Goal: Obtain resource: Obtain resource

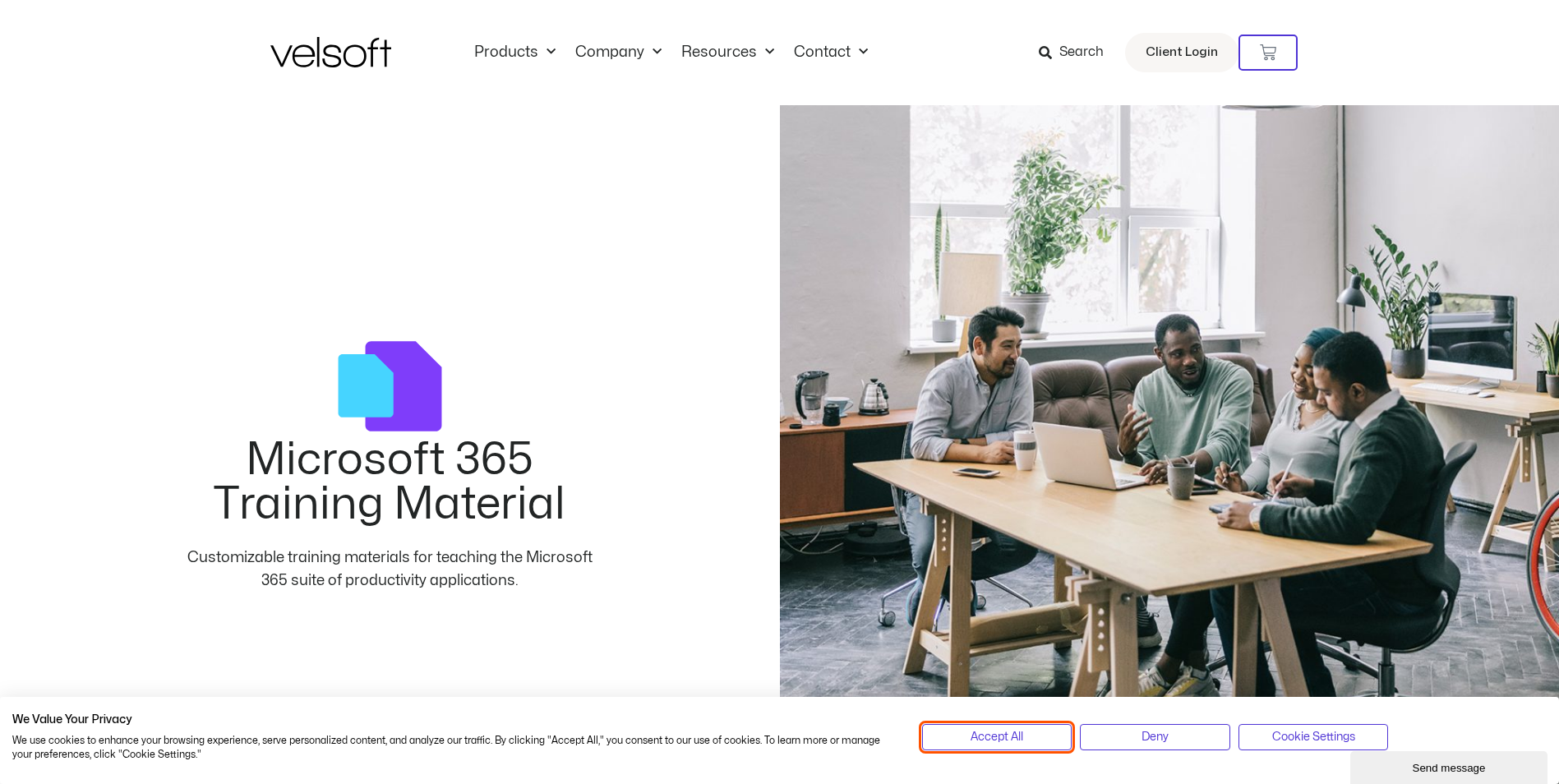
click at [1017, 748] on button "Accept All" at bounding box center [997, 737] width 150 height 26
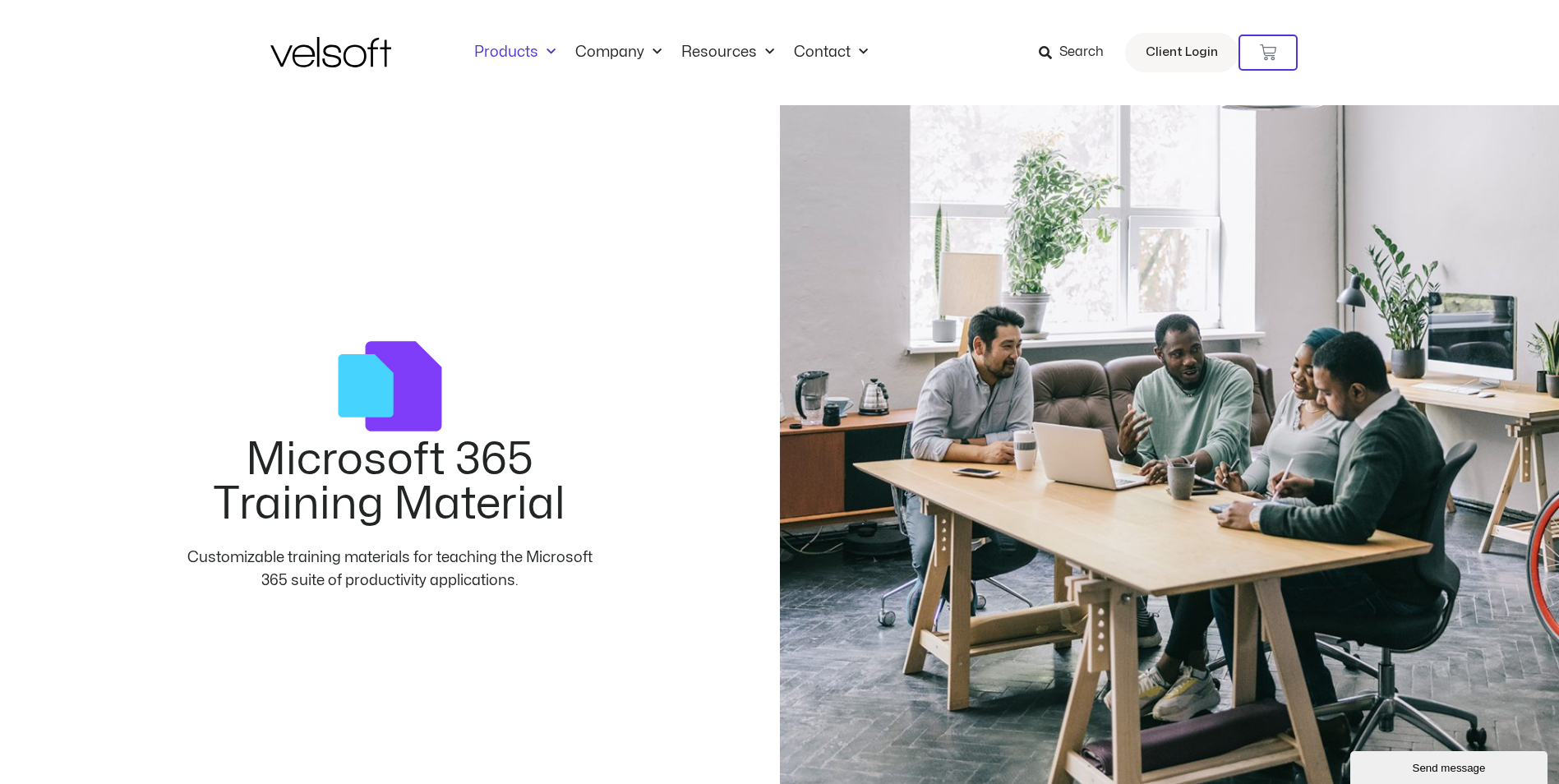
click at [525, 56] on link "Products" at bounding box center [515, 53] width 101 height 18
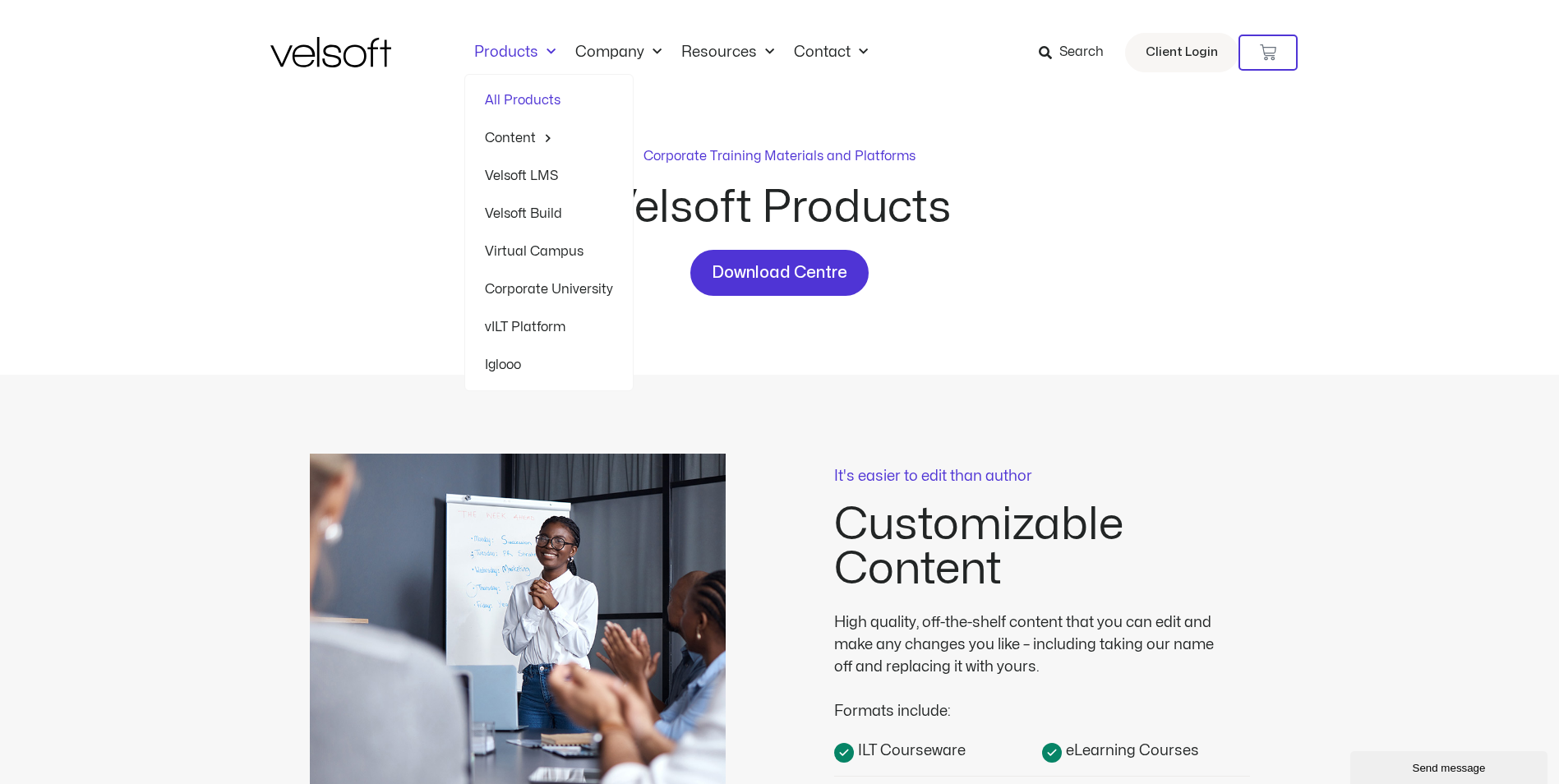
click at [527, 216] on link "Velsoft Build" at bounding box center [548, 214] width 128 height 38
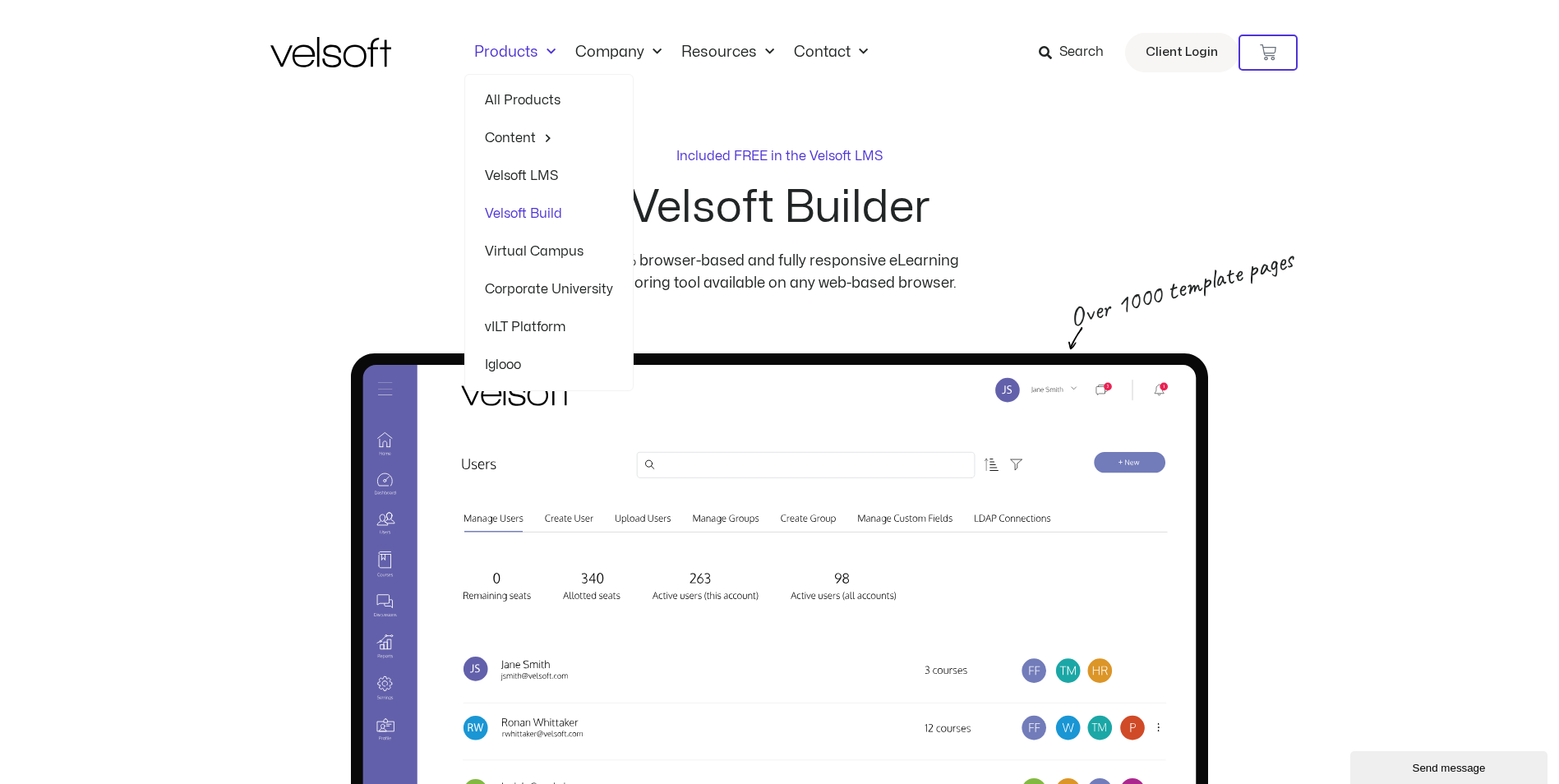
click at [528, 254] on link "Virtual Campus" at bounding box center [548, 252] width 128 height 38
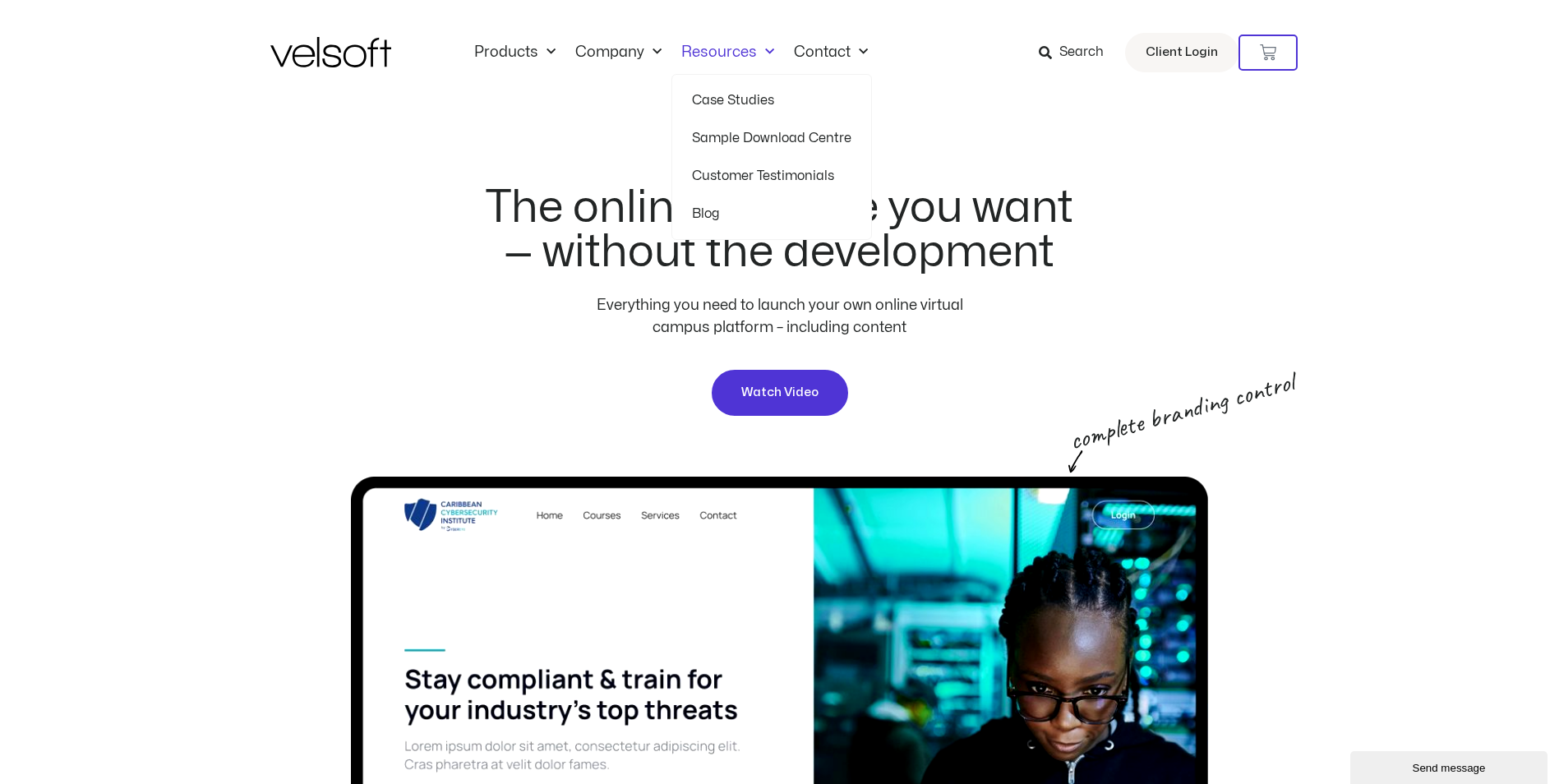
click at [725, 135] on link "Sample Download Centre" at bounding box center [771, 138] width 159 height 38
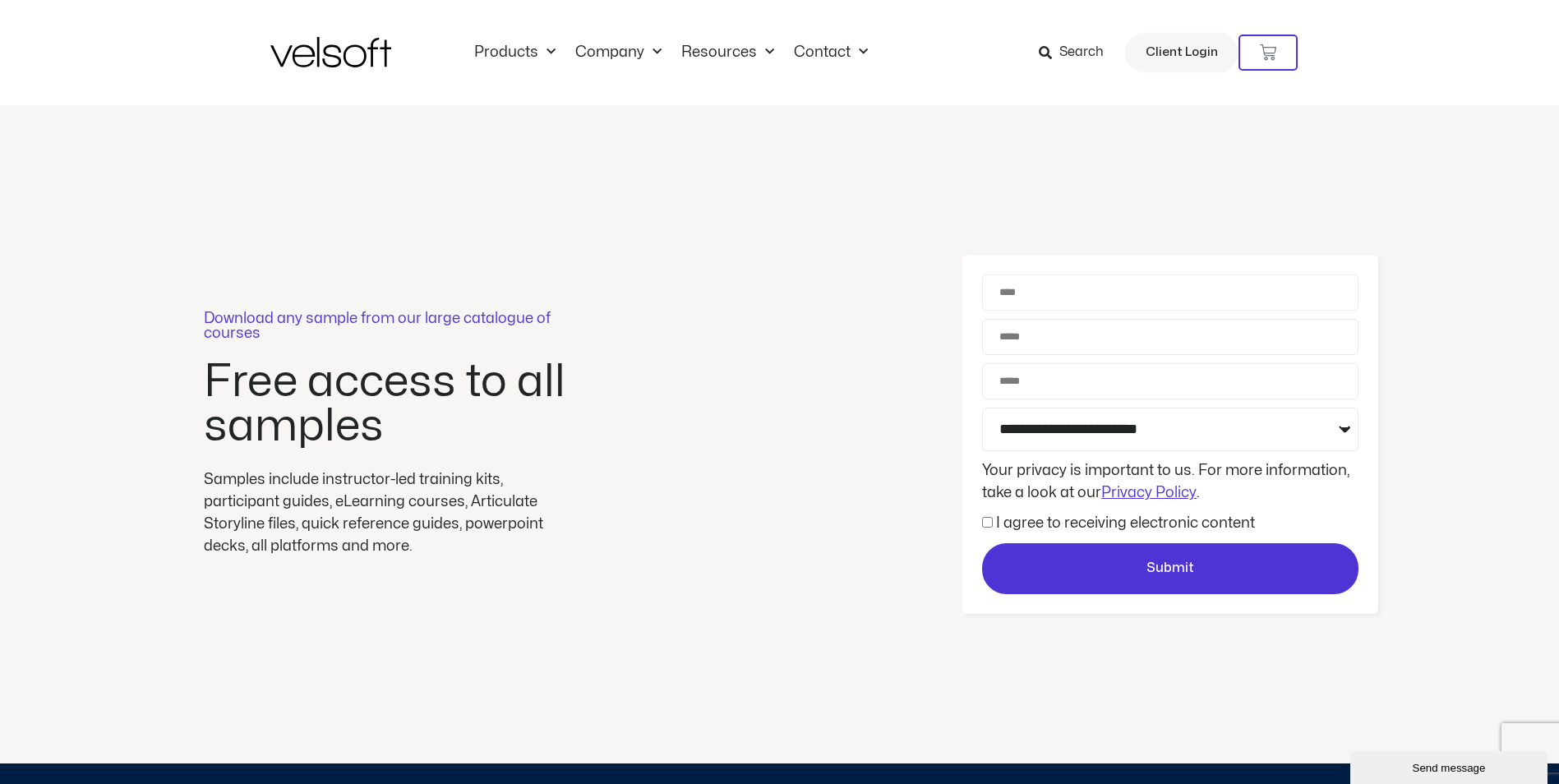
click at [320, 320] on p "Download any sample from our large catalogue of courses" at bounding box center [388, 326] width 370 height 30
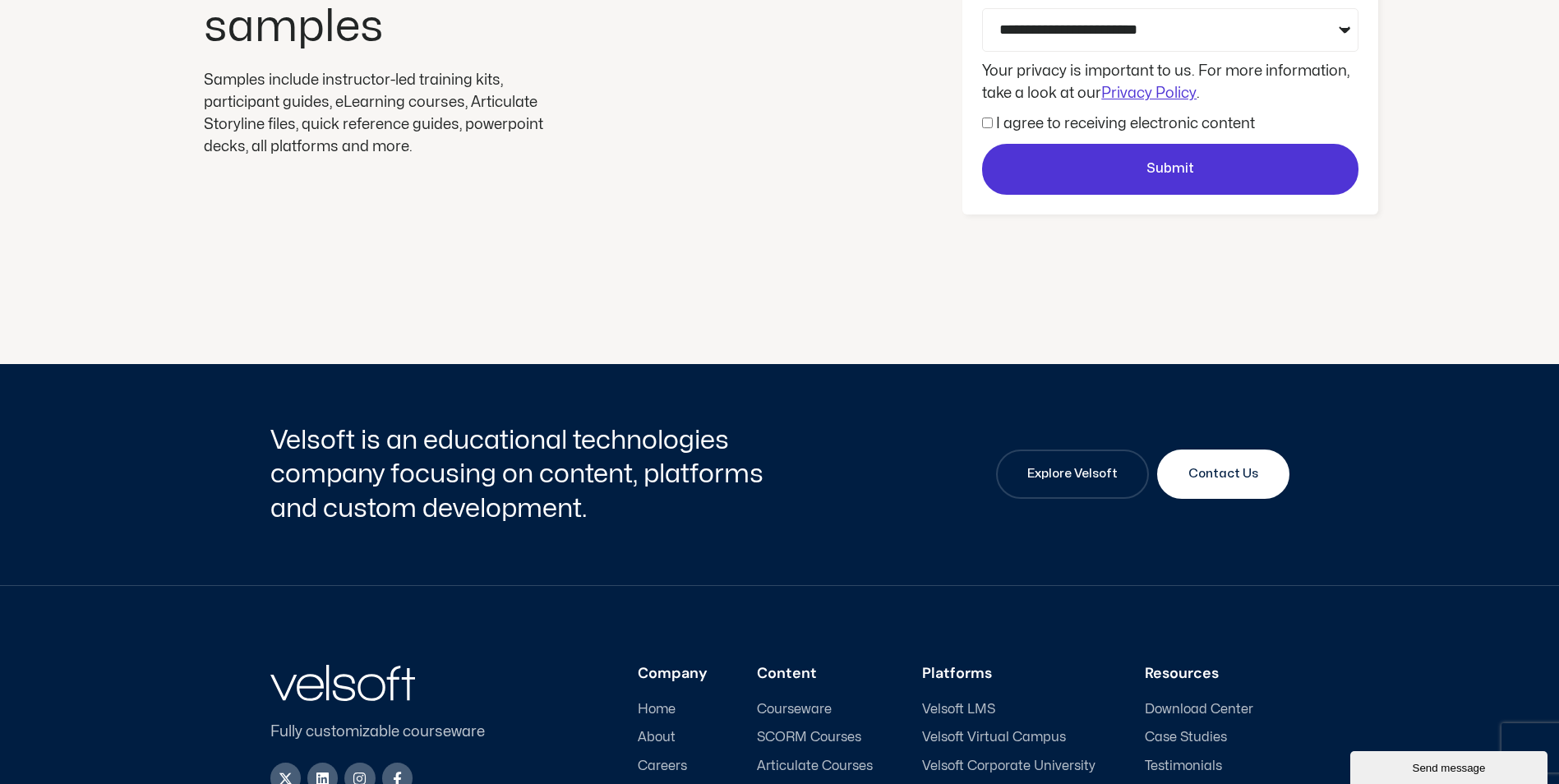
scroll to position [246, 0]
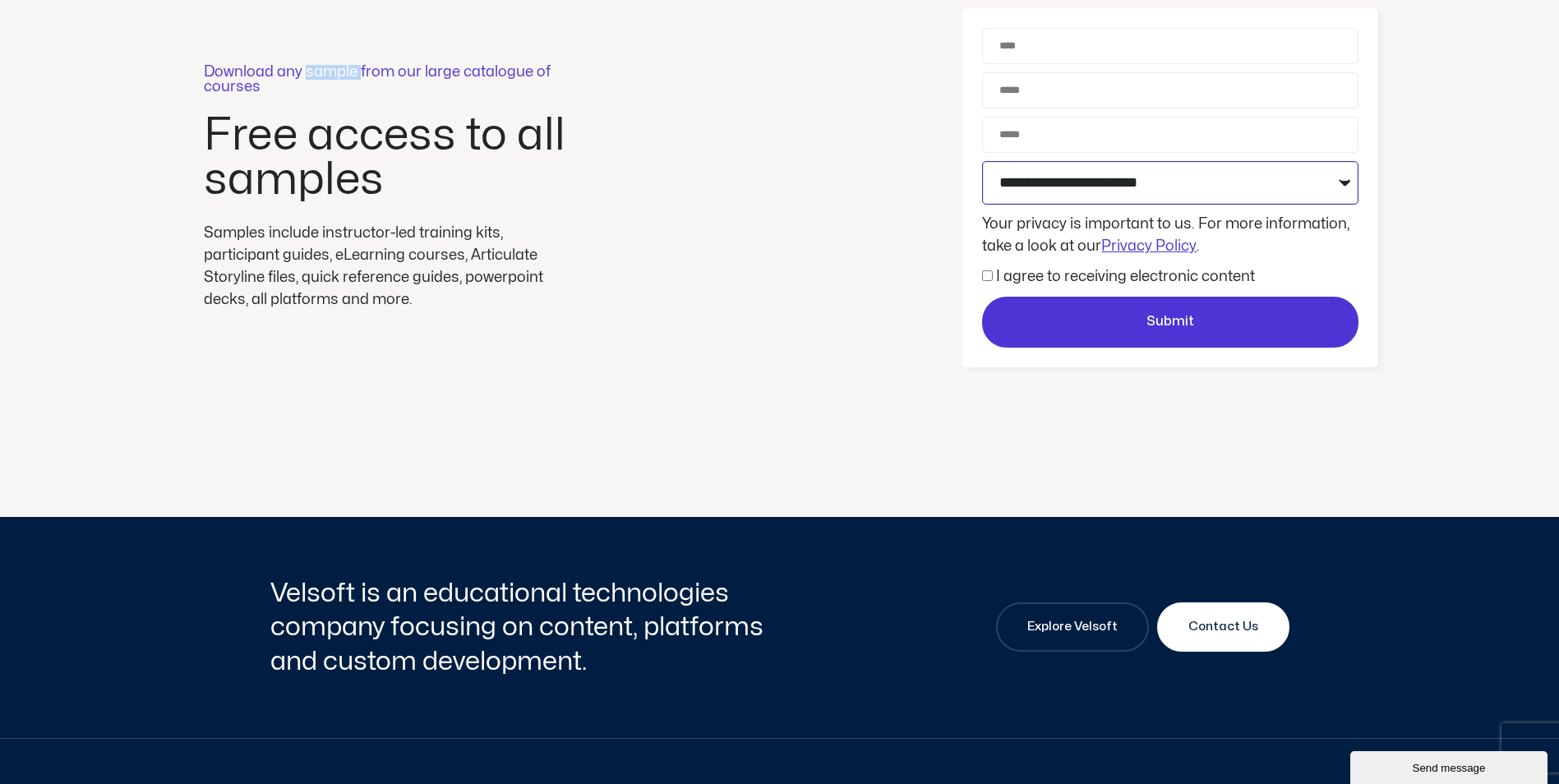
click at [1100, 191] on select "**********" at bounding box center [1171, 183] width 377 height 44
click at [1099, 191] on select "**********" at bounding box center [1171, 183] width 377 height 44
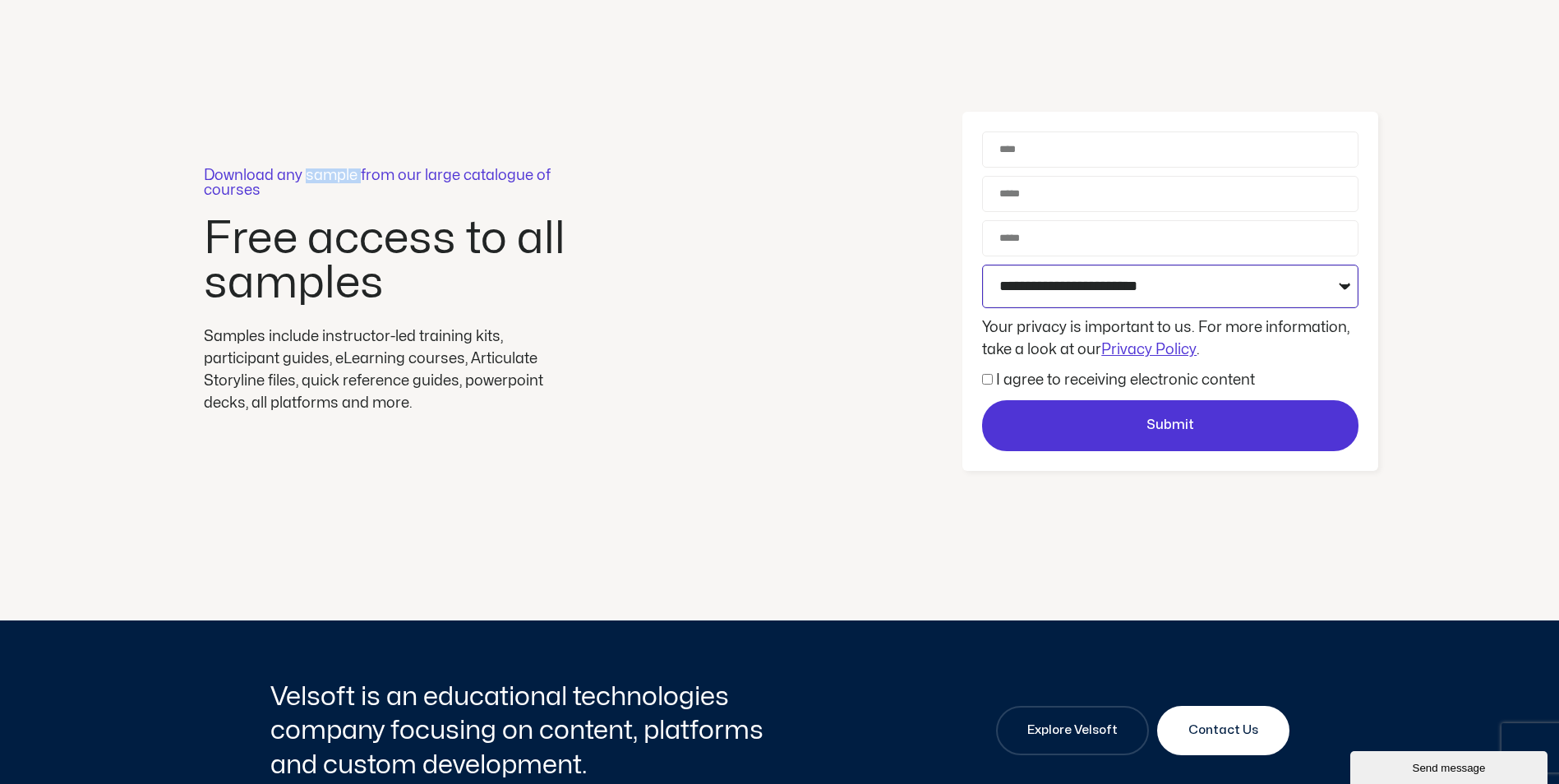
scroll to position [0, 0]
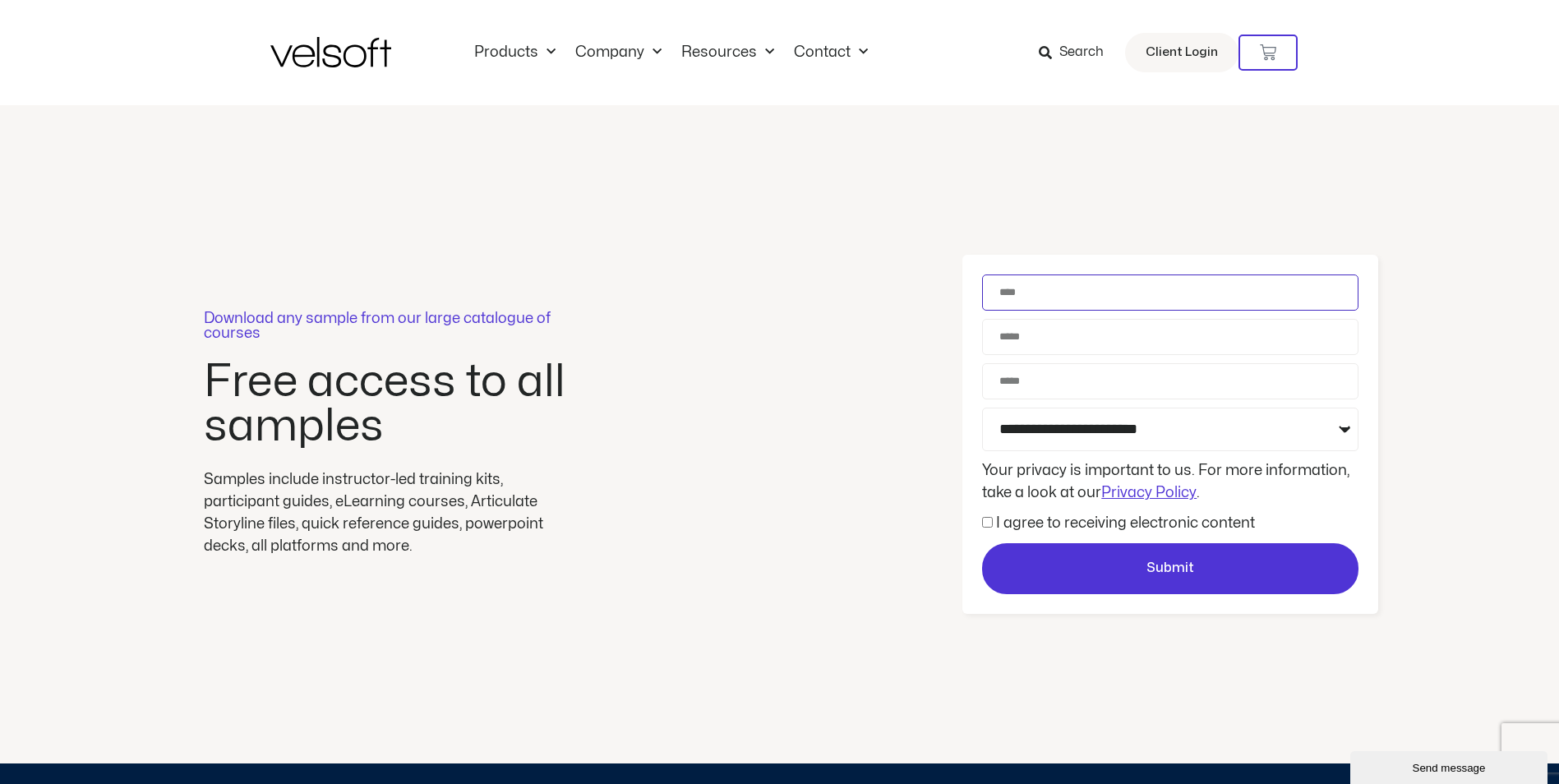
click at [1028, 289] on input "Name" at bounding box center [1171, 293] width 377 height 36
type input "**********"
click at [1103, 517] on label "I agree to receiving electronic content" at bounding box center [1125, 522] width 259 height 14
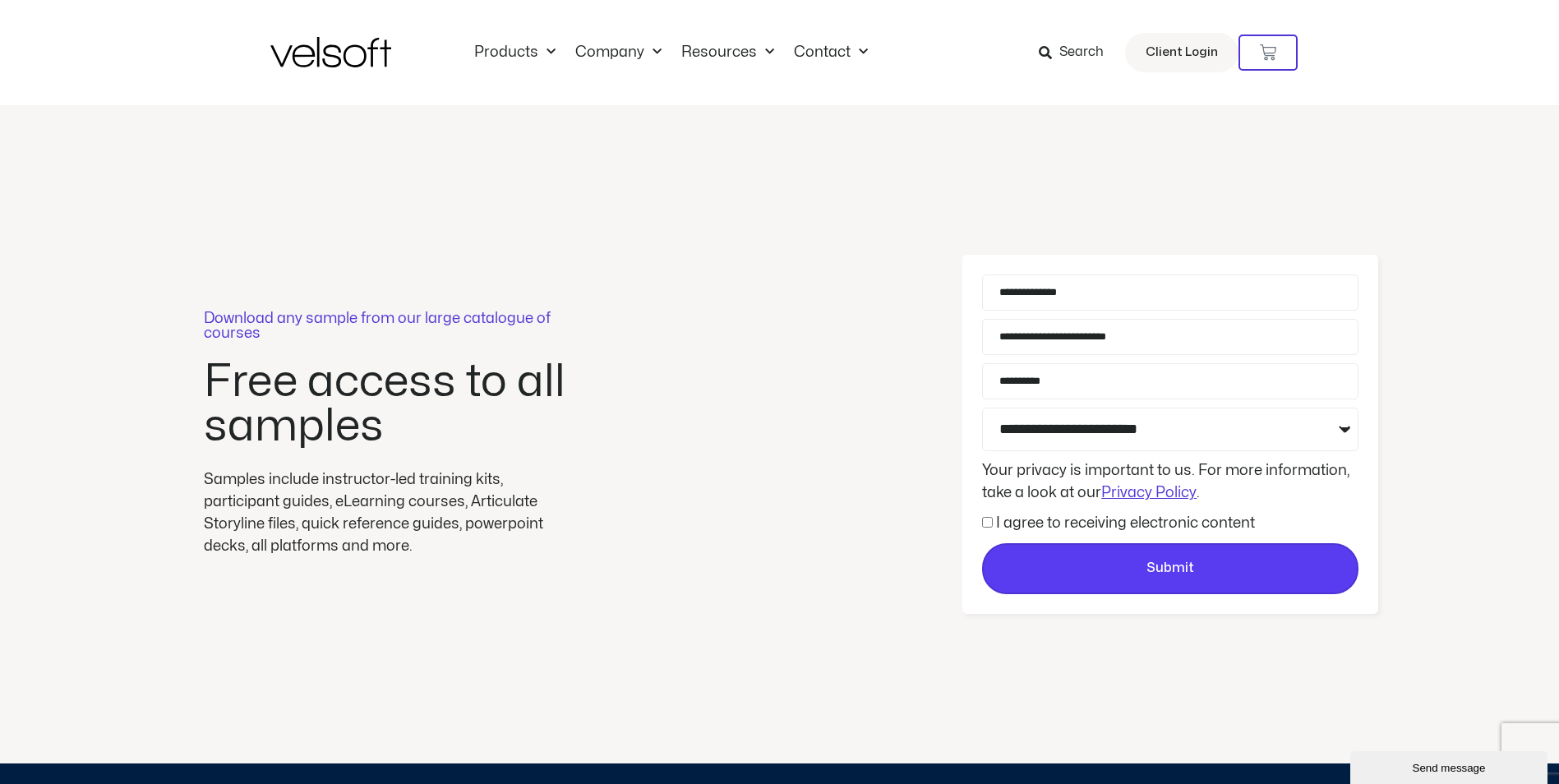
click at [1121, 558] on span "Submit" at bounding box center [1171, 568] width 373 height 21
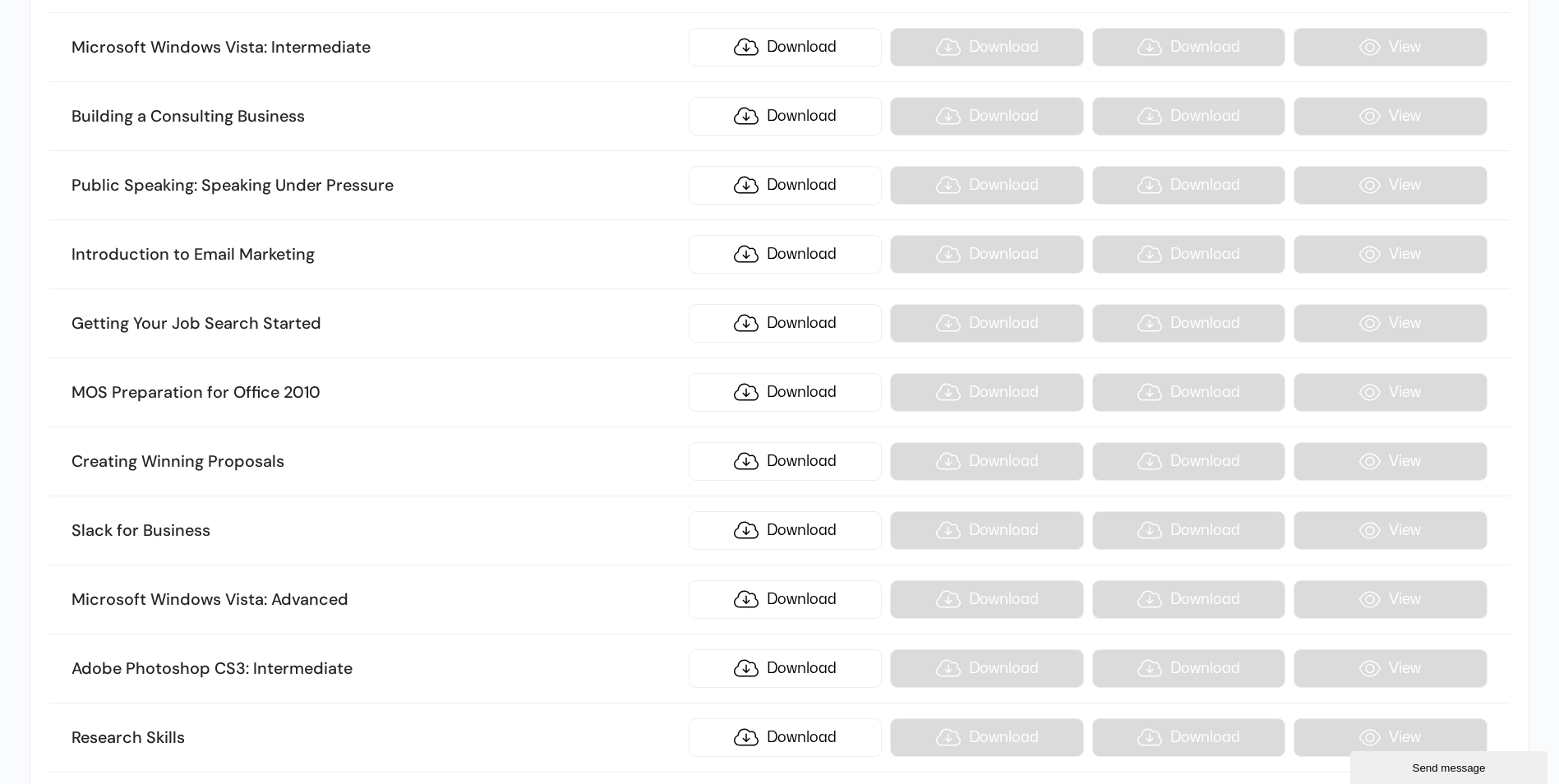
scroll to position [18252, 0]
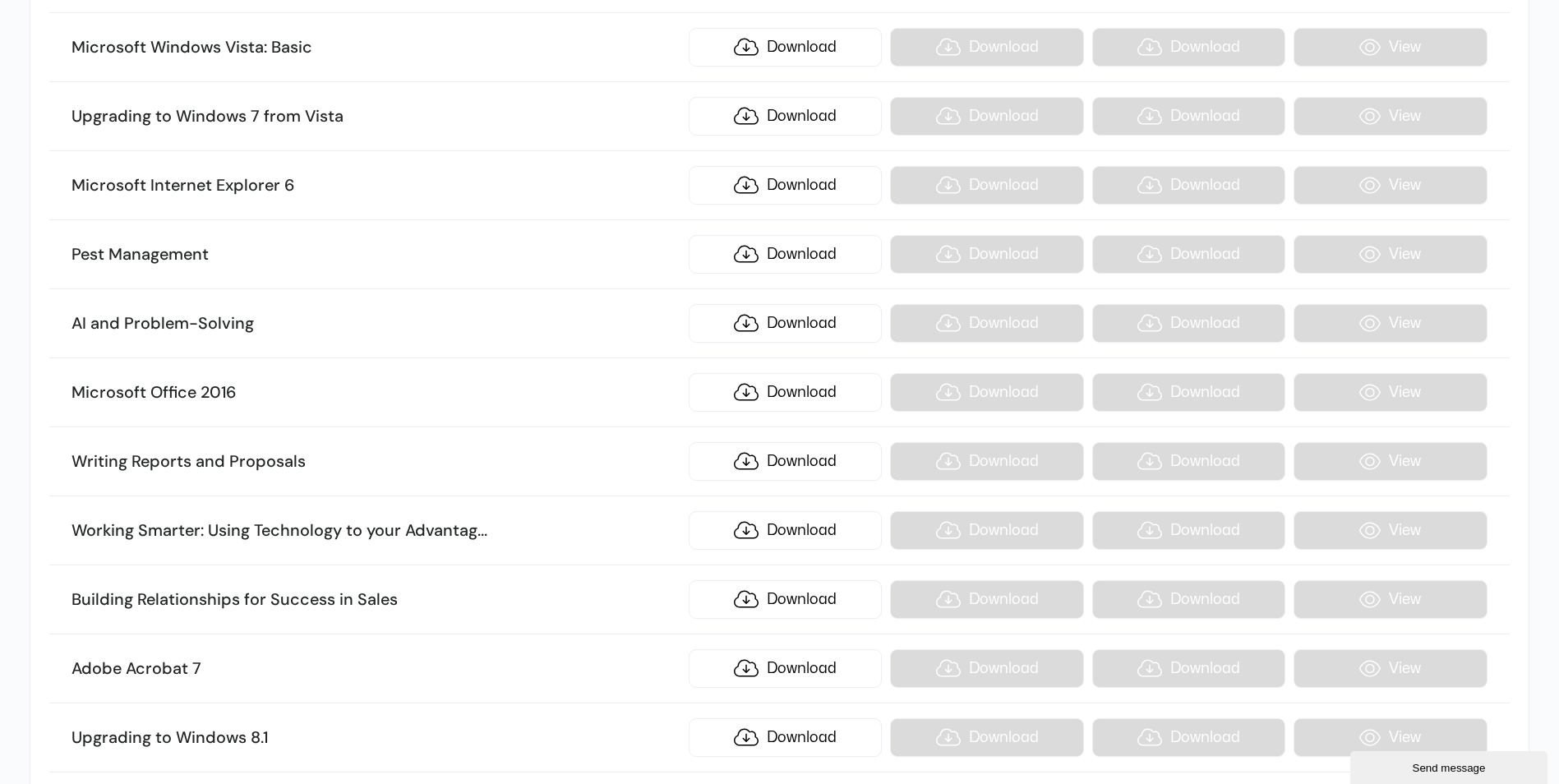
click at [120, 394] on h3 "Microsoft Office 2016" at bounding box center [377, 392] width 609 height 21
click at [840, 392] on link "Download" at bounding box center [785, 392] width 193 height 38
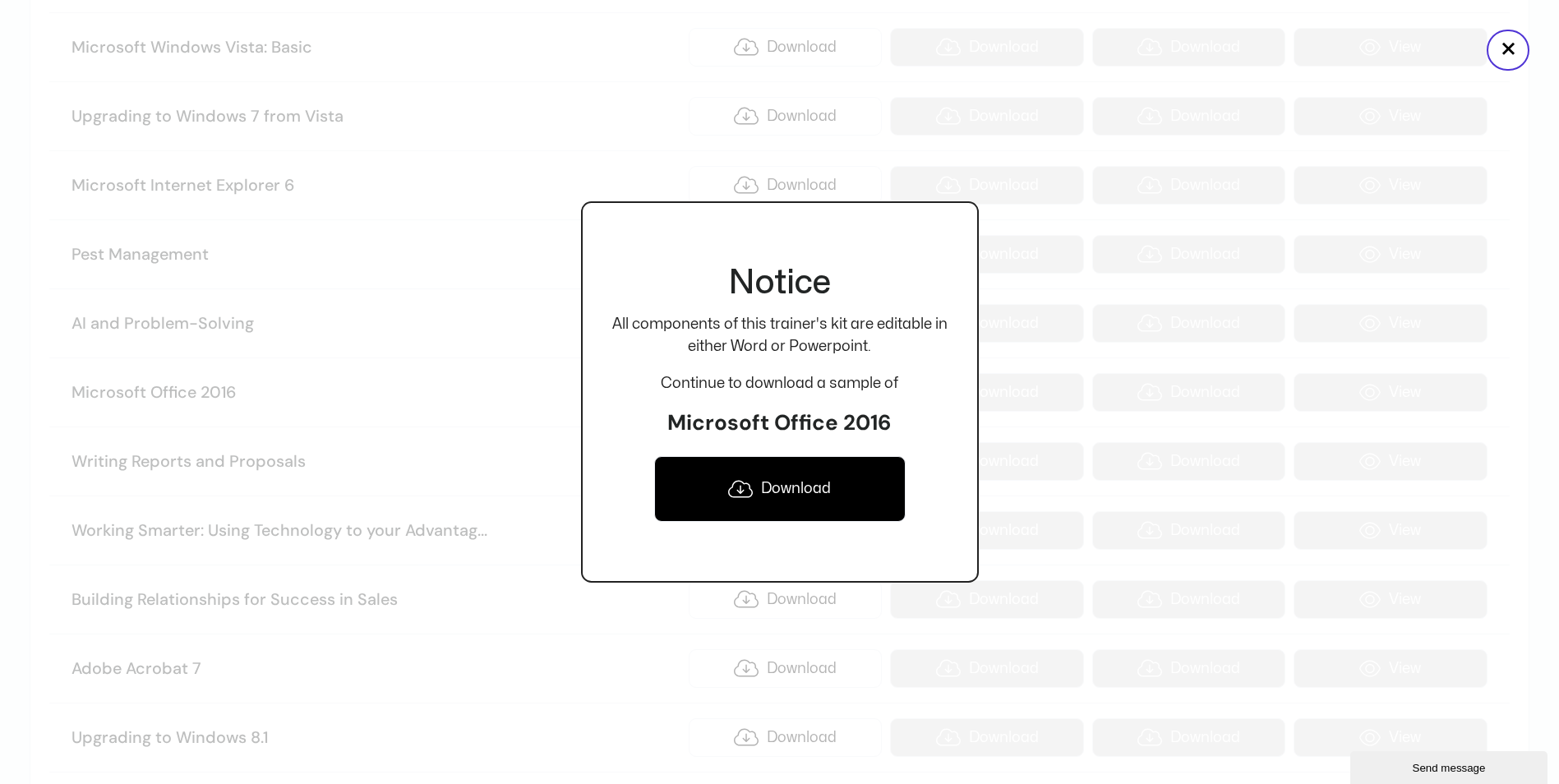
click at [840, 475] on link "Download" at bounding box center [780, 489] width 252 height 65
click at [798, 482] on link "Download" at bounding box center [780, 489] width 252 height 65
click at [1232, 223] on div at bounding box center [780, 392] width 1559 height 784
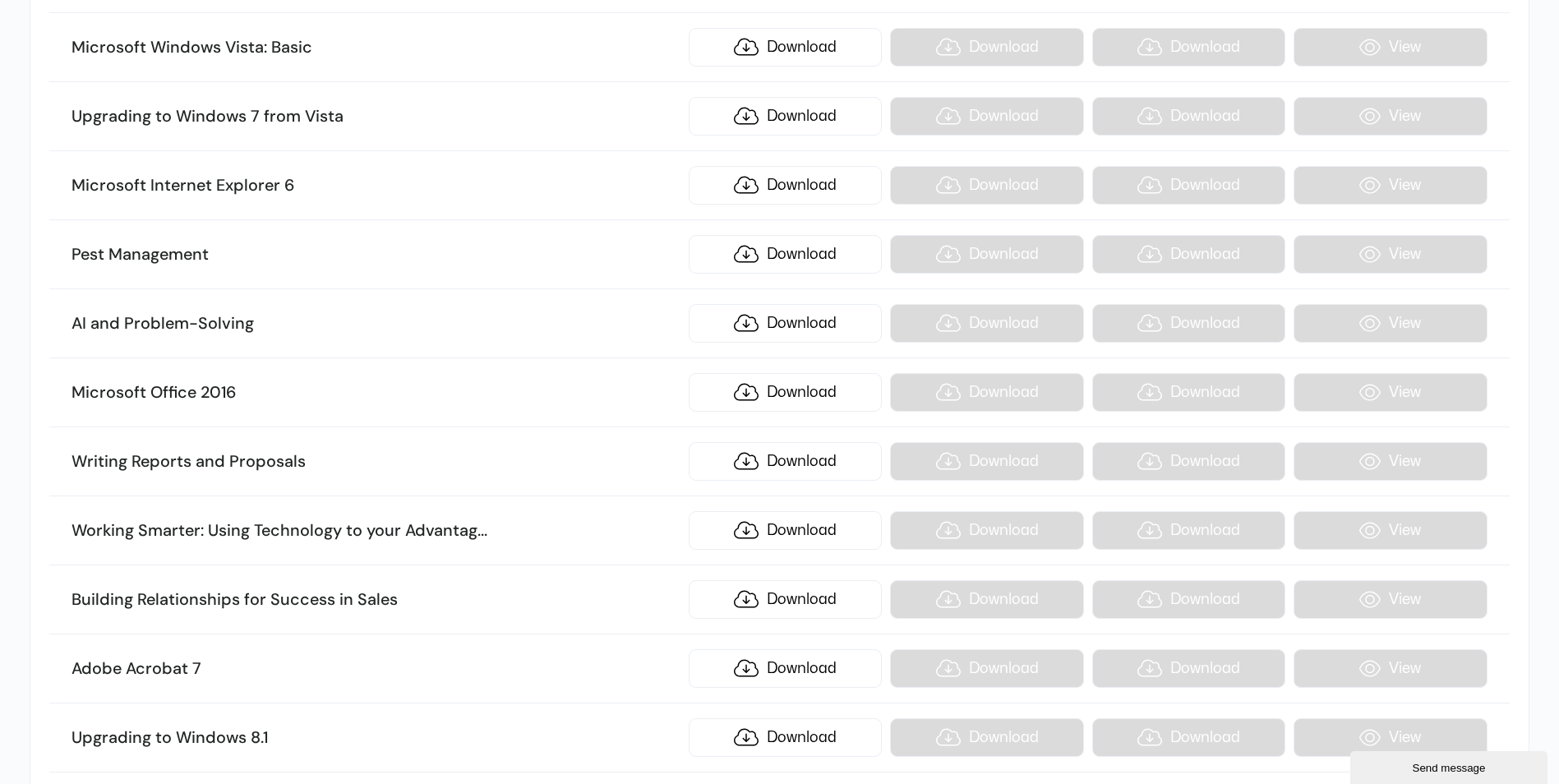
click at [608, 471] on h3 "Writing Reports and Proposals" at bounding box center [377, 461] width 609 height 21
click at [960, 397] on li "Microsoft Office 2016 Download Download Download View" at bounding box center [779, 393] width 1460 height 69
click at [826, 458] on link "Download" at bounding box center [785, 461] width 193 height 38
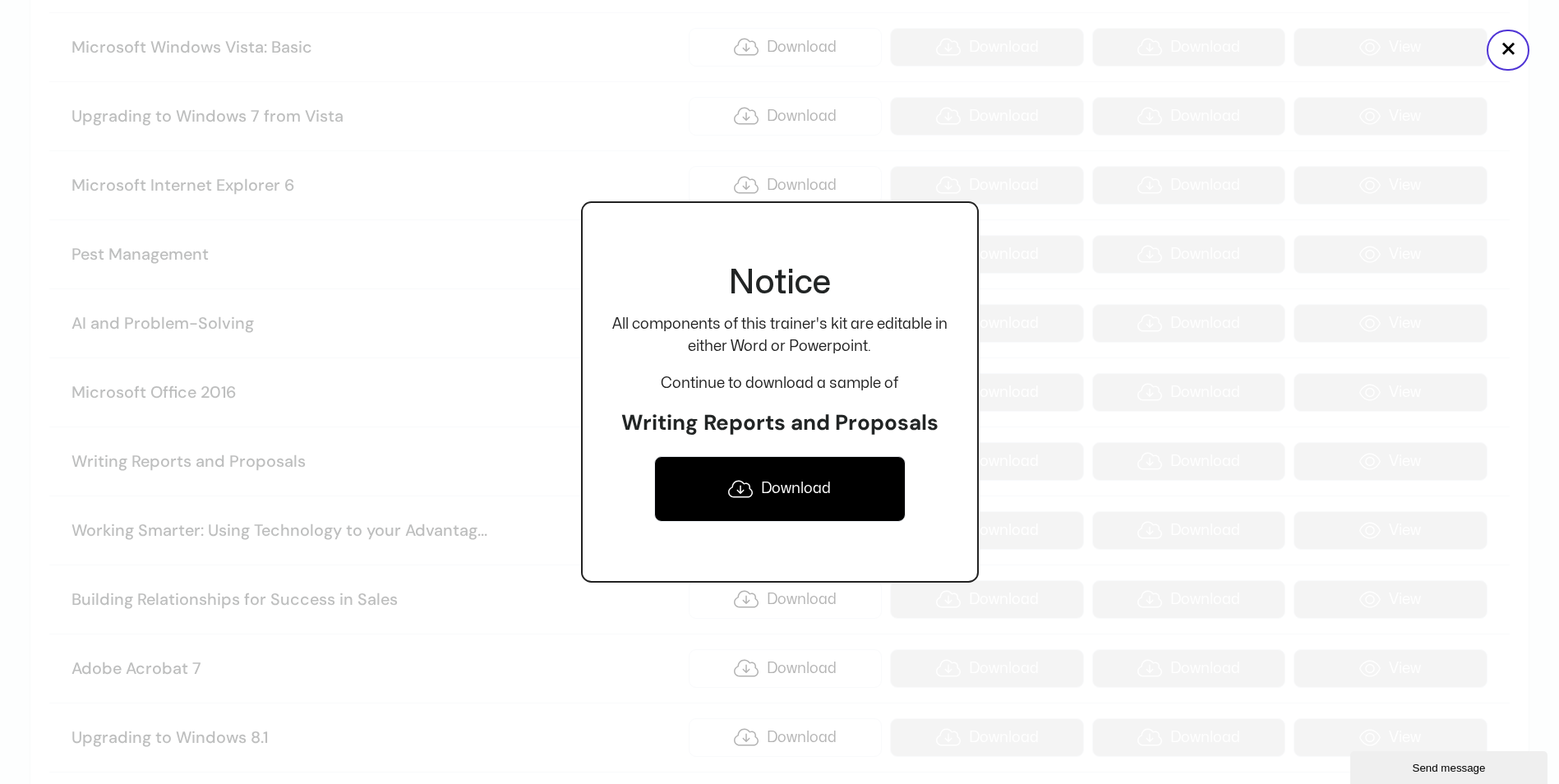
click at [790, 491] on link "Download" at bounding box center [780, 489] width 252 height 65
click at [1501, 57] on button "×" at bounding box center [1508, 50] width 43 height 41
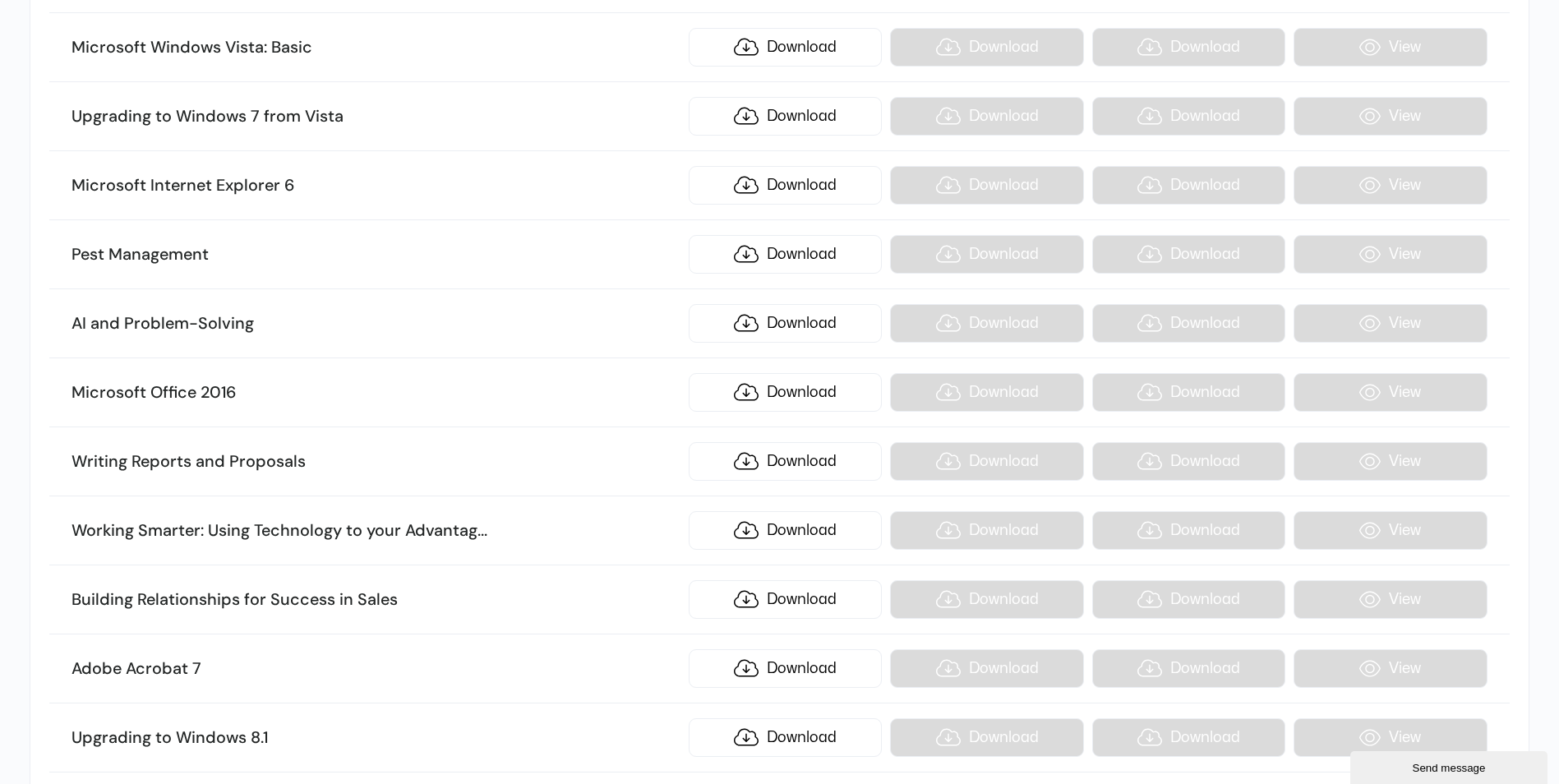
scroll to position [14939, 0]
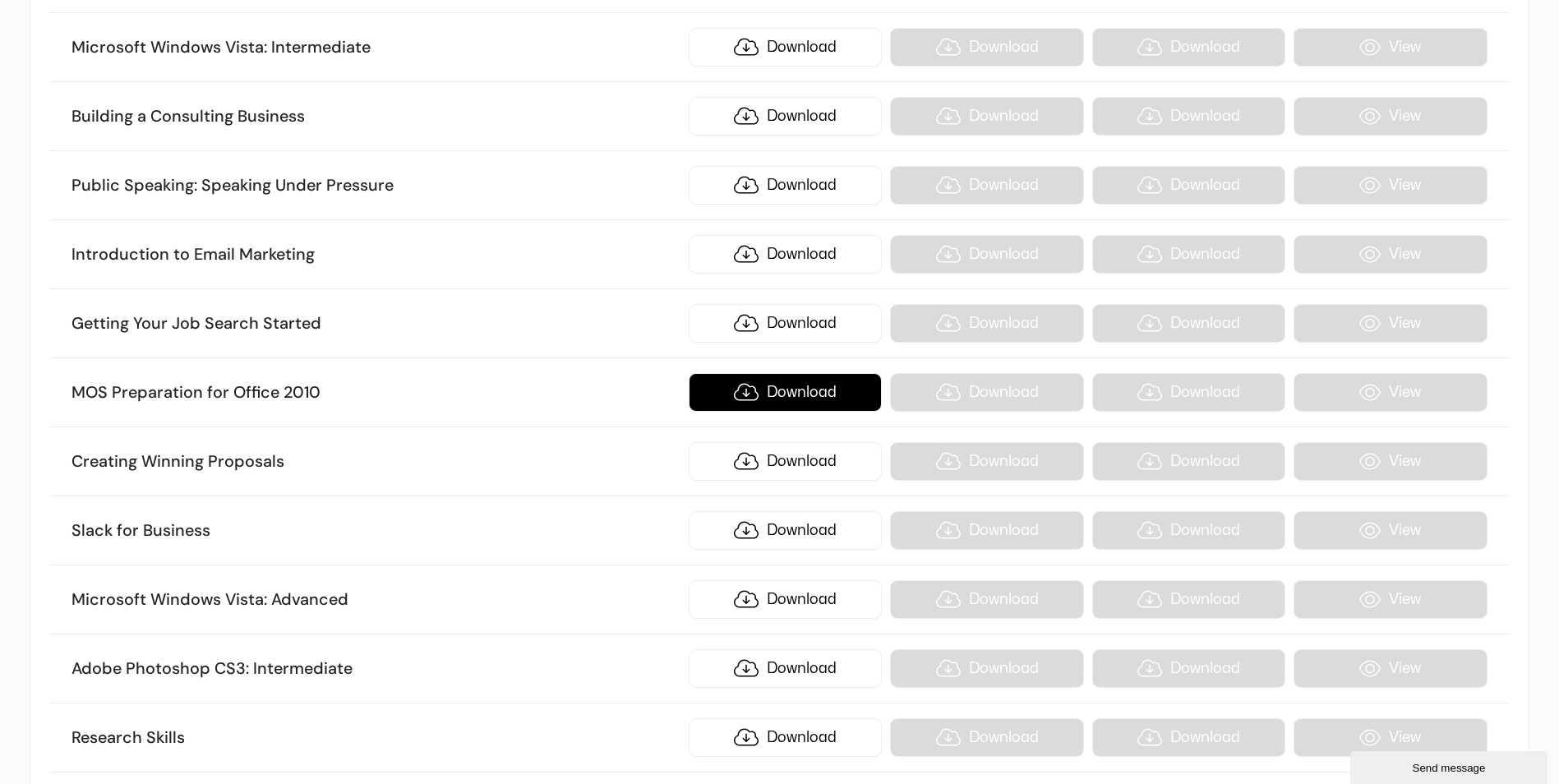
click at [800, 398] on link "Download" at bounding box center [785, 392] width 193 height 38
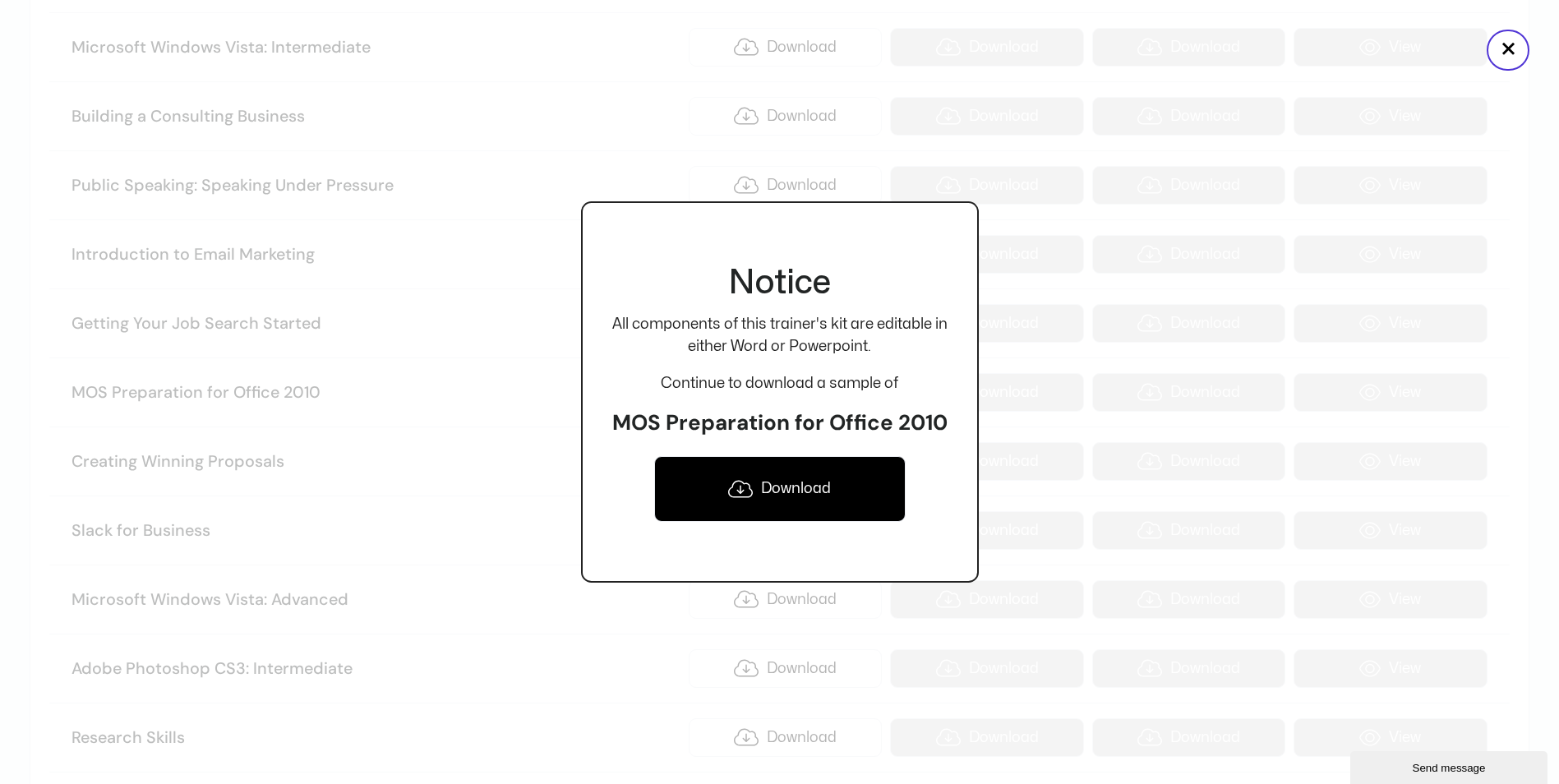
click at [774, 496] on link "Download" at bounding box center [780, 489] width 252 height 65
click at [1507, 58] on button "×" at bounding box center [1508, 50] width 43 height 41
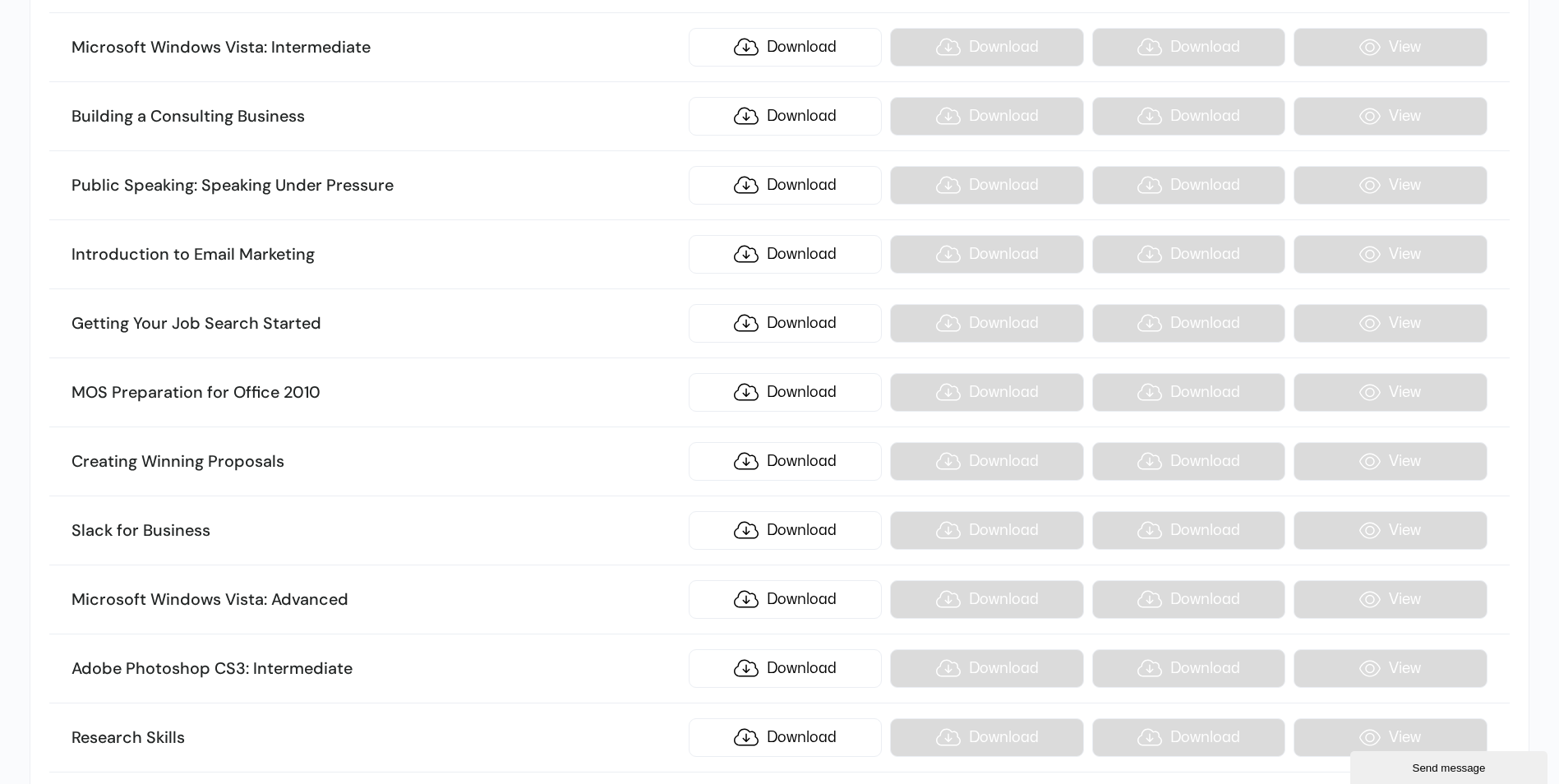
scroll to position [17148, 0]
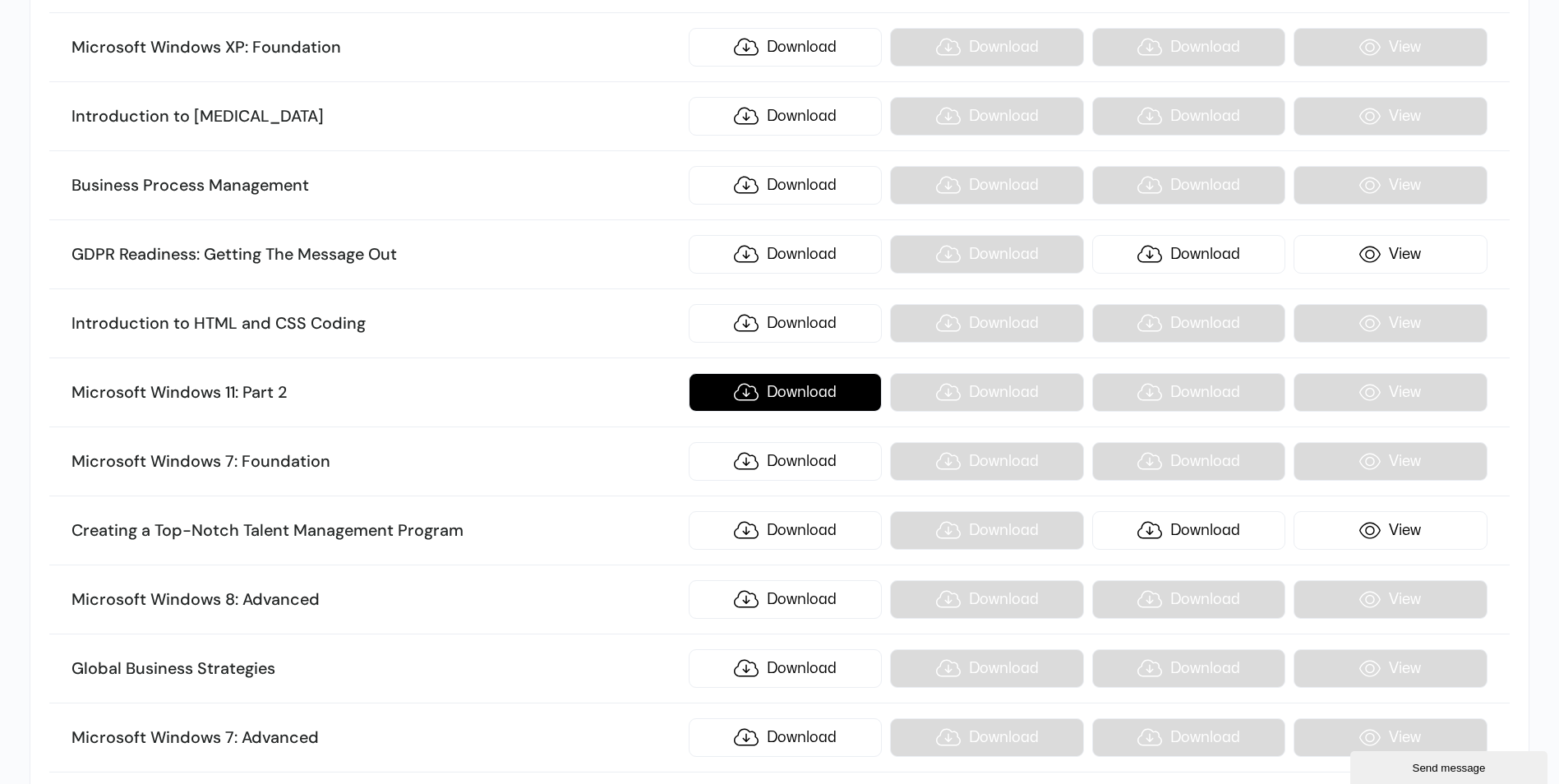
click at [801, 396] on link "Download" at bounding box center [785, 392] width 193 height 38
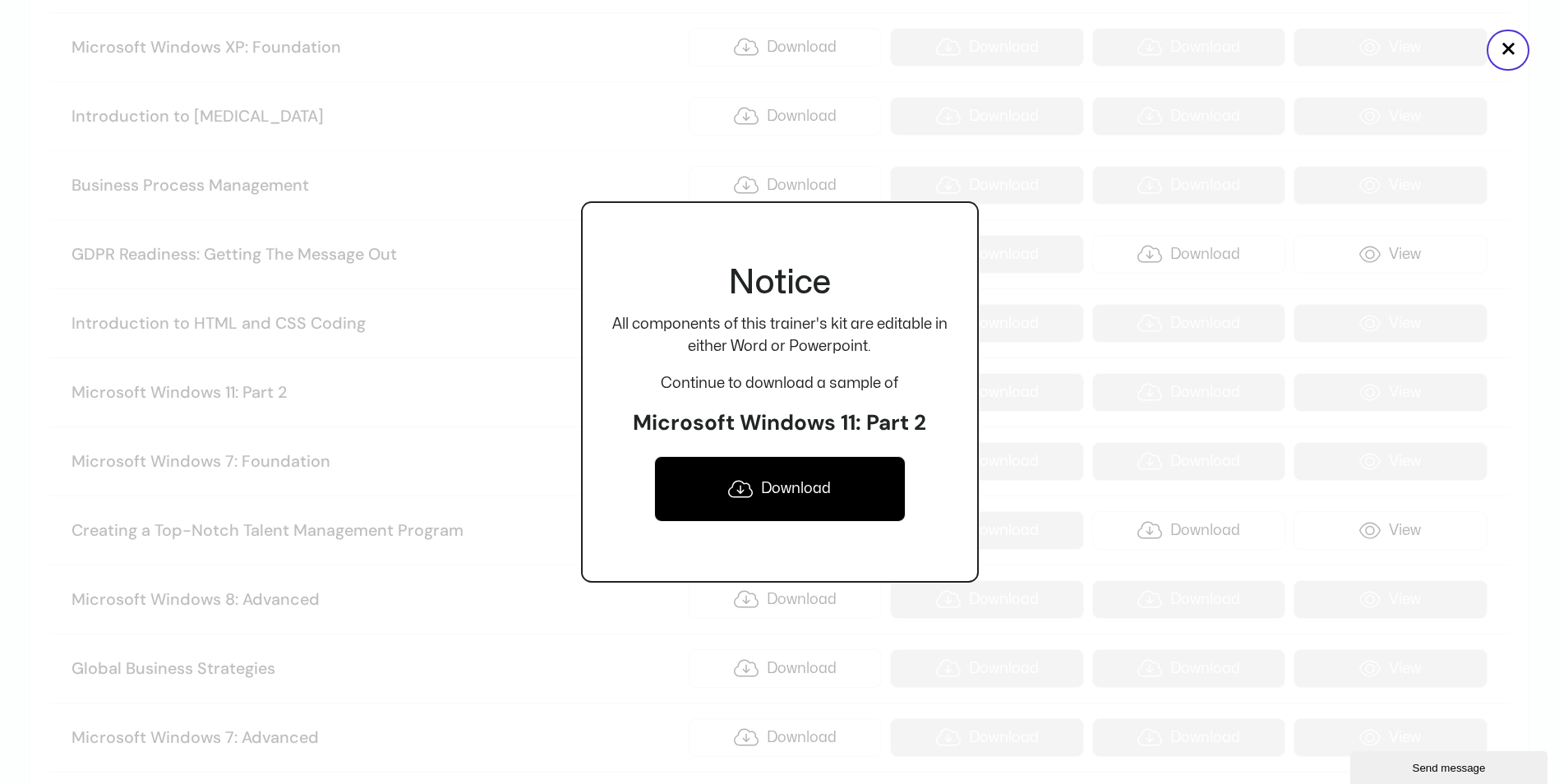
click at [789, 486] on link "Download" at bounding box center [780, 489] width 252 height 65
click at [1528, 48] on button "×" at bounding box center [1508, 50] width 43 height 41
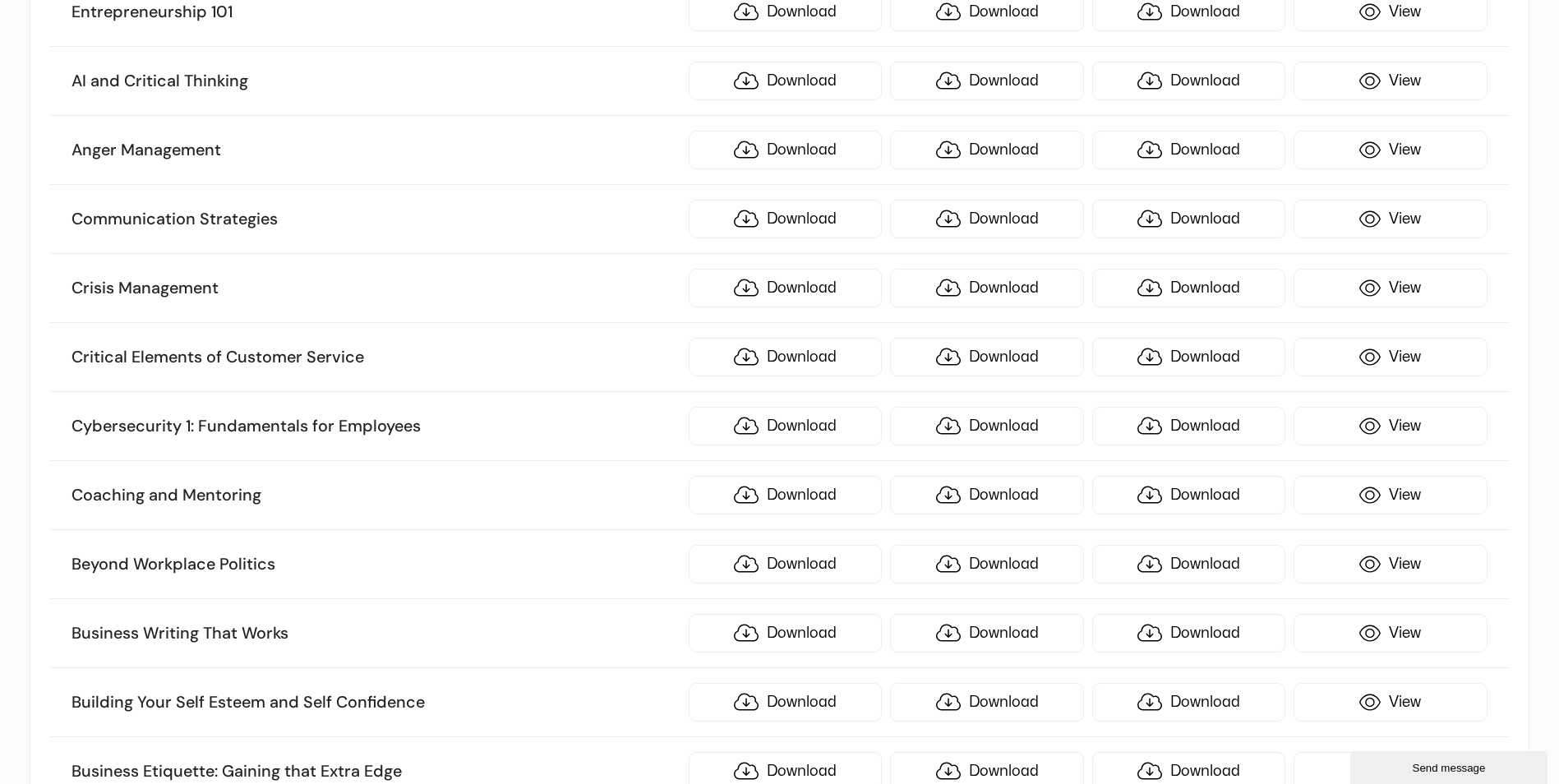
scroll to position [0, 0]
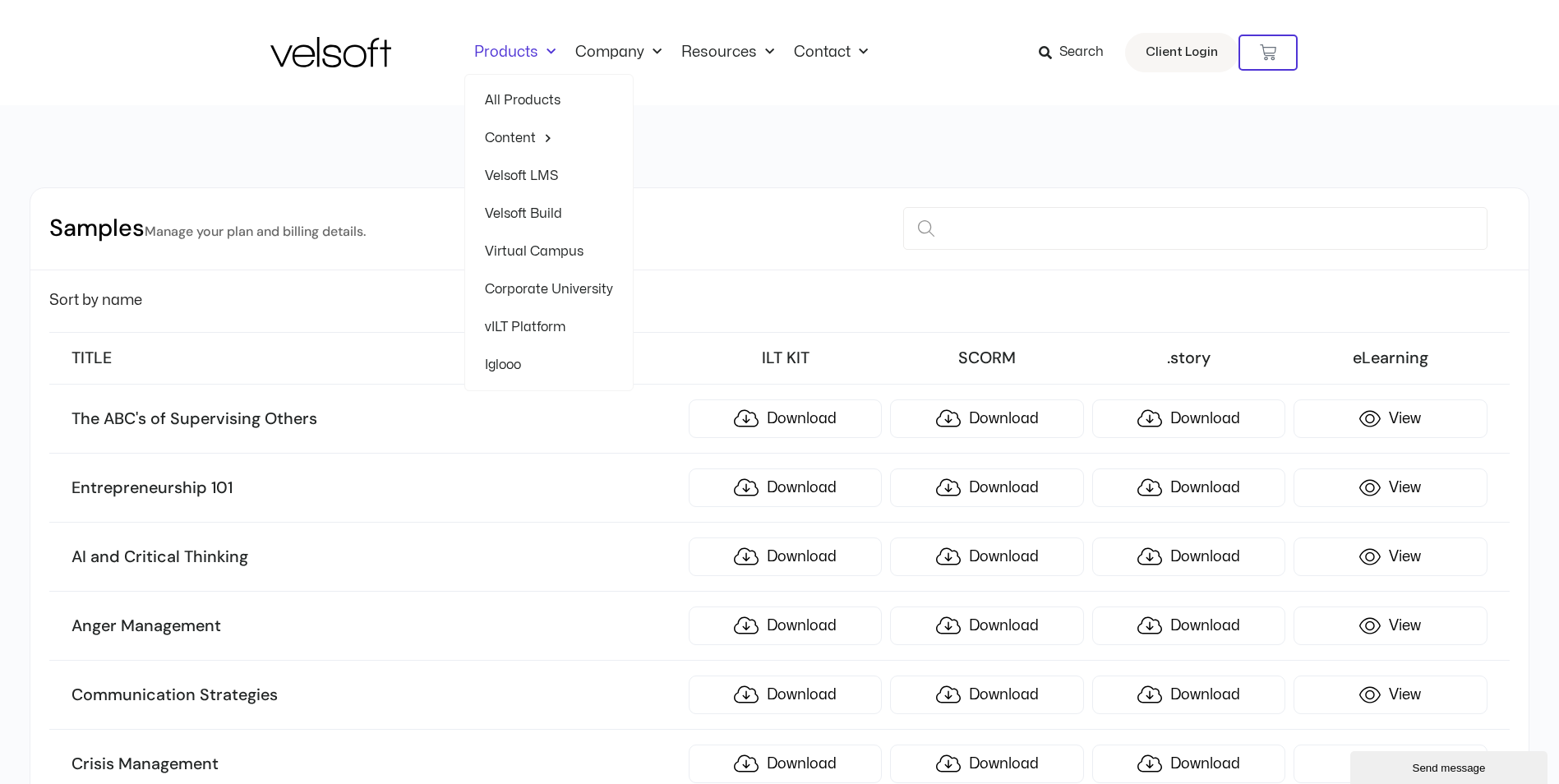
click at [549, 55] on span "Menu" at bounding box center [547, 52] width 17 height 27
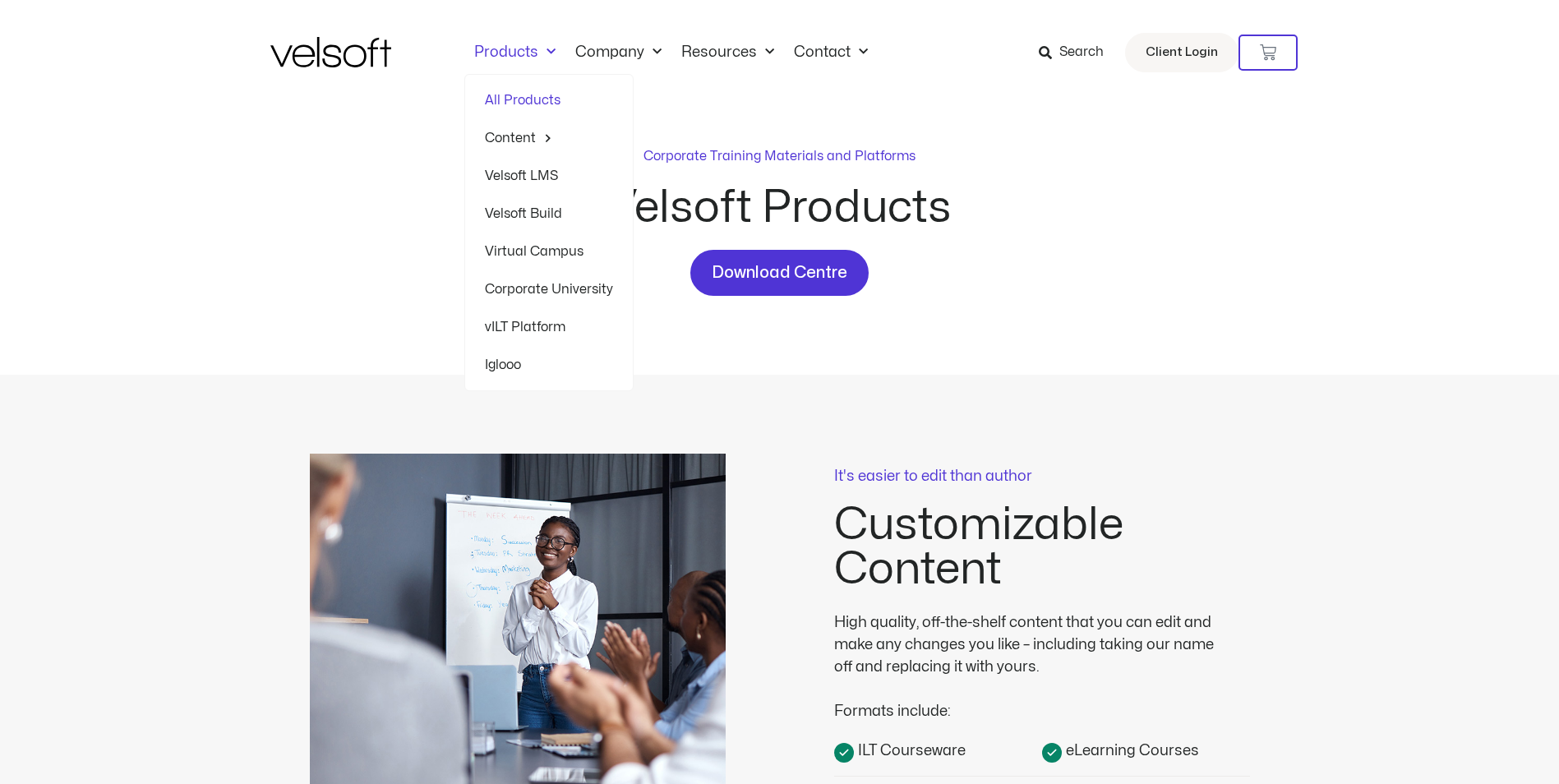
click at [518, 55] on link "Products" at bounding box center [515, 53] width 101 height 18
click at [537, 253] on link "Virtual Campus" at bounding box center [548, 252] width 128 height 38
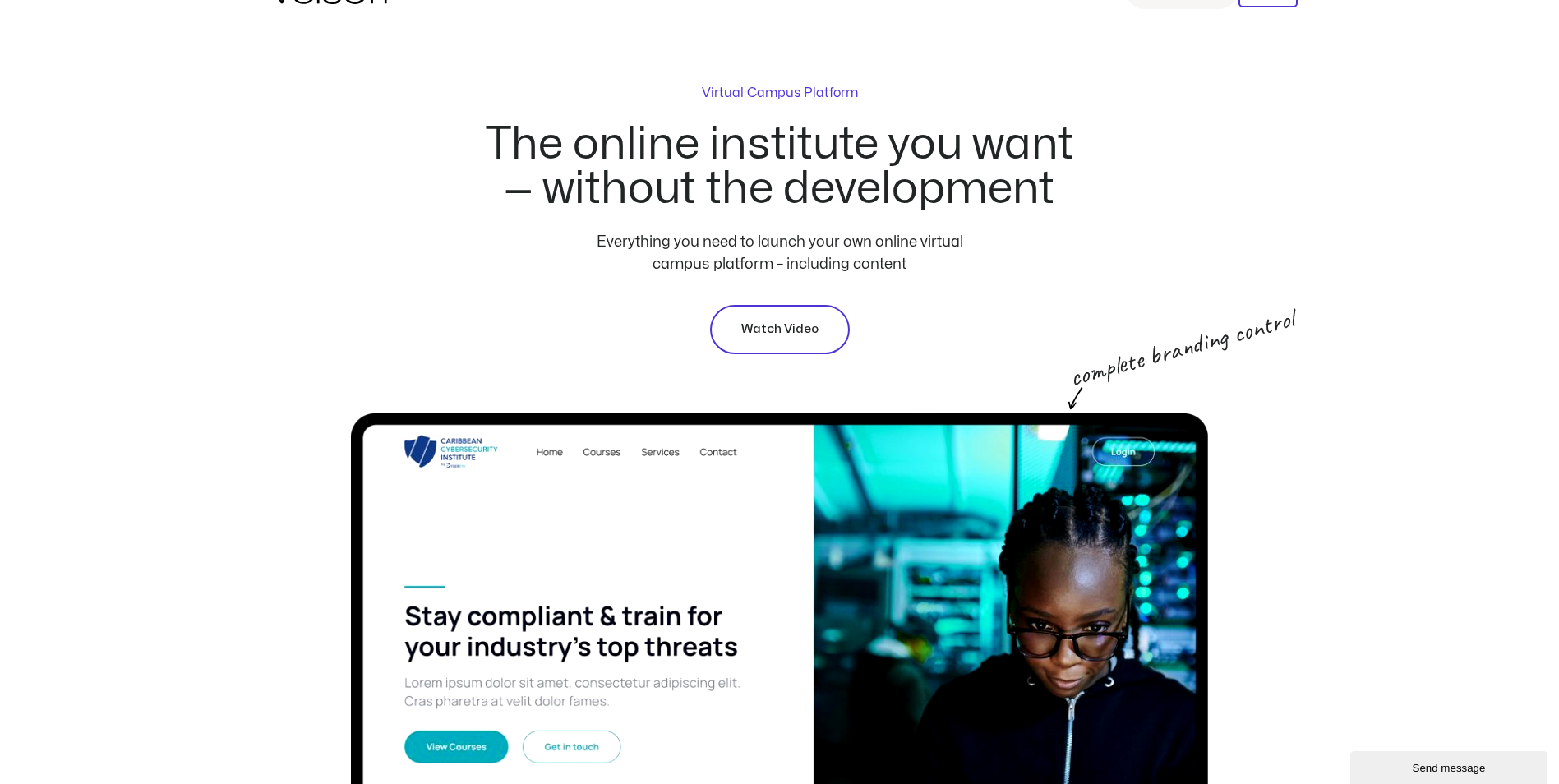
scroll to position [82, 0]
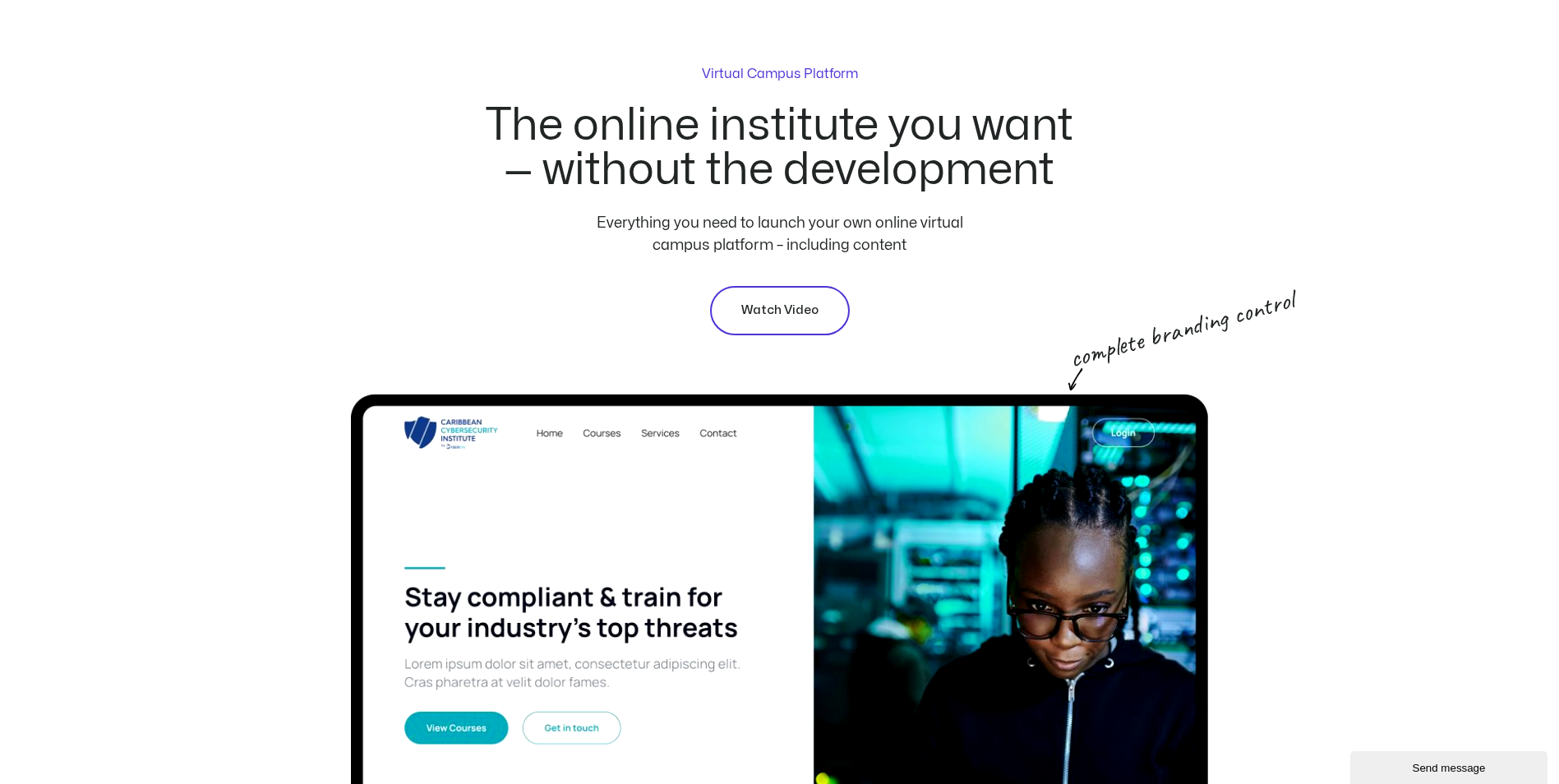
click at [826, 303] on link "Watch Video" at bounding box center [780, 310] width 140 height 49
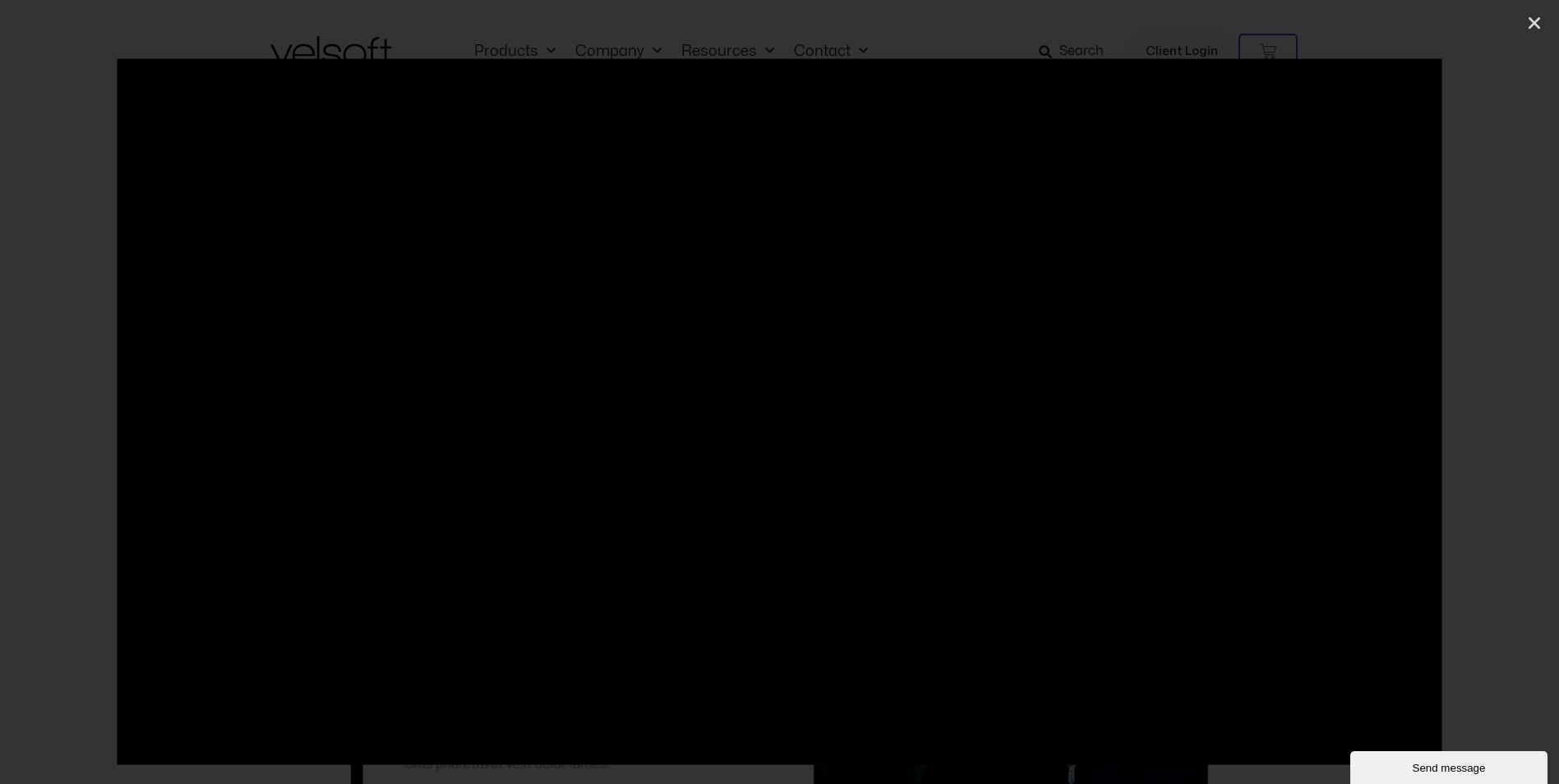
scroll to position [0, 0]
click at [1533, 23] on icon "Close (Esc)" at bounding box center [1534, 23] width 16 height 16
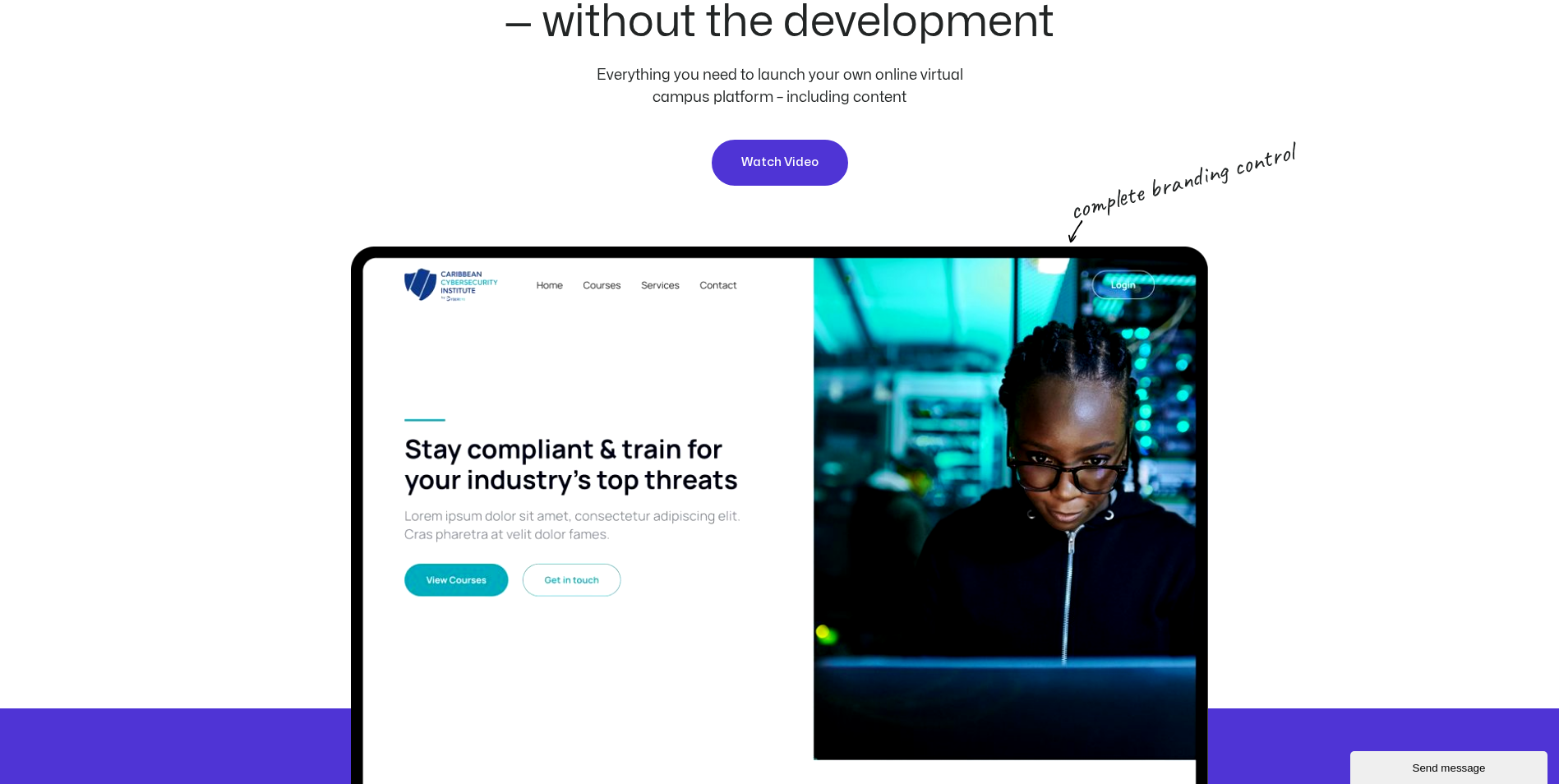
scroll to position [246, 0]
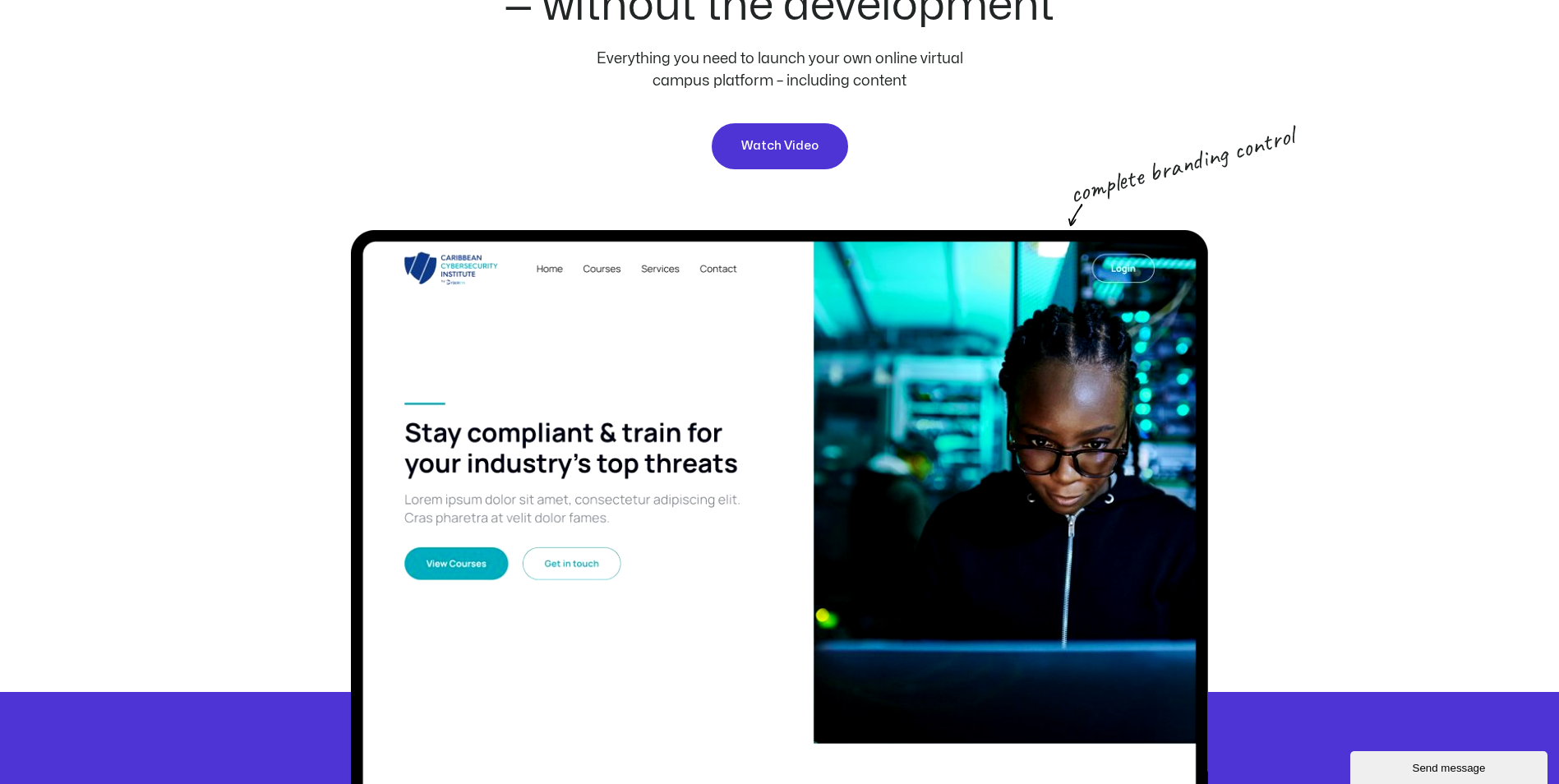
click at [597, 444] on img at bounding box center [780, 556] width 858 height 651
click at [778, 155] on span "Watch Video" at bounding box center [780, 146] width 77 height 20
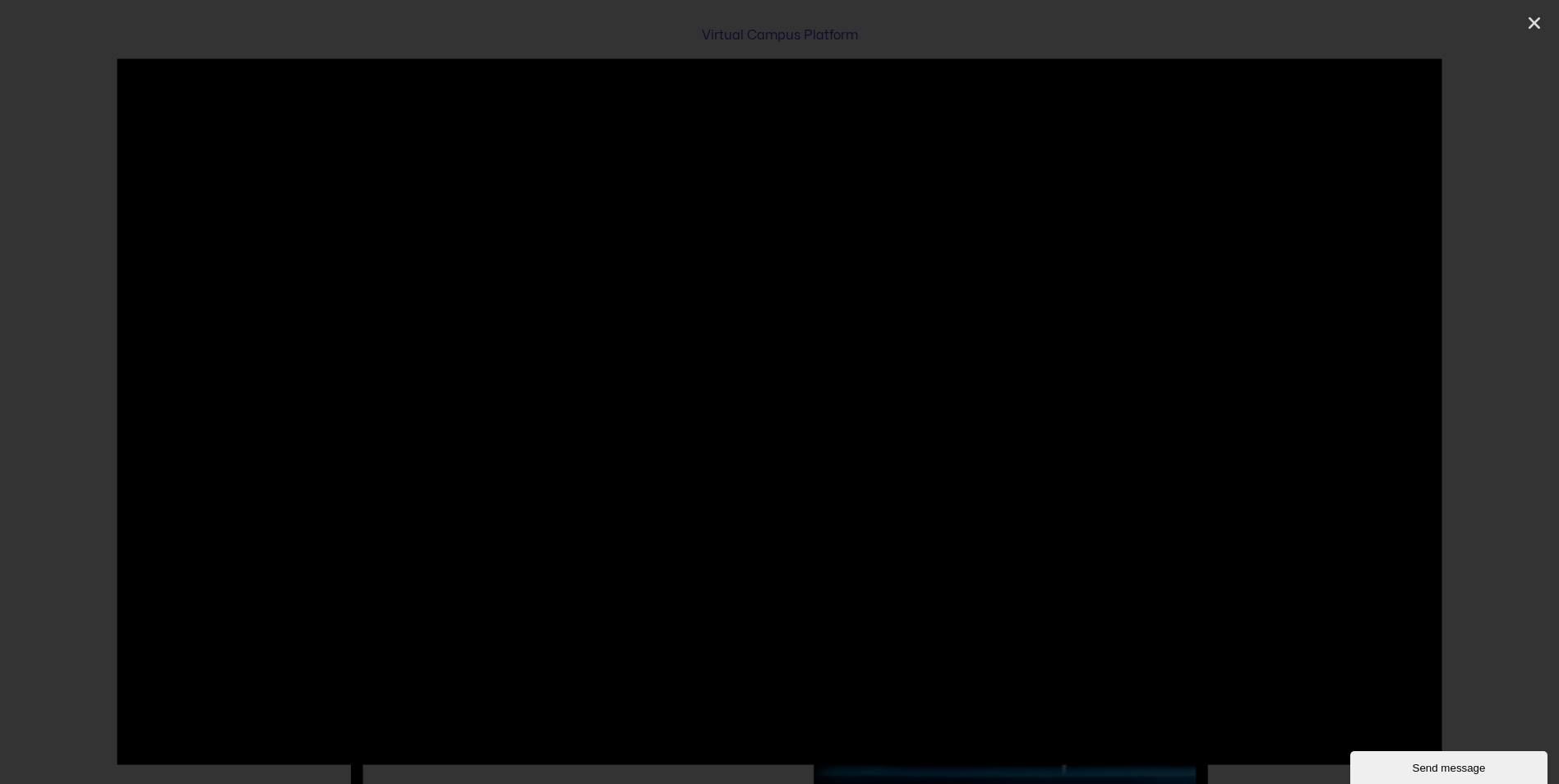
scroll to position [98, 0]
click at [1524, 30] on link "Close (Esc)" at bounding box center [1534, 23] width 25 height 25
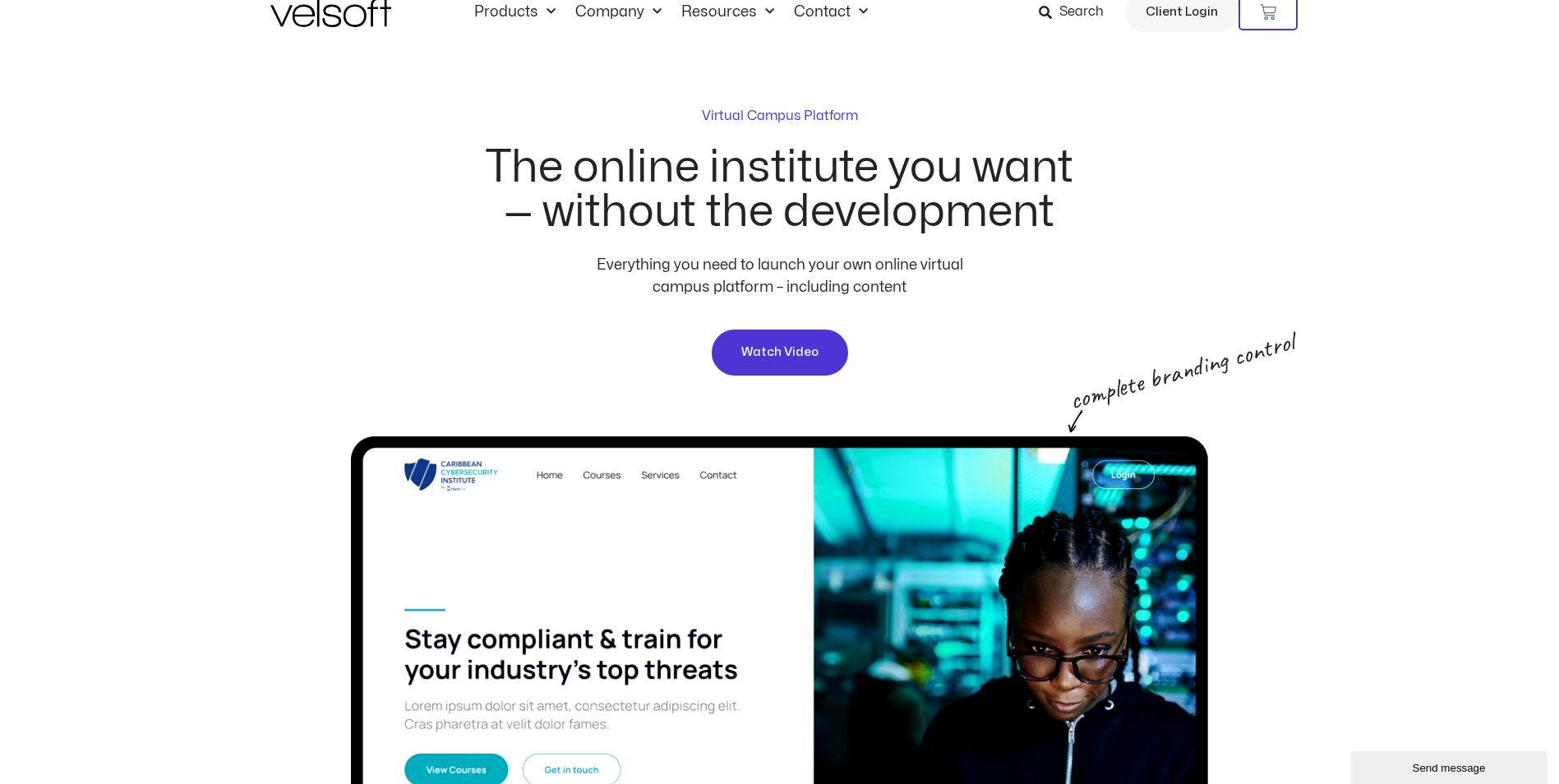
scroll to position [0, 0]
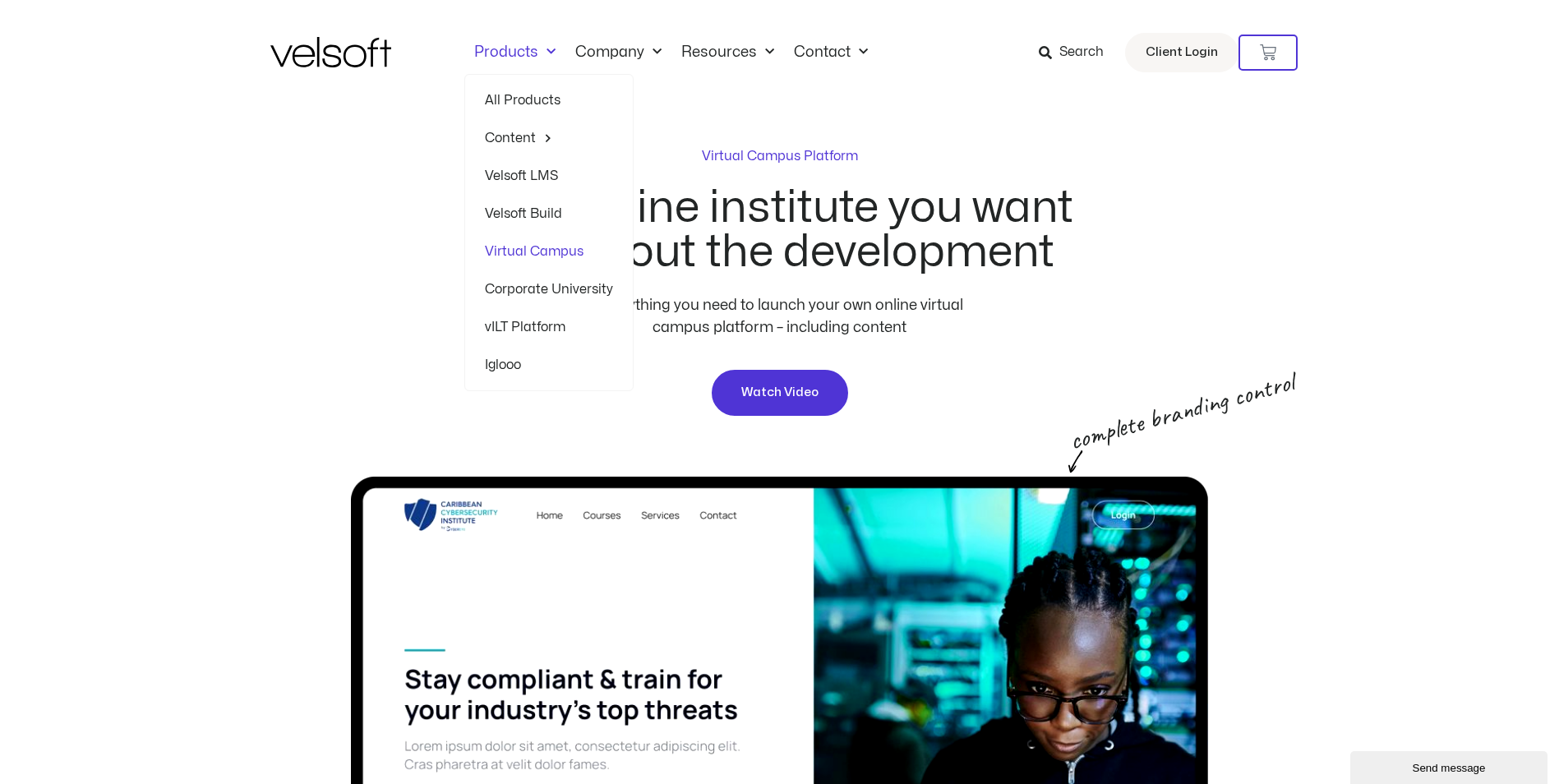
click at [530, 56] on link "Products" at bounding box center [515, 53] width 101 height 18
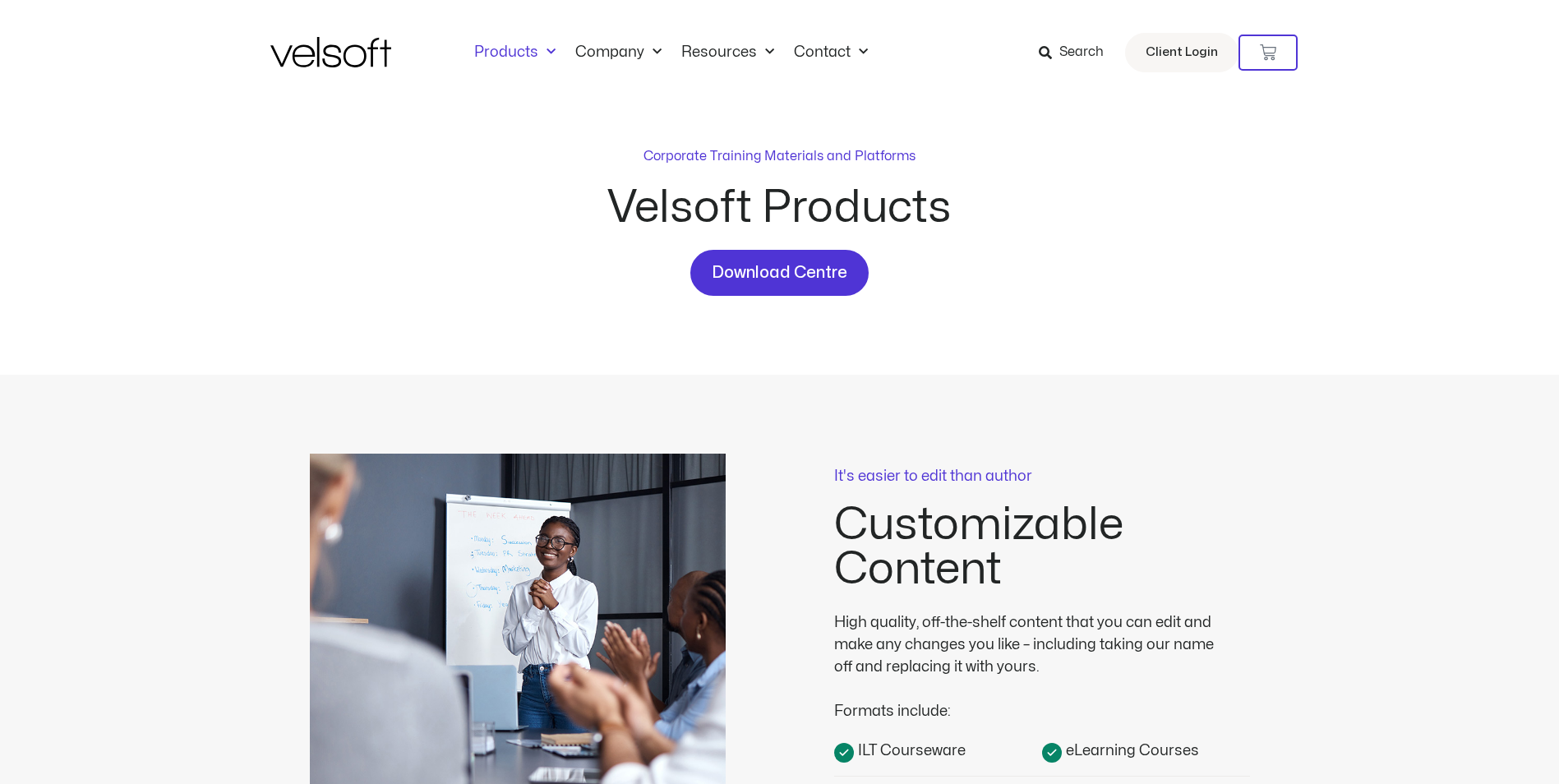
click at [530, 56] on link "Products" at bounding box center [515, 53] width 101 height 18
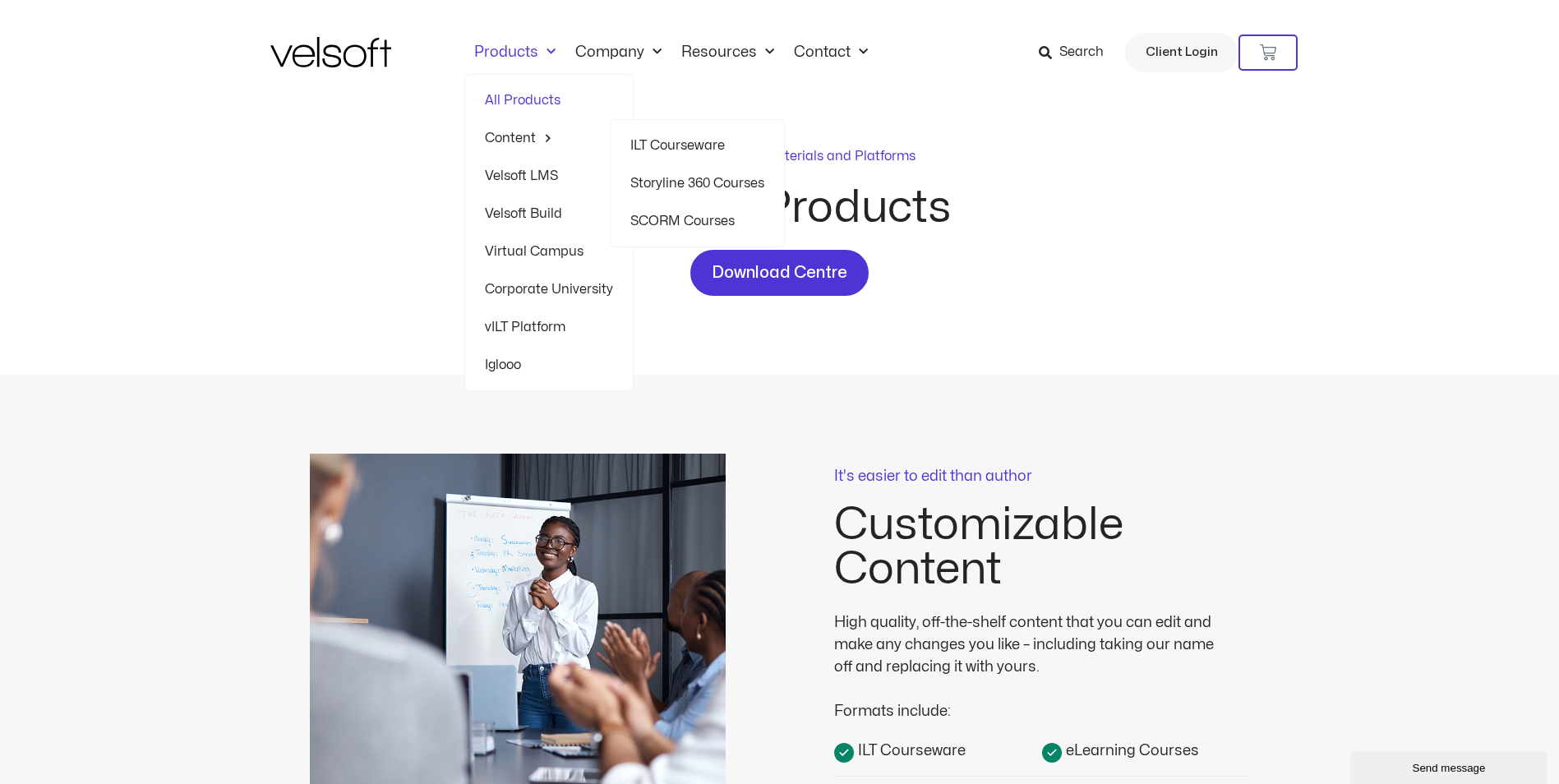
click at [532, 136] on link "Content" at bounding box center [548, 138] width 128 height 38
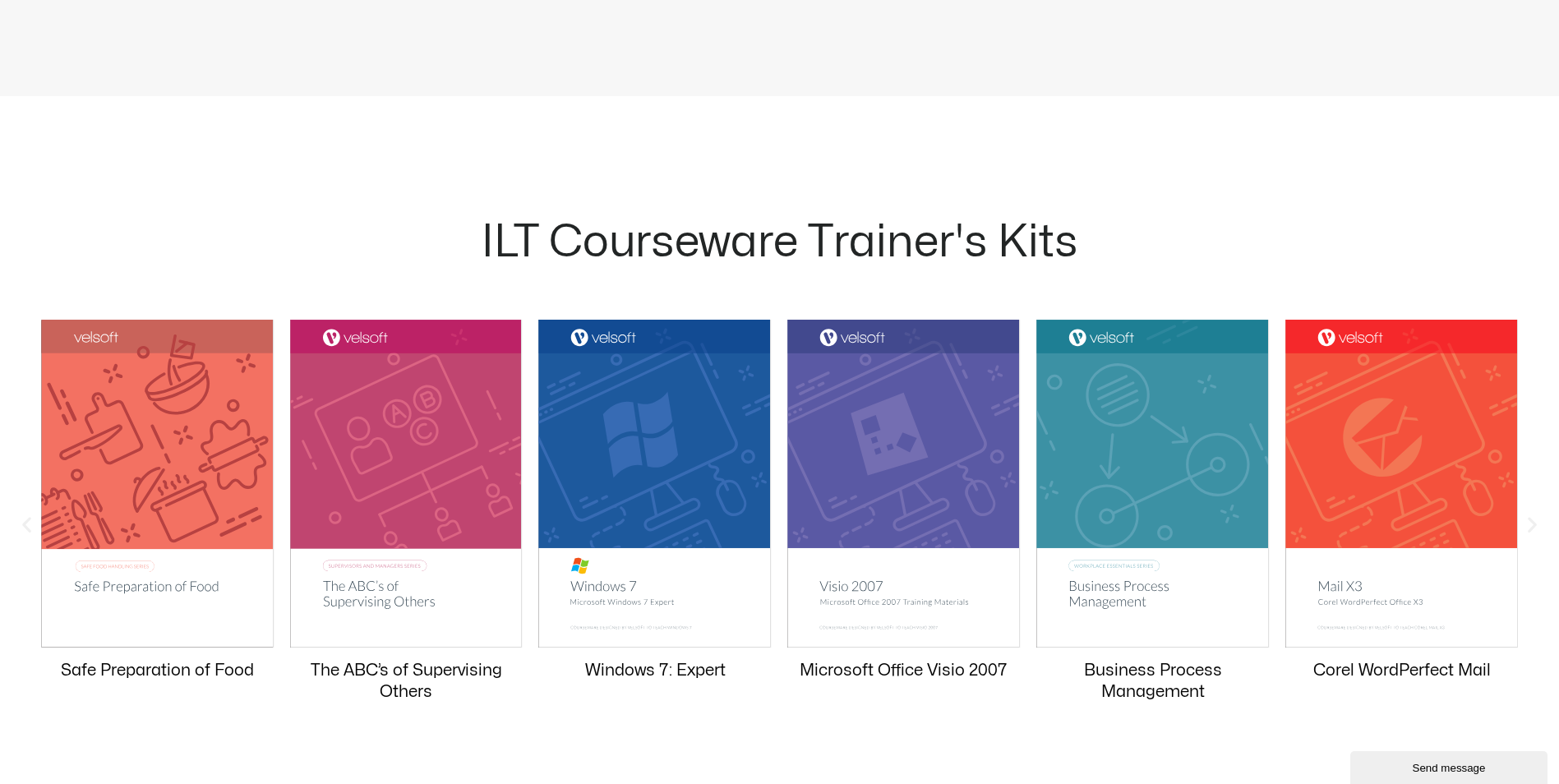
scroll to position [1397, 0]
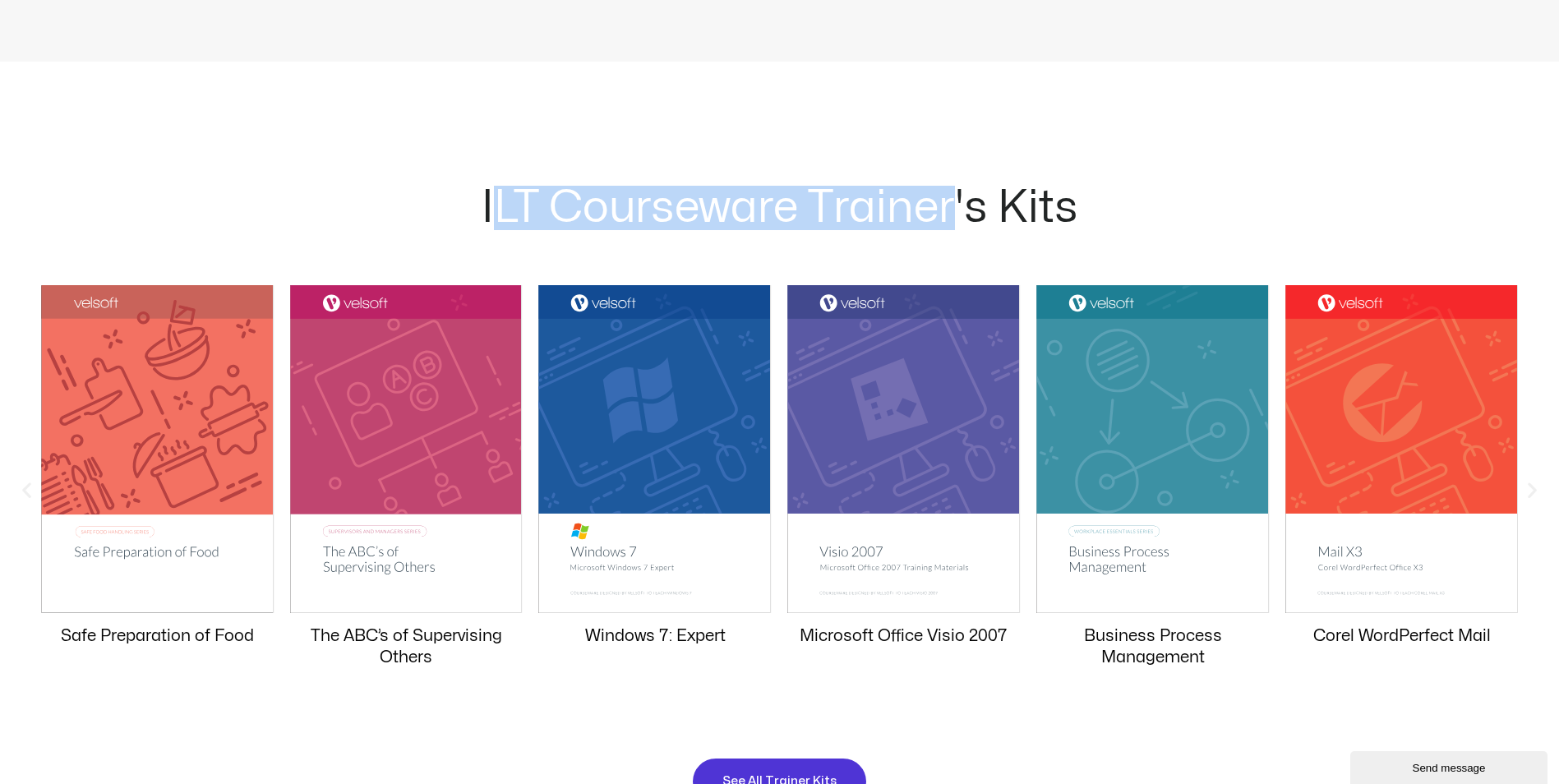
drag, startPoint x: 520, startPoint y: 217, endPoint x: 957, endPoint y: 191, distance: 437.8
click at [957, 191] on h2 "ILT Courseware Trainer's Kits" at bounding box center [780, 207] width 1526 height 45
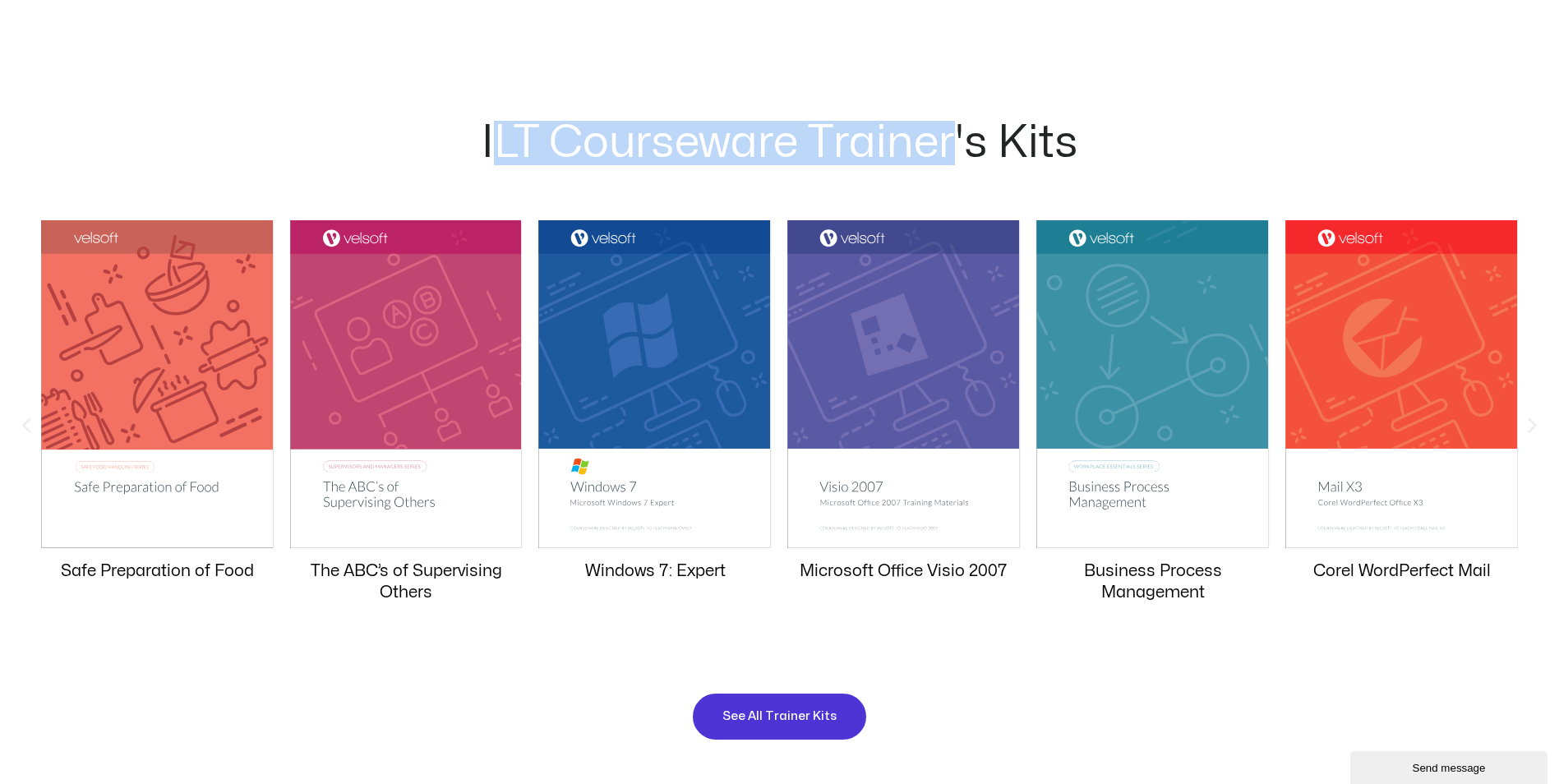
scroll to position [1643, 0]
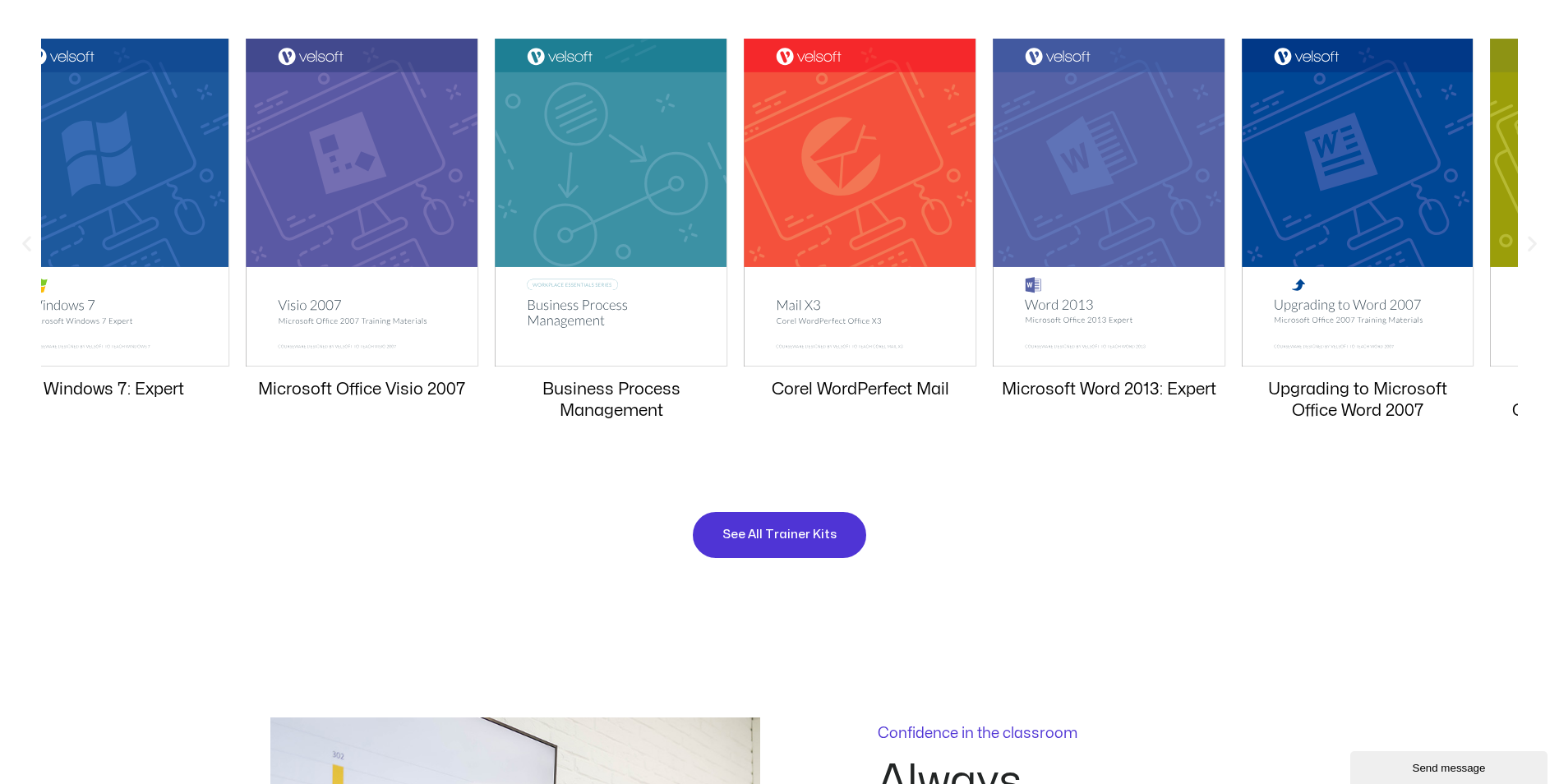
click at [843, 396] on div "Corel WordPerfect Mail" at bounding box center [860, 224] width 233 height 371
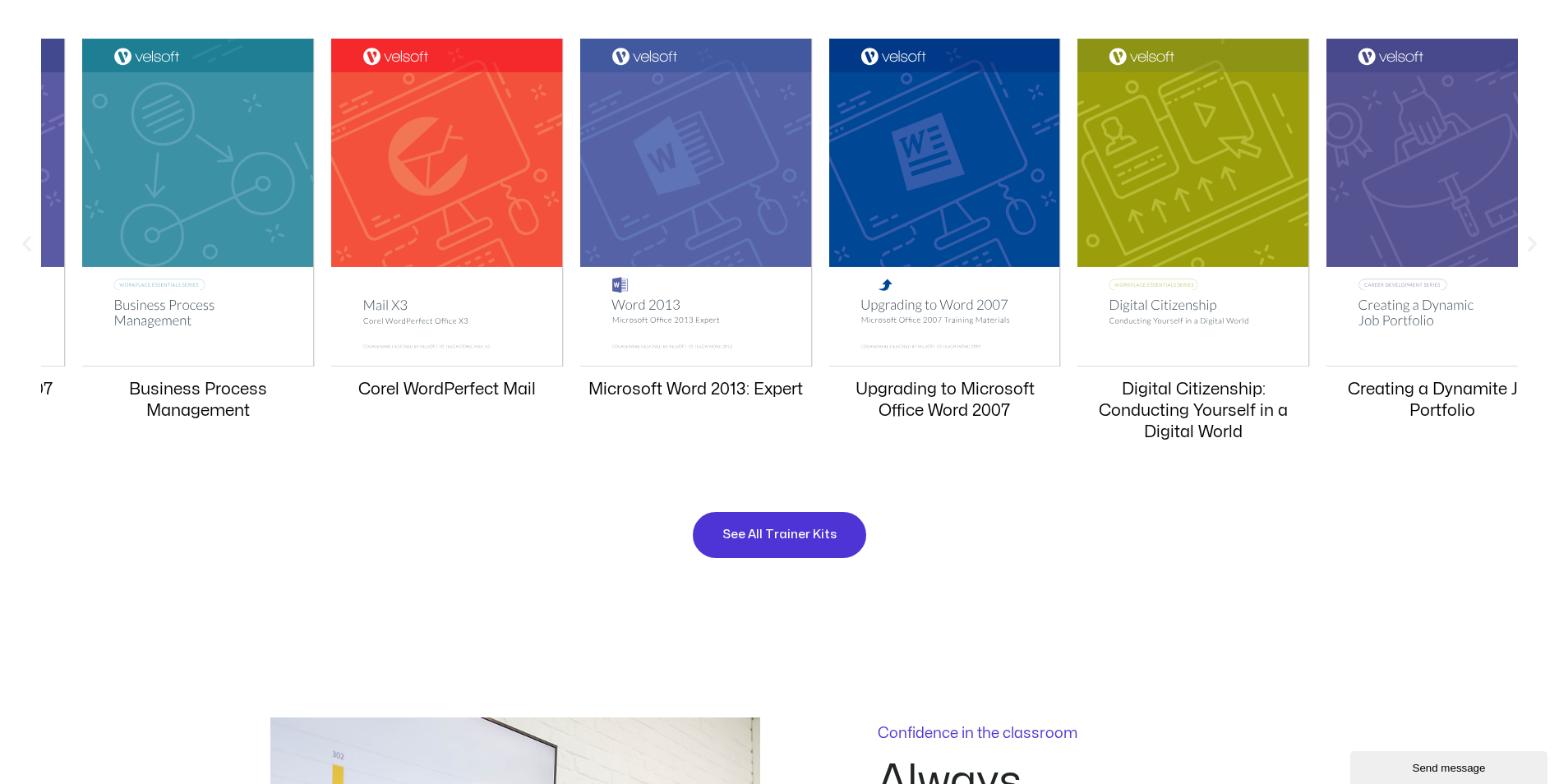
click at [670, 398] on div "Microsoft Word 2013: Expert" at bounding box center [696, 224] width 233 height 371
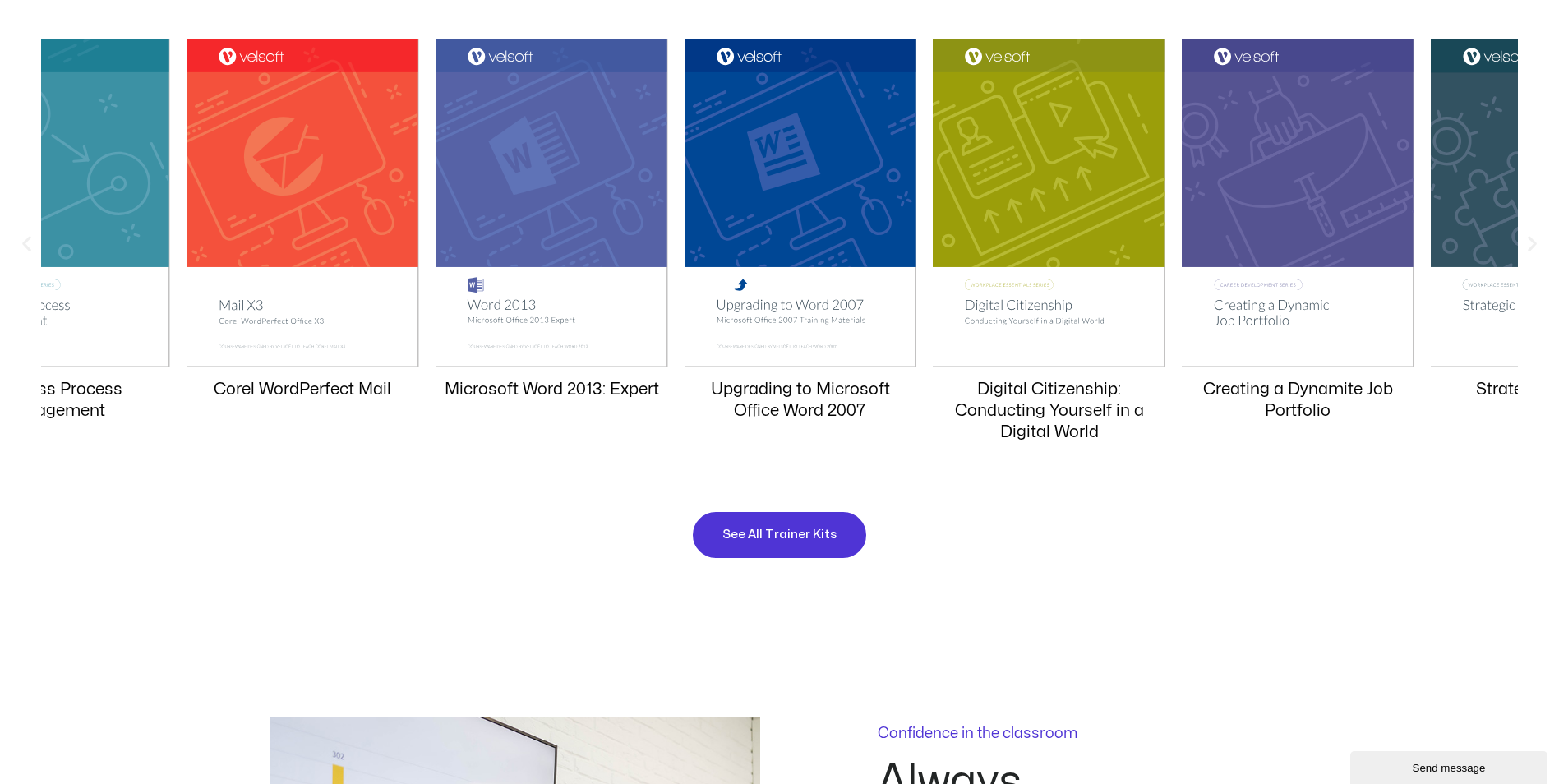
click at [1182, 354] on img "11 / 20" at bounding box center [1298, 202] width 233 height 328
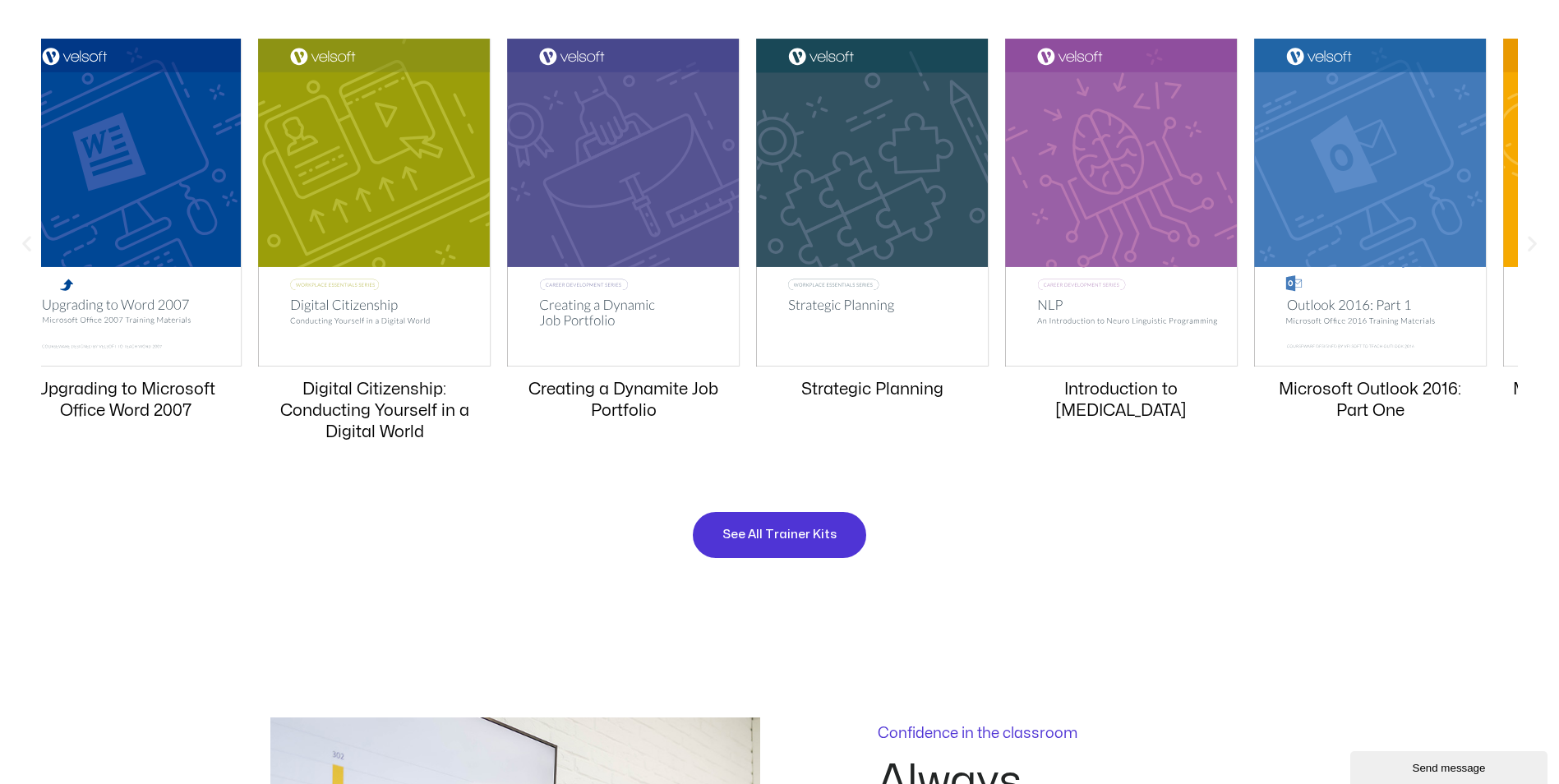
click at [1005, 427] on div "Introduction to [MEDICAL_DATA]" at bounding box center [1121, 234] width 233 height 392
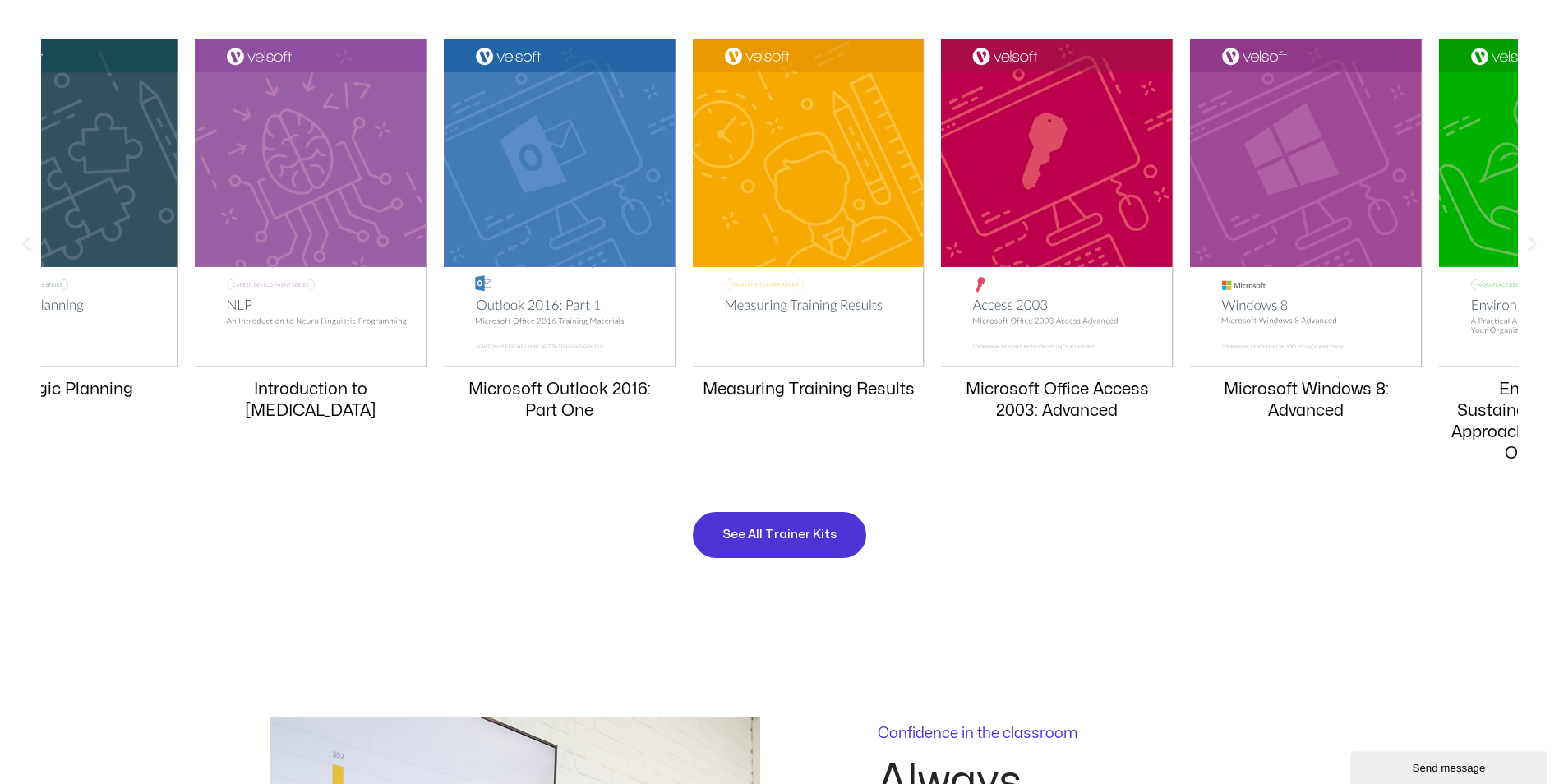
click at [320, 500] on div "ILT Courseware Trainer's Kits Measuring Training Results Microsoft Office Acces…" at bounding box center [780, 249] width 1526 height 621
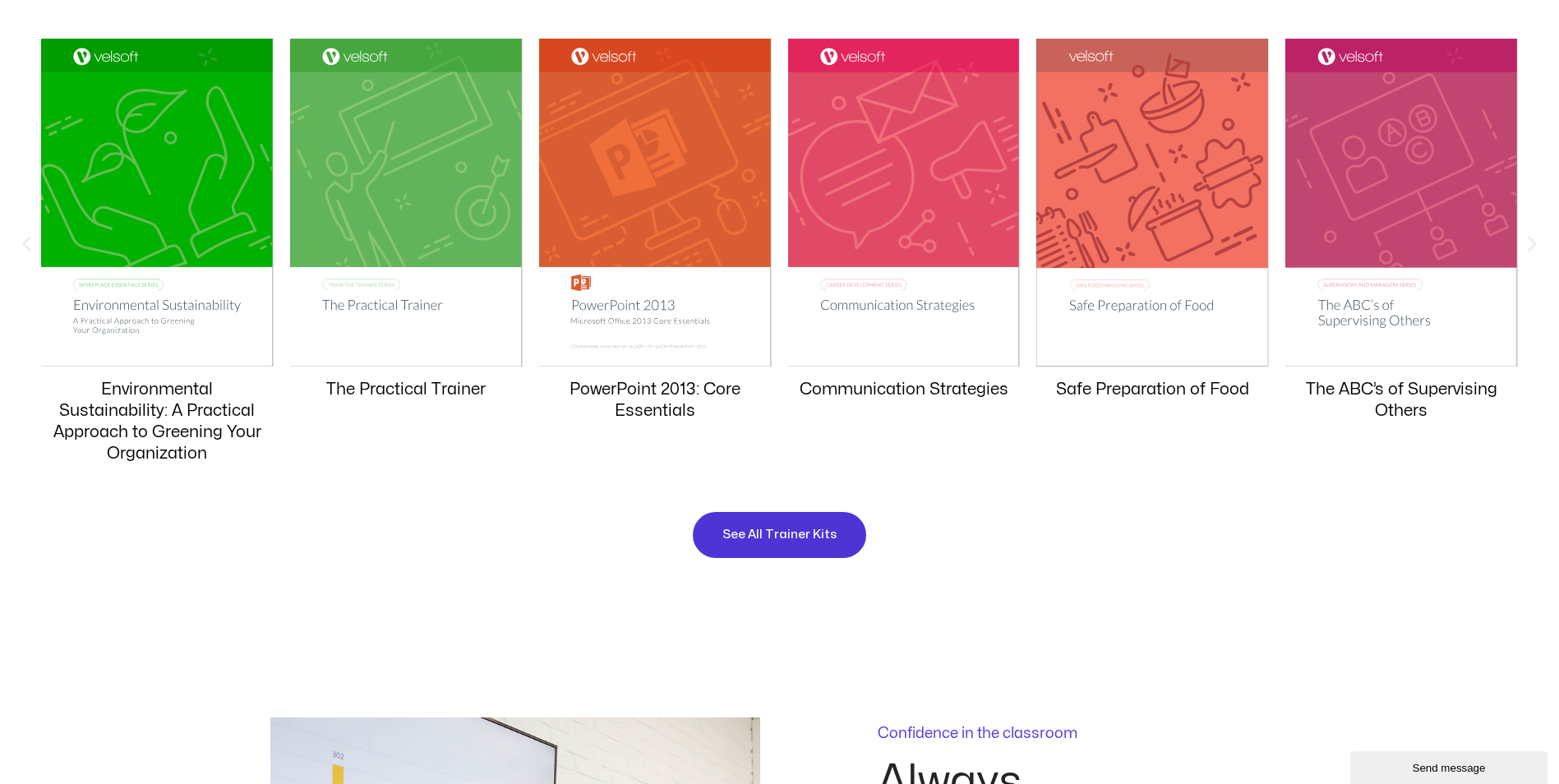
click at [1285, 420] on div "The ABC’s of Supervising Others" at bounding box center [1402, 234] width 233 height 392
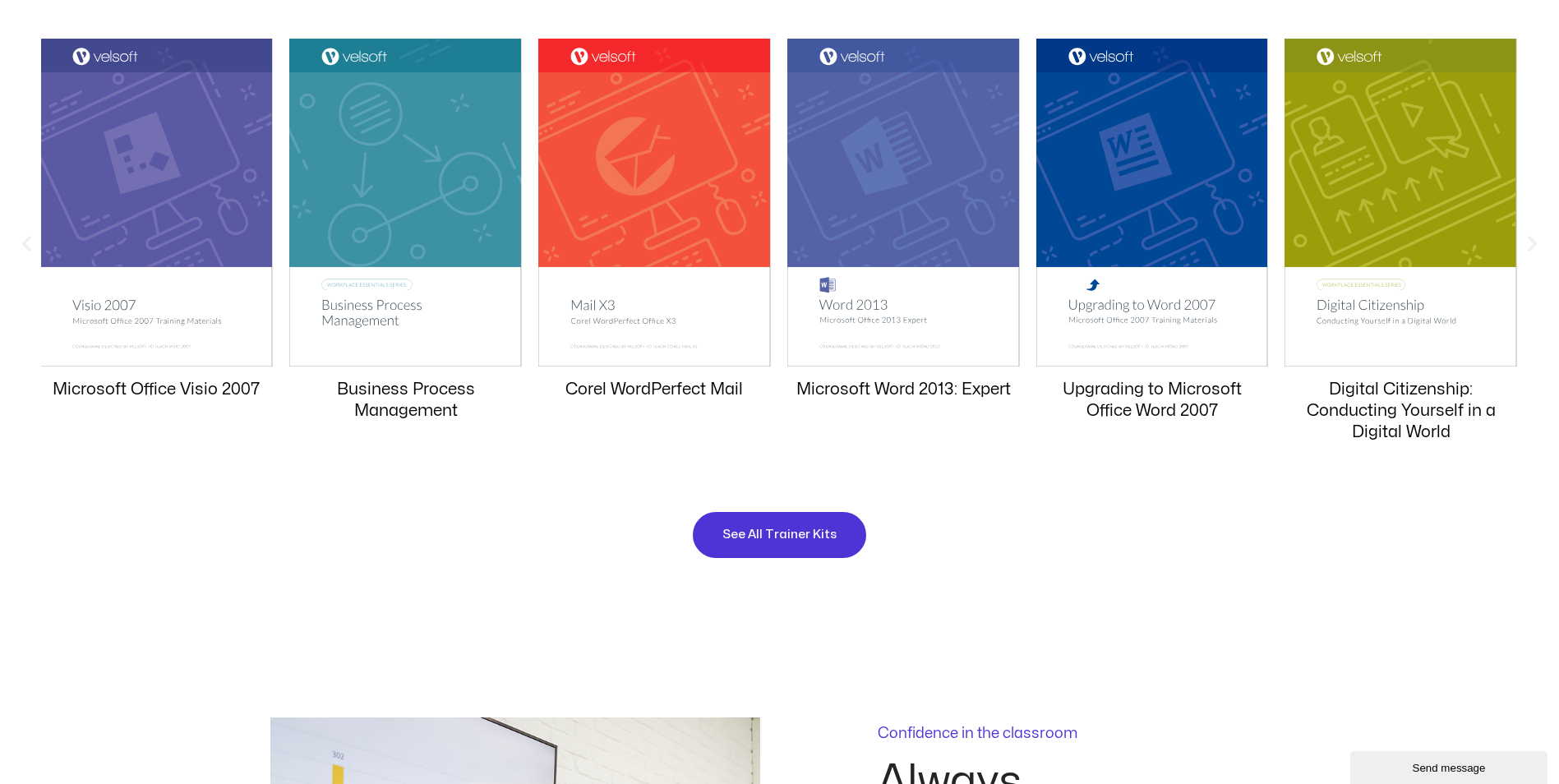
click at [231, 495] on div "ILT Courseware Trainer's Kits Measuring Training Results Microsoft Office Acces…" at bounding box center [780, 249] width 1526 height 621
click at [438, 542] on div "ILT Courseware Trainer's Kits Measuring Training Results Microsoft Office Acces…" at bounding box center [780, 249] width 1526 height 621
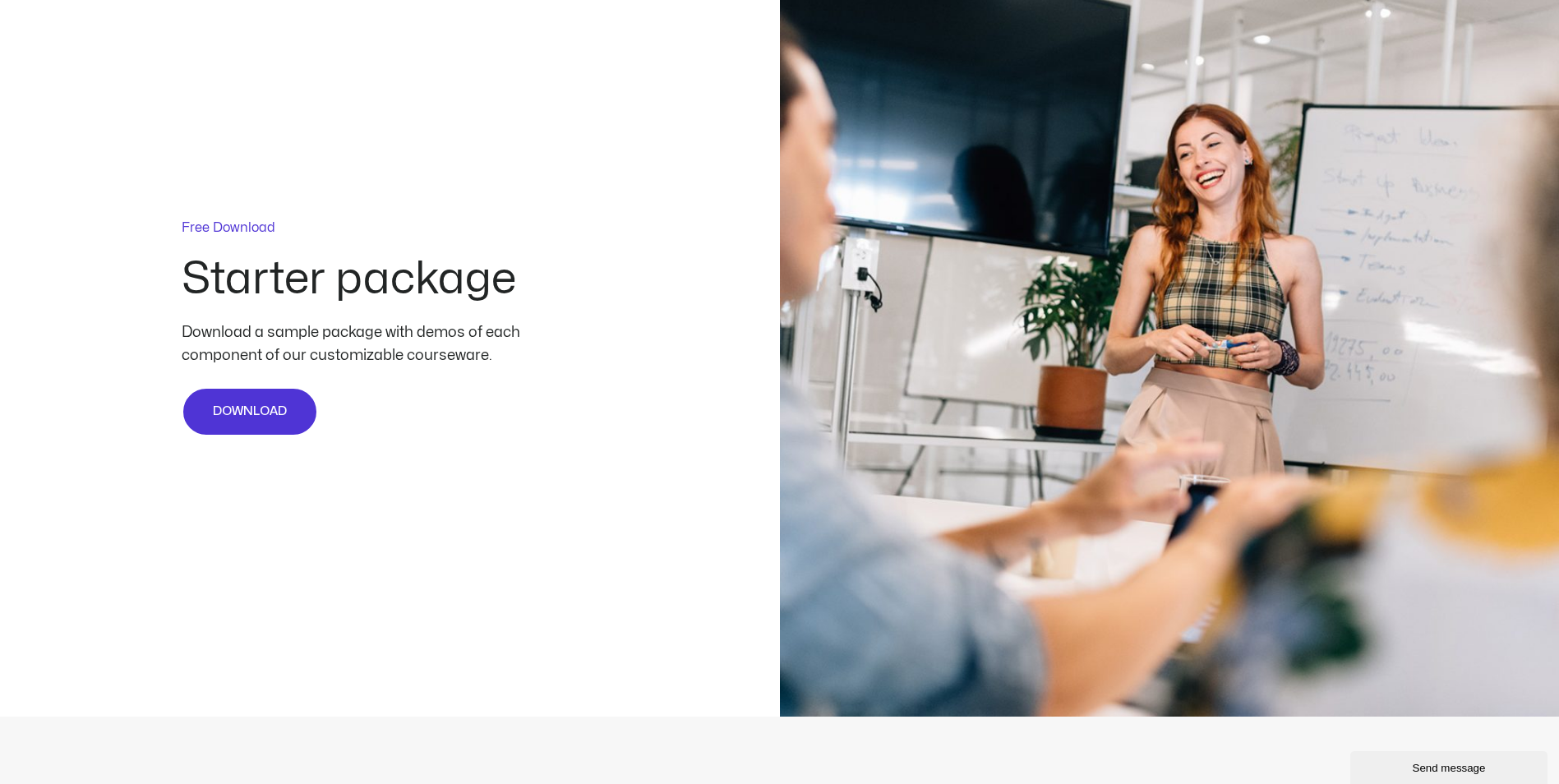
scroll to position [4109, 0]
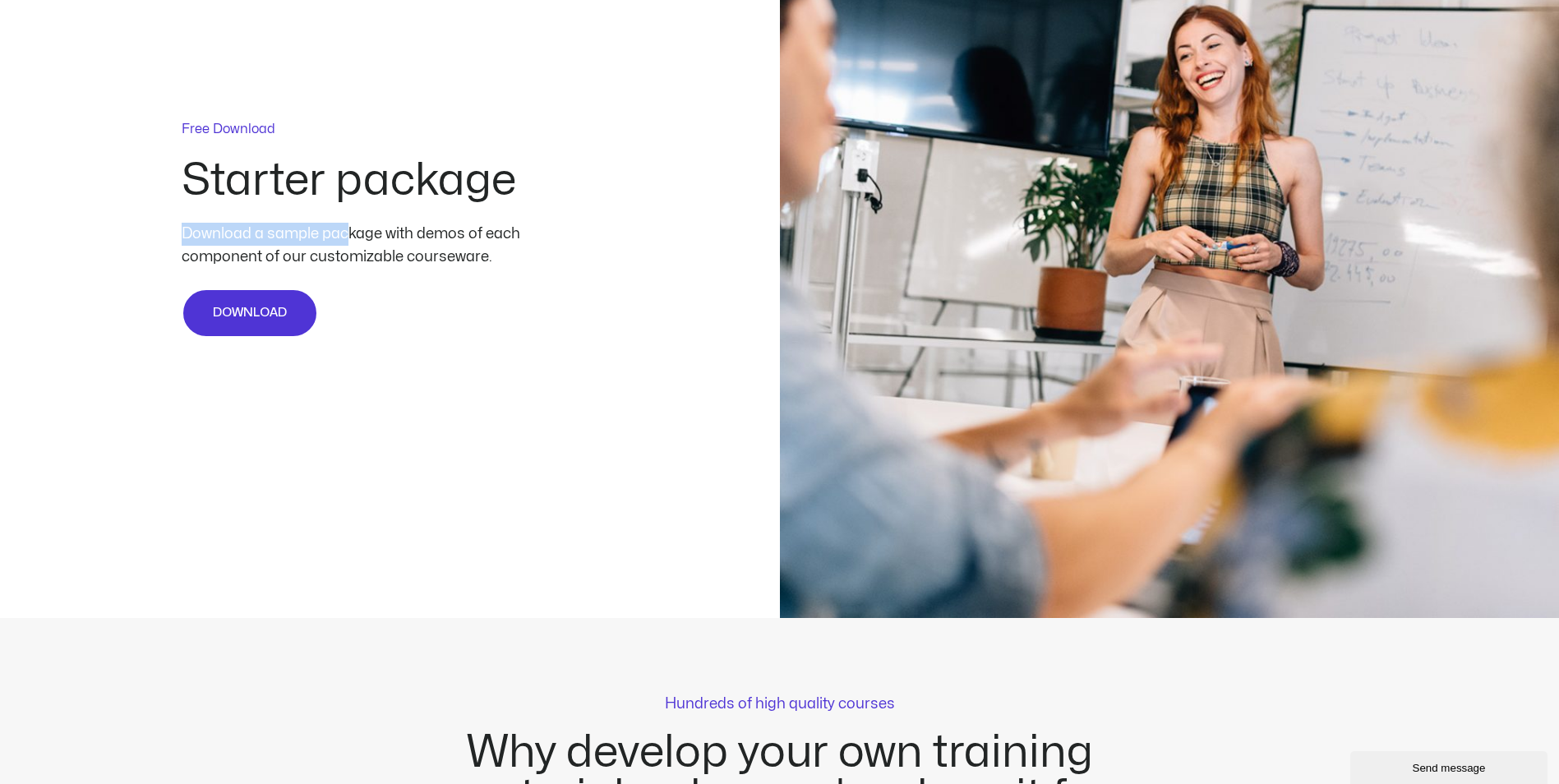
drag, startPoint x: 207, startPoint y: 236, endPoint x: 349, endPoint y: 233, distance: 142.0
click at [349, 233] on div "Download a sample package with demos of each component of our customizable cour…" at bounding box center [389, 246] width 416 height 46
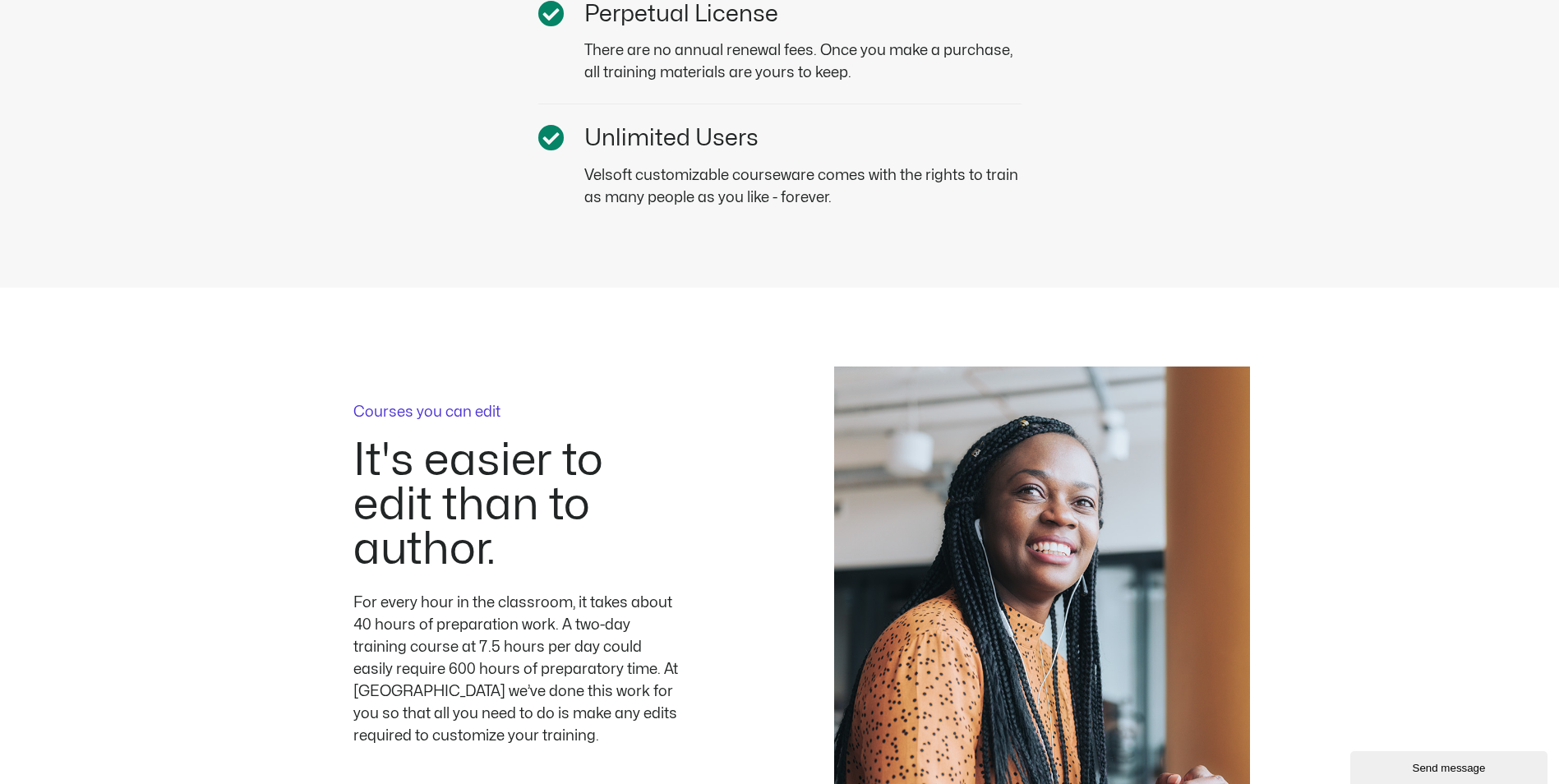
scroll to position [5013, 0]
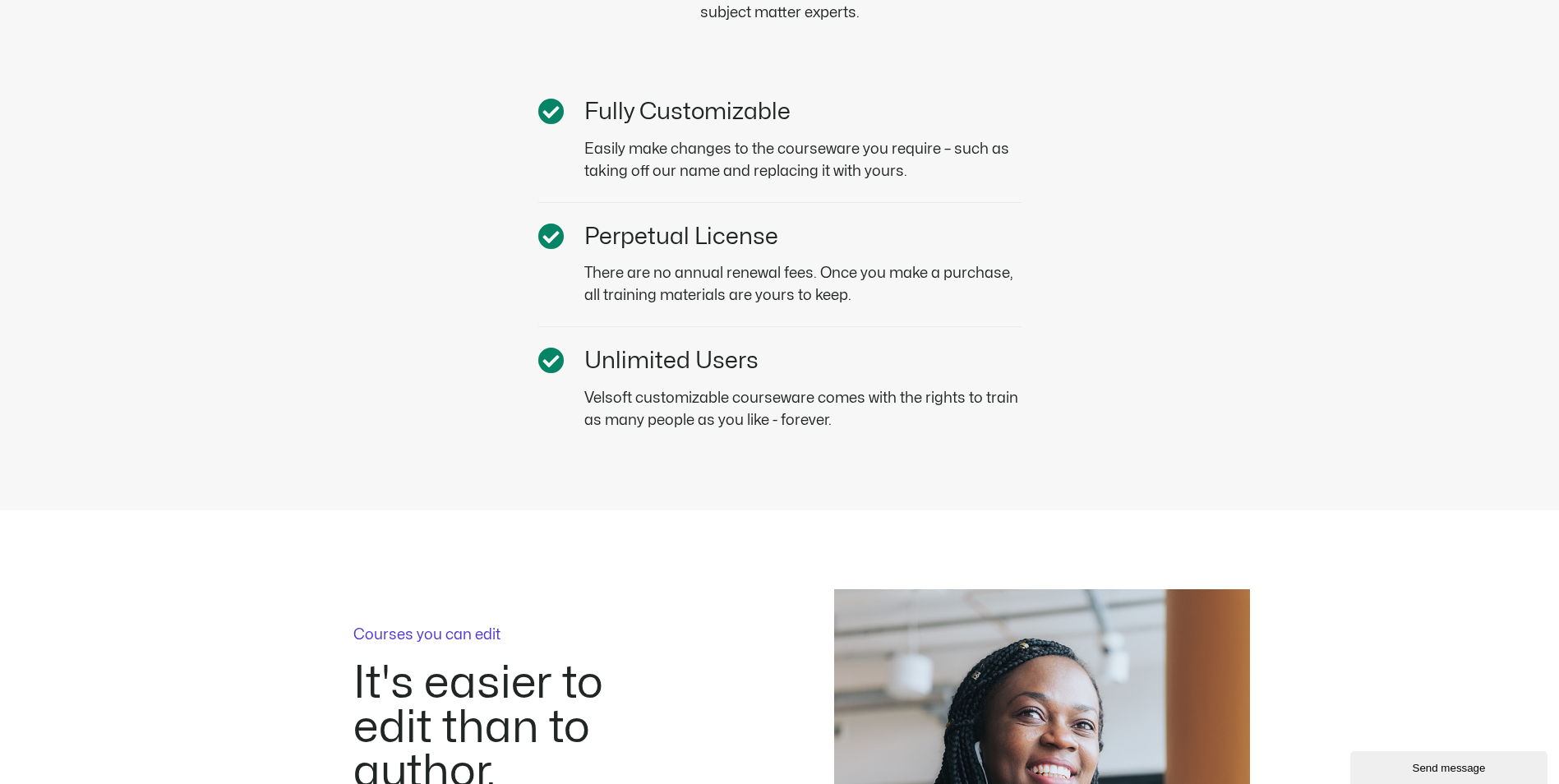
drag, startPoint x: 589, startPoint y: 243, endPoint x: 760, endPoint y: 243, distance: 171.0
click at [760, 243] on span "Perpetual License" at bounding box center [680, 237] width 194 height 22
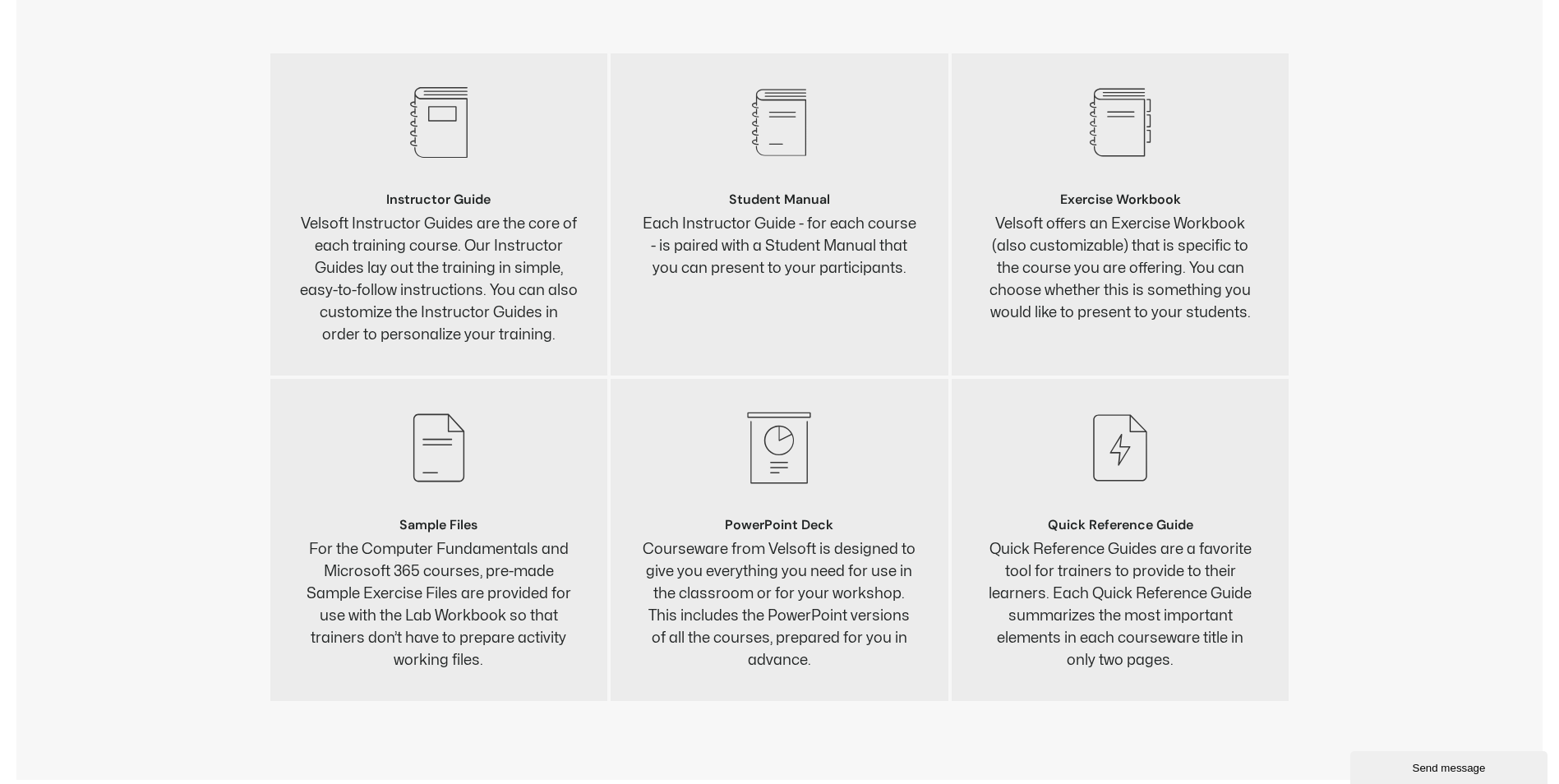
scroll to position [6575, 0]
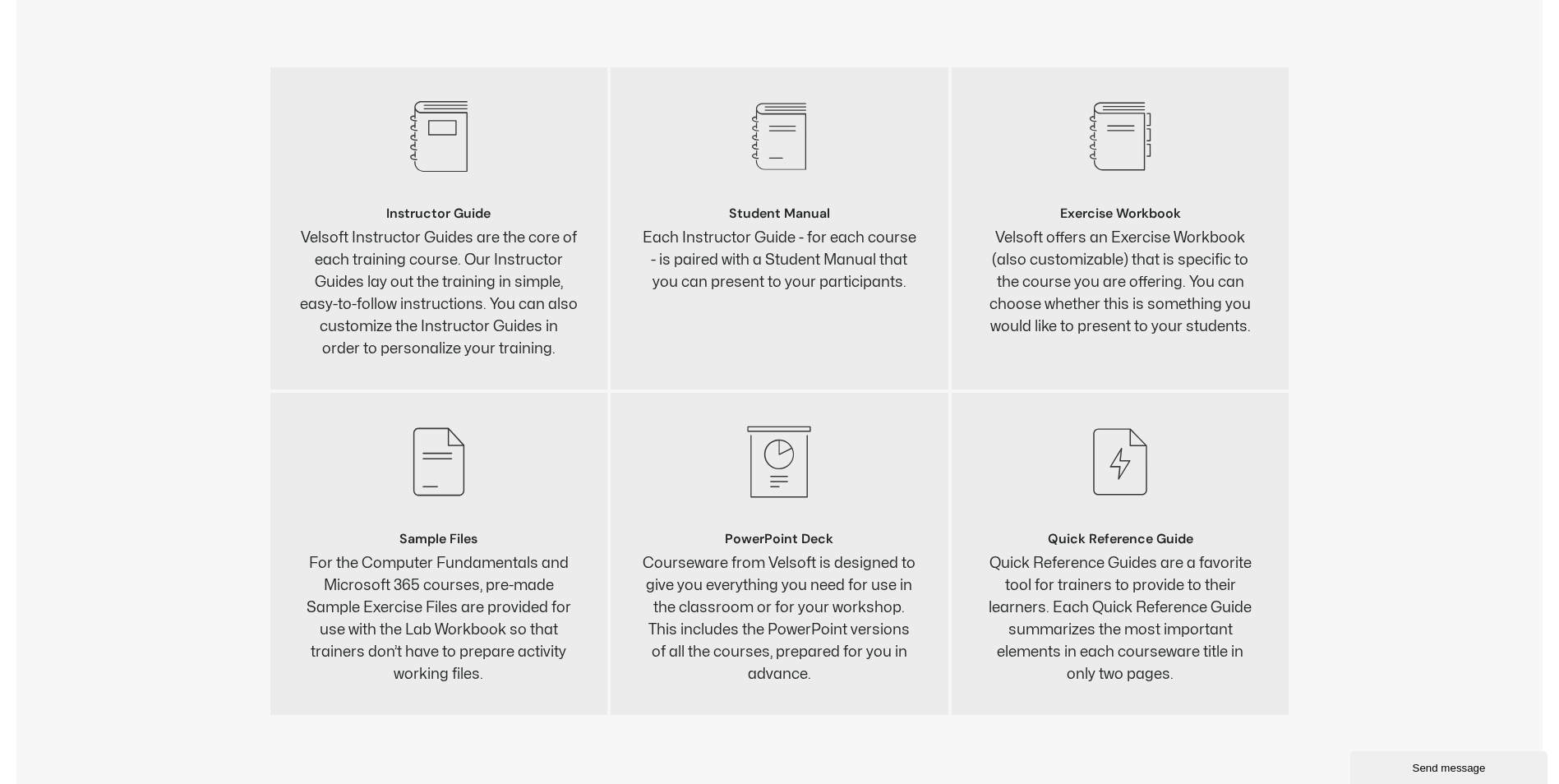
drag, startPoint x: 397, startPoint y: 215, endPoint x: 460, endPoint y: 213, distance: 63.0
click at [460, 213] on span "Instructor Guide" at bounding box center [438, 213] width 105 height 17
drag, startPoint x: 729, startPoint y: 217, endPoint x: 837, endPoint y: 219, distance: 108.0
click at [837, 219] on h3 "Student Manual" at bounding box center [780, 214] width 278 height 13
drag, startPoint x: 1066, startPoint y: 211, endPoint x: 1182, endPoint y: 210, distance: 116.0
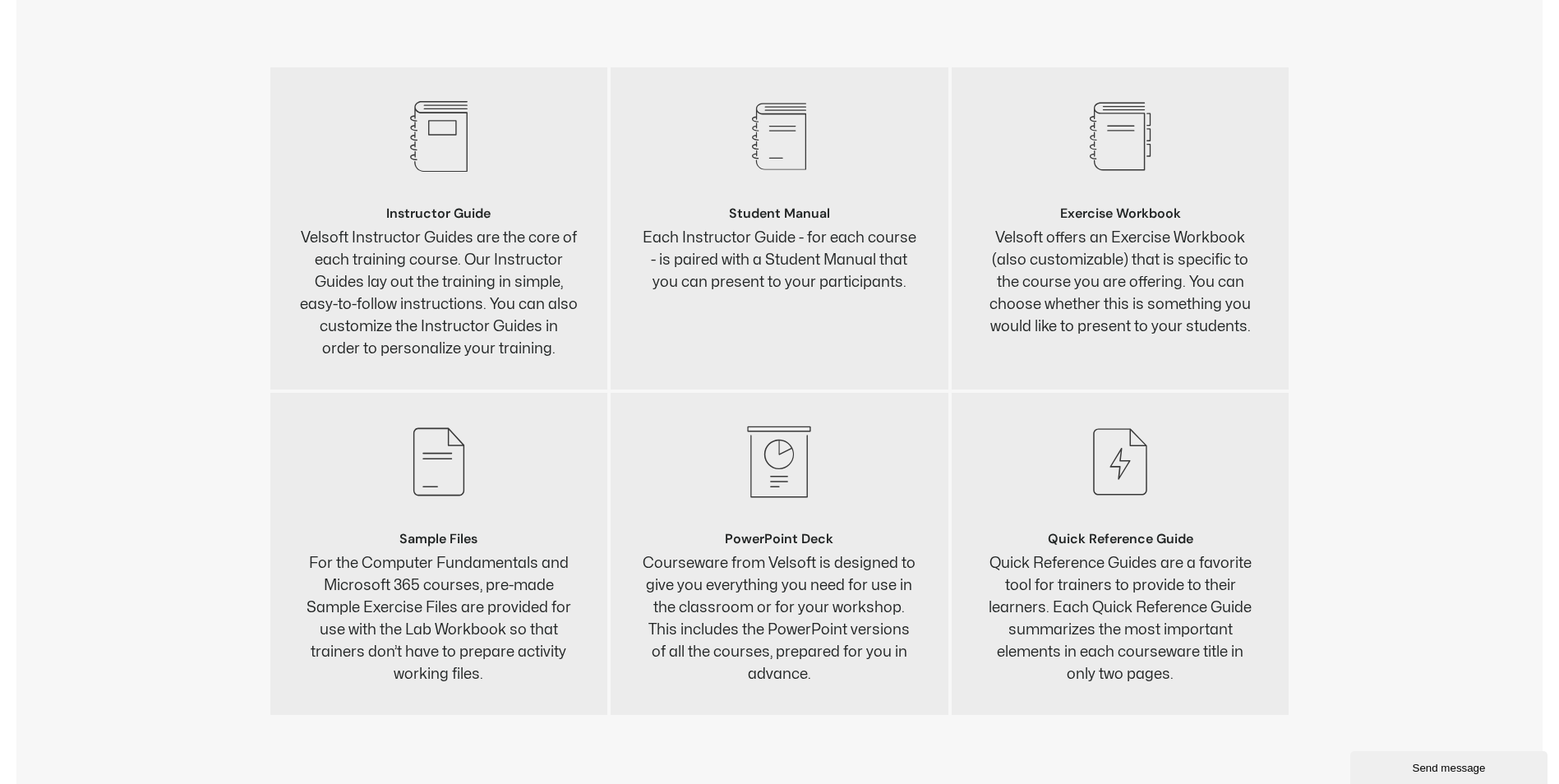
click at [1182, 210] on h3 "Exercise Workbook" at bounding box center [1121, 214] width 278 height 13
drag, startPoint x: 449, startPoint y: 540, endPoint x: 390, endPoint y: 542, distance: 59.0
click at [390, 542] on h3 "Sample Files" at bounding box center [439, 539] width 278 height 13
drag, startPoint x: 738, startPoint y: 538, endPoint x: 765, endPoint y: 541, distance: 27.2
click at [765, 541] on span "PowerPoint Deck" at bounding box center [779, 538] width 108 height 17
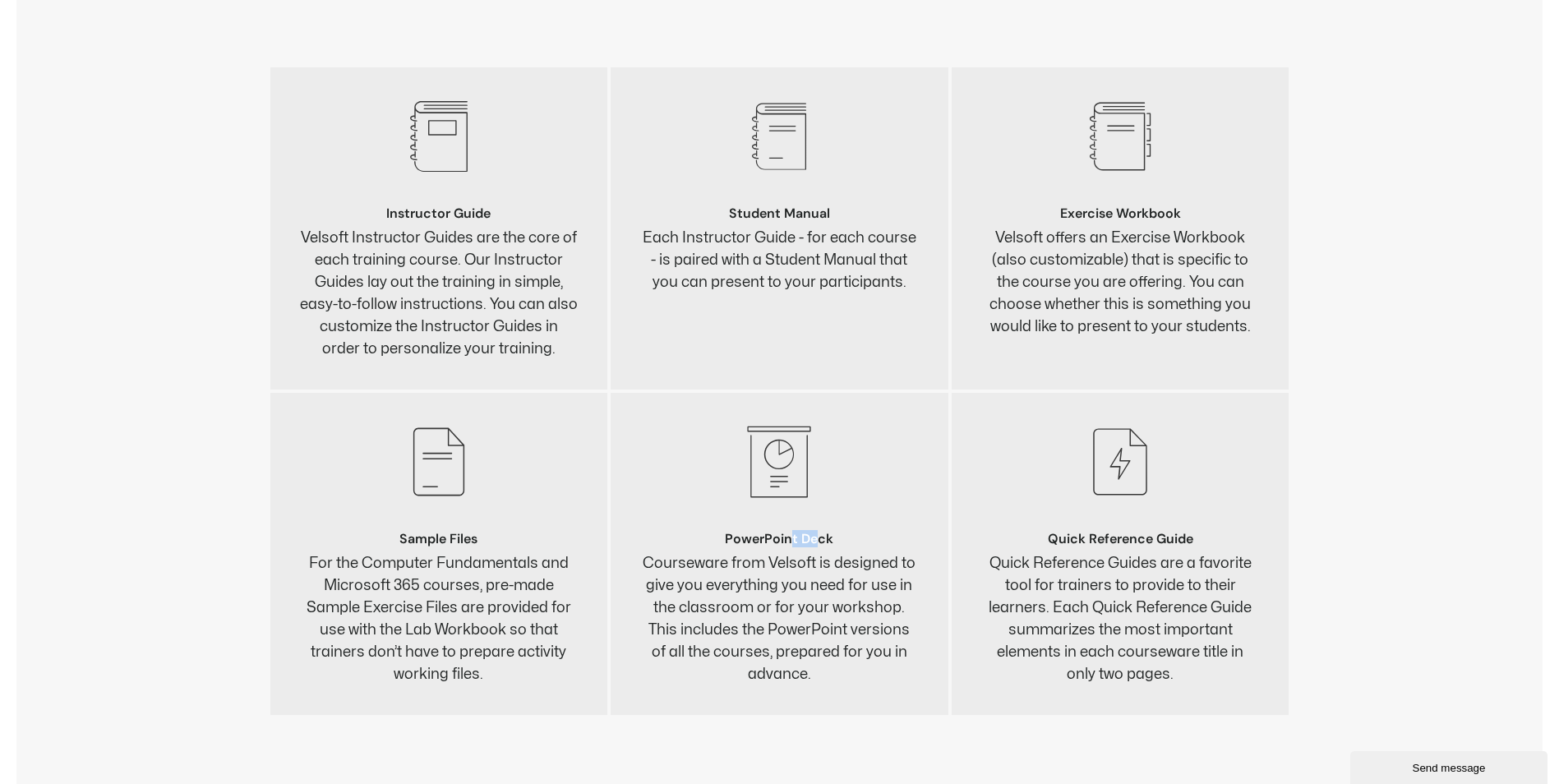
drag, startPoint x: 1173, startPoint y: 531, endPoint x: 1086, endPoint y: 531, distance: 87.0
click at [1086, 531] on div ".st0{fill:#383838;} Quick Reference Guide Quick Reference Guides are a favorite…" at bounding box center [1121, 553] width 278 height 263
drag, startPoint x: 1113, startPoint y: 681, endPoint x: 1066, endPoint y: 636, distance: 65.1
click at [1066, 636] on p "Quick Reference Guides are a favorite tool for trainers to provide to their lea…" at bounding box center [1121, 618] width 278 height 133
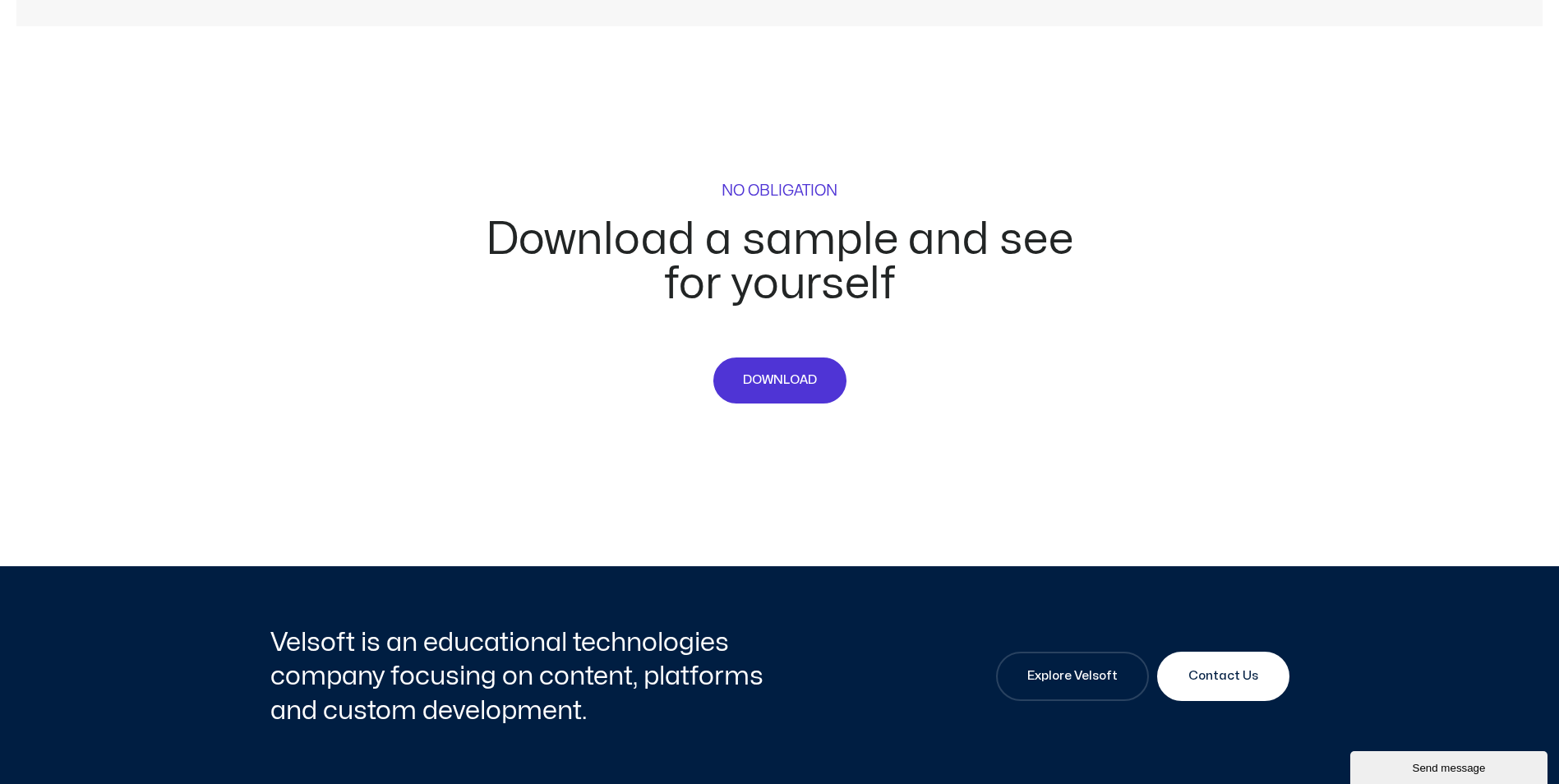
scroll to position [7397, 0]
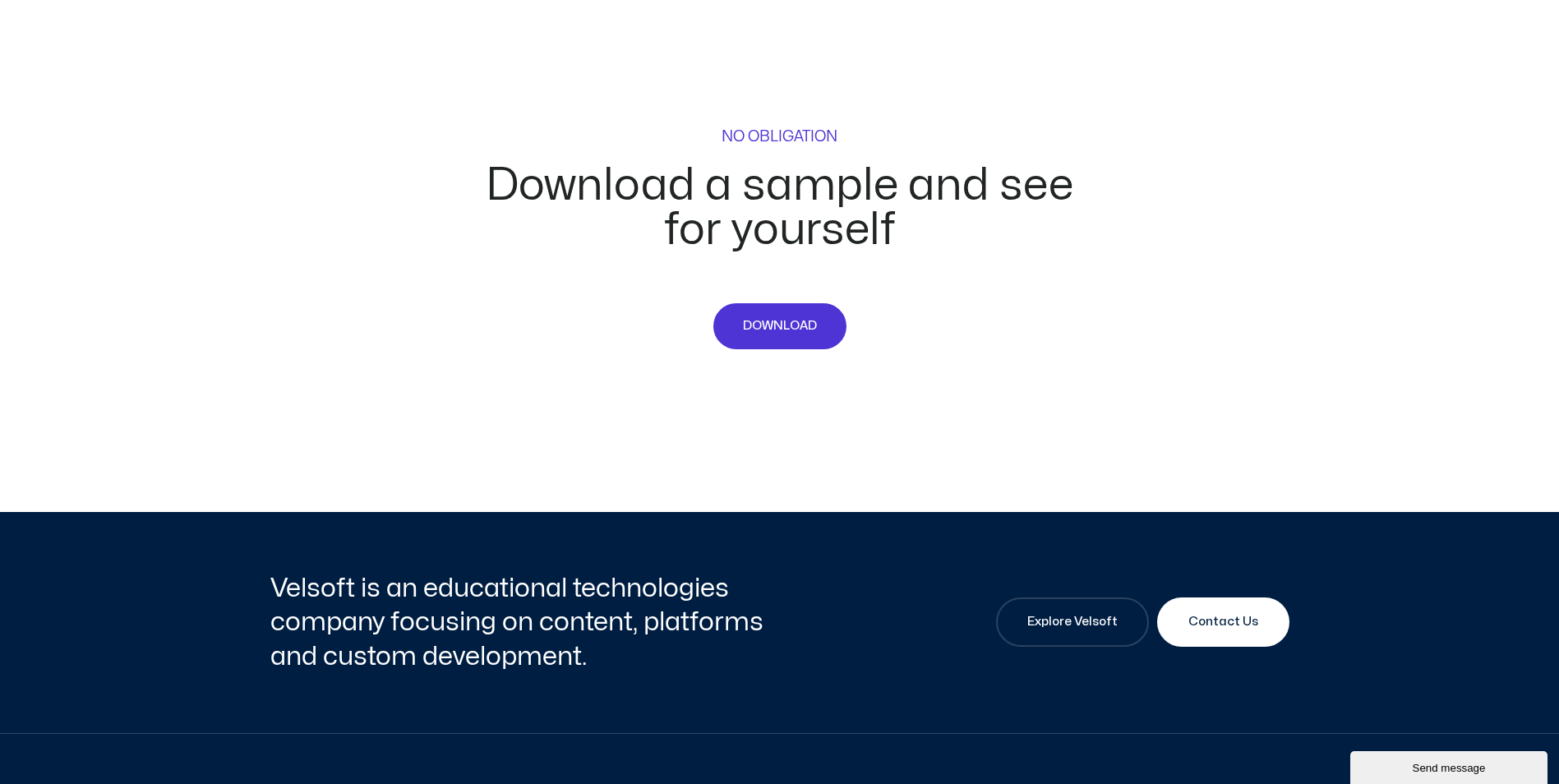
click at [749, 352] on div "NO OBLIGATION Download a sample and see for yourself DOWNLOAD" at bounding box center [780, 281] width 592 height 461
click at [766, 334] on span "DOWNLOAD" at bounding box center [780, 327] width 74 height 20
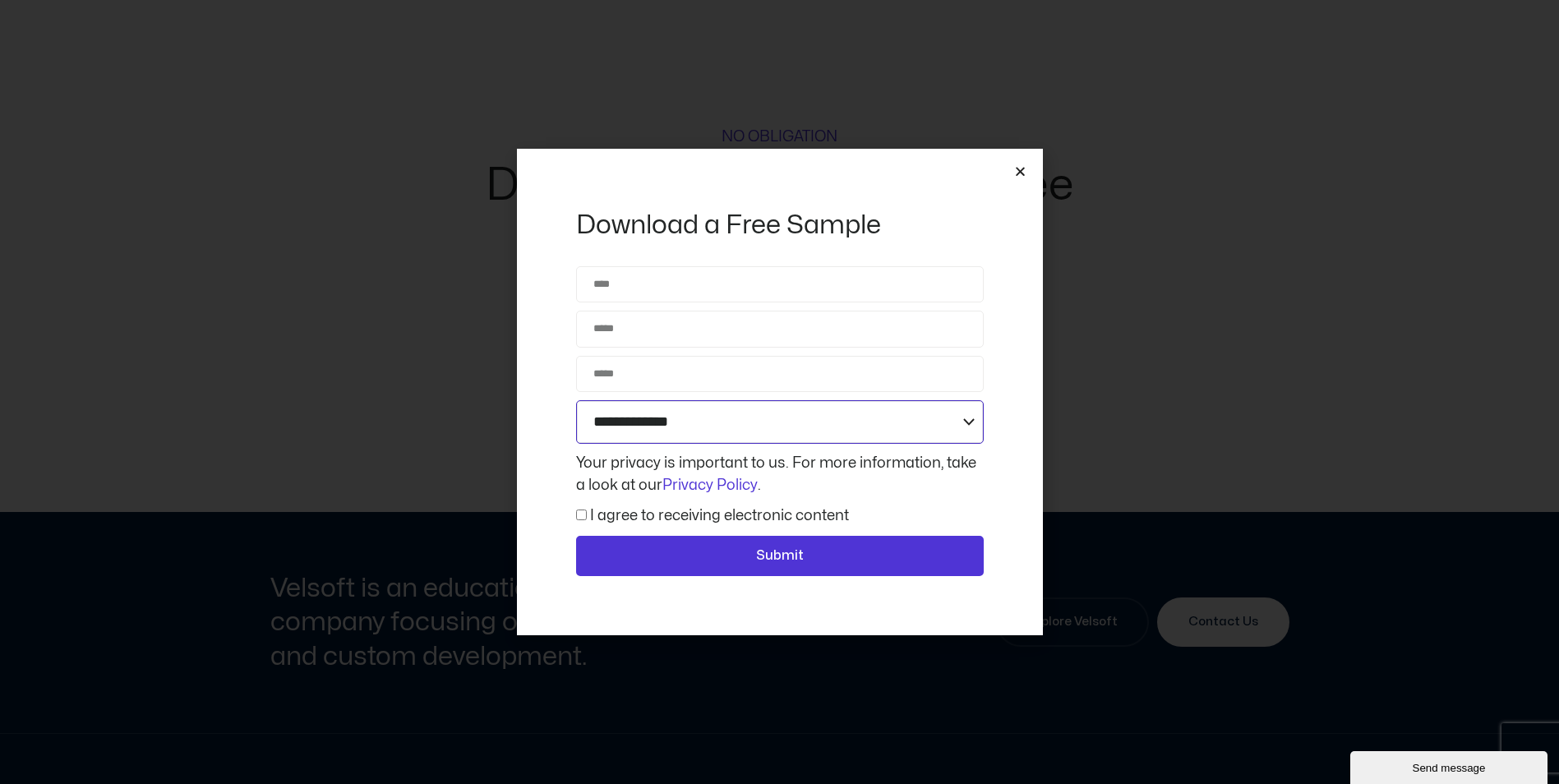
click at [793, 417] on select "**********" at bounding box center [780, 422] width 407 height 44
click at [1015, 176] on icon "Close" at bounding box center [1021, 172] width 13 height 13
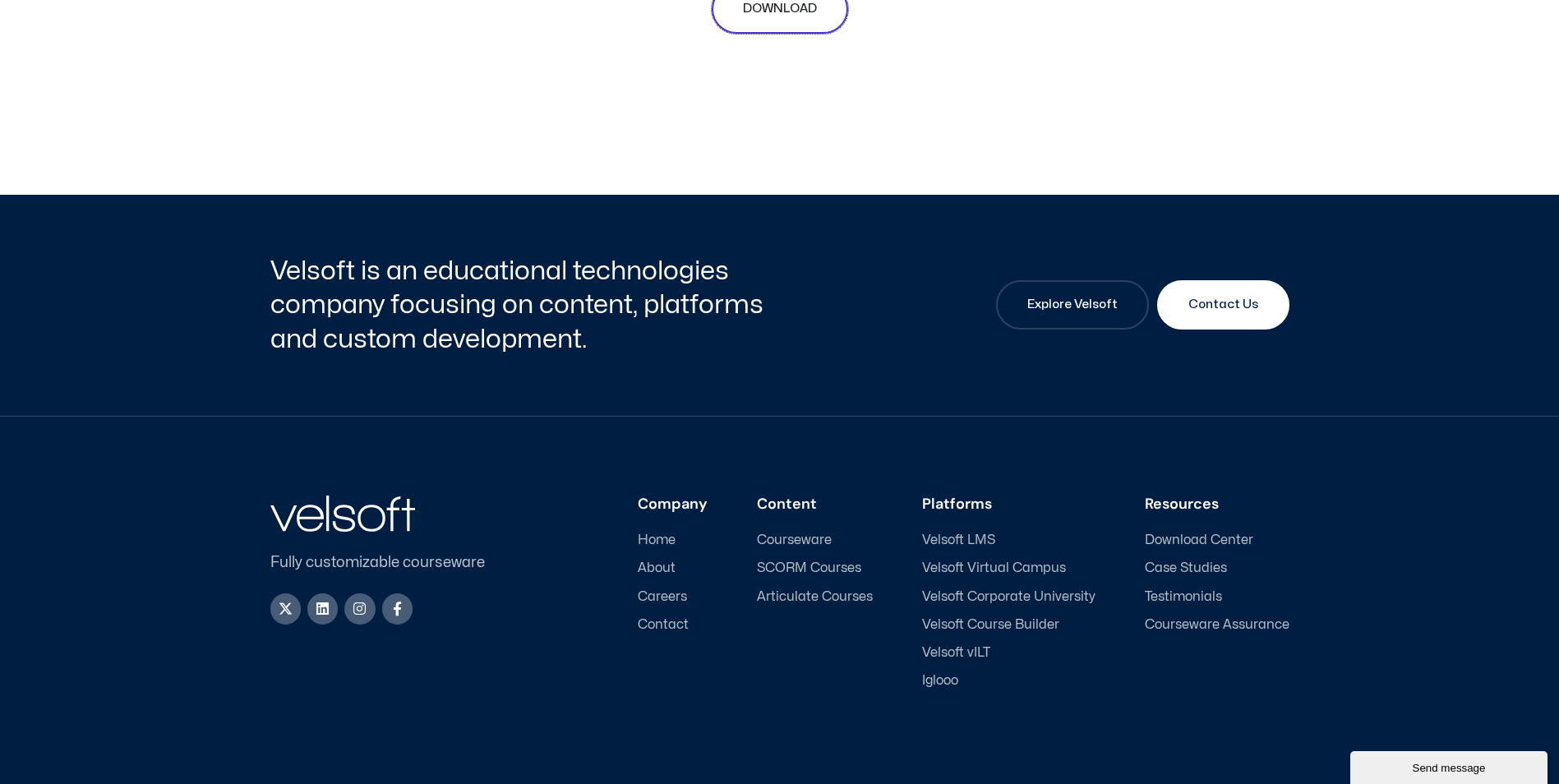
scroll to position [7725, 0]
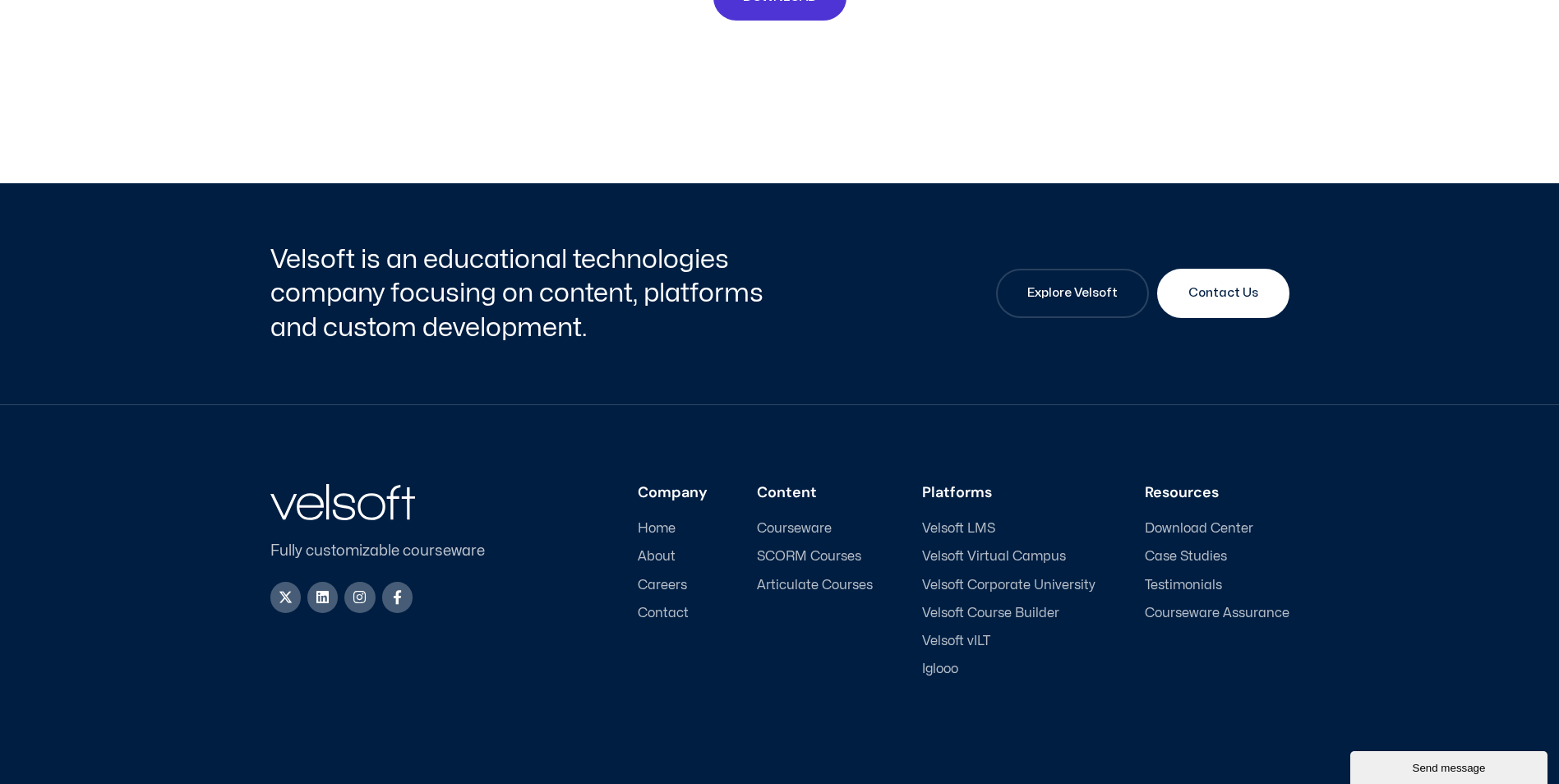
click at [815, 526] on span "Courseware" at bounding box center [794, 528] width 75 height 15
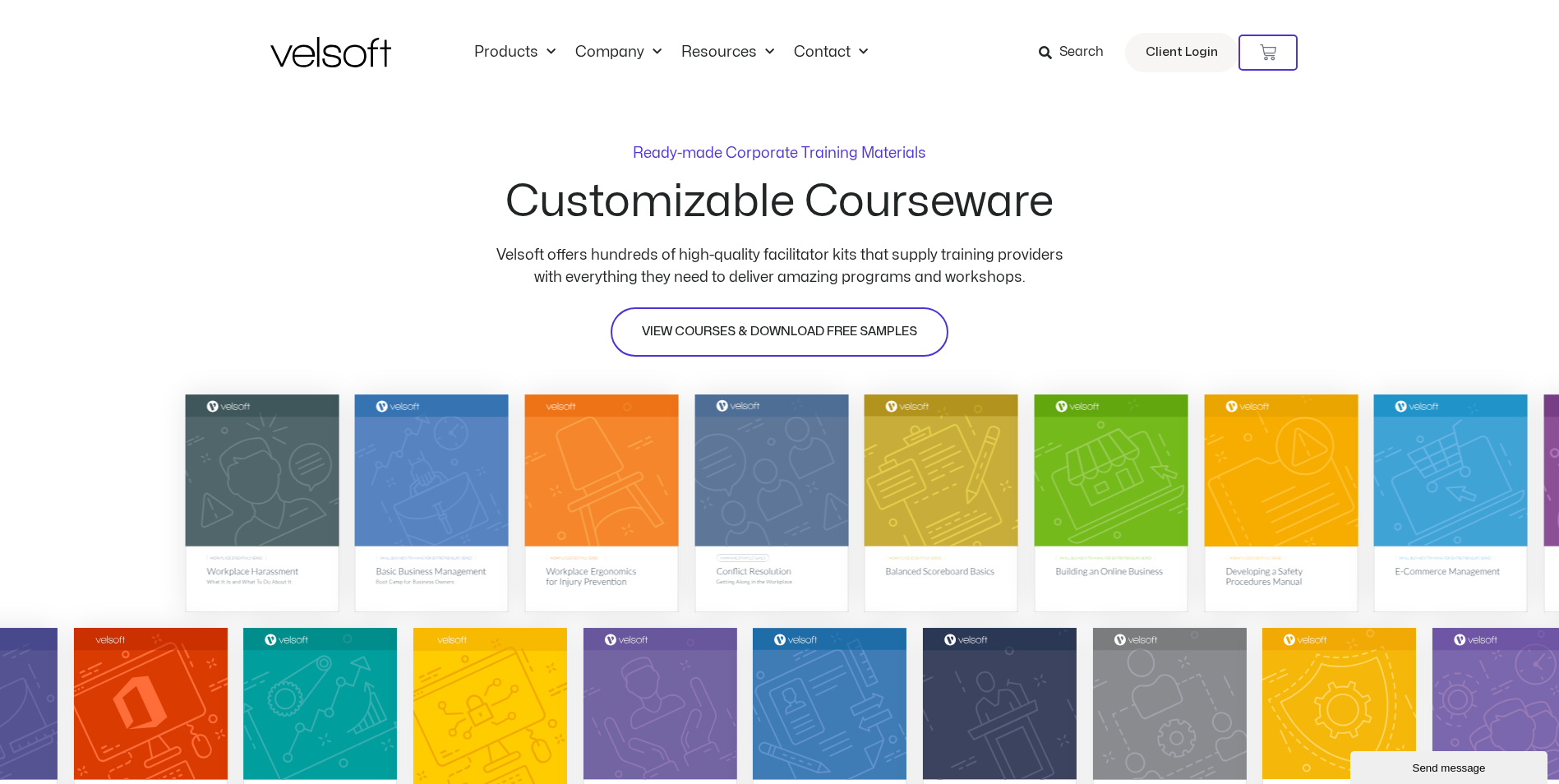
click at [687, 337] on span "VIEW COURSES & DOWNLOAD FREE SAMPLES" at bounding box center [780, 332] width 276 height 20
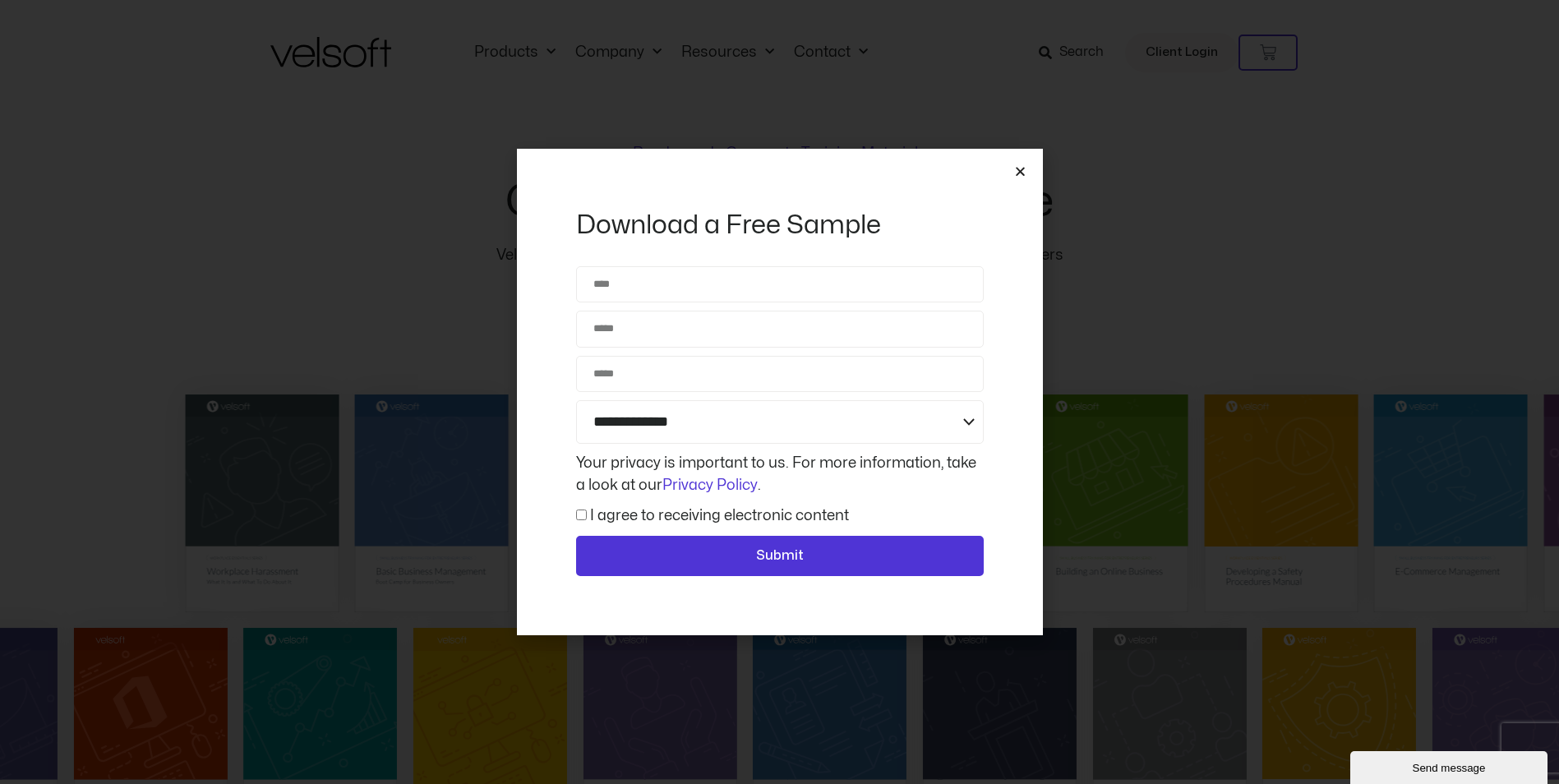
click at [1020, 168] on icon "Close" at bounding box center [1021, 172] width 13 height 13
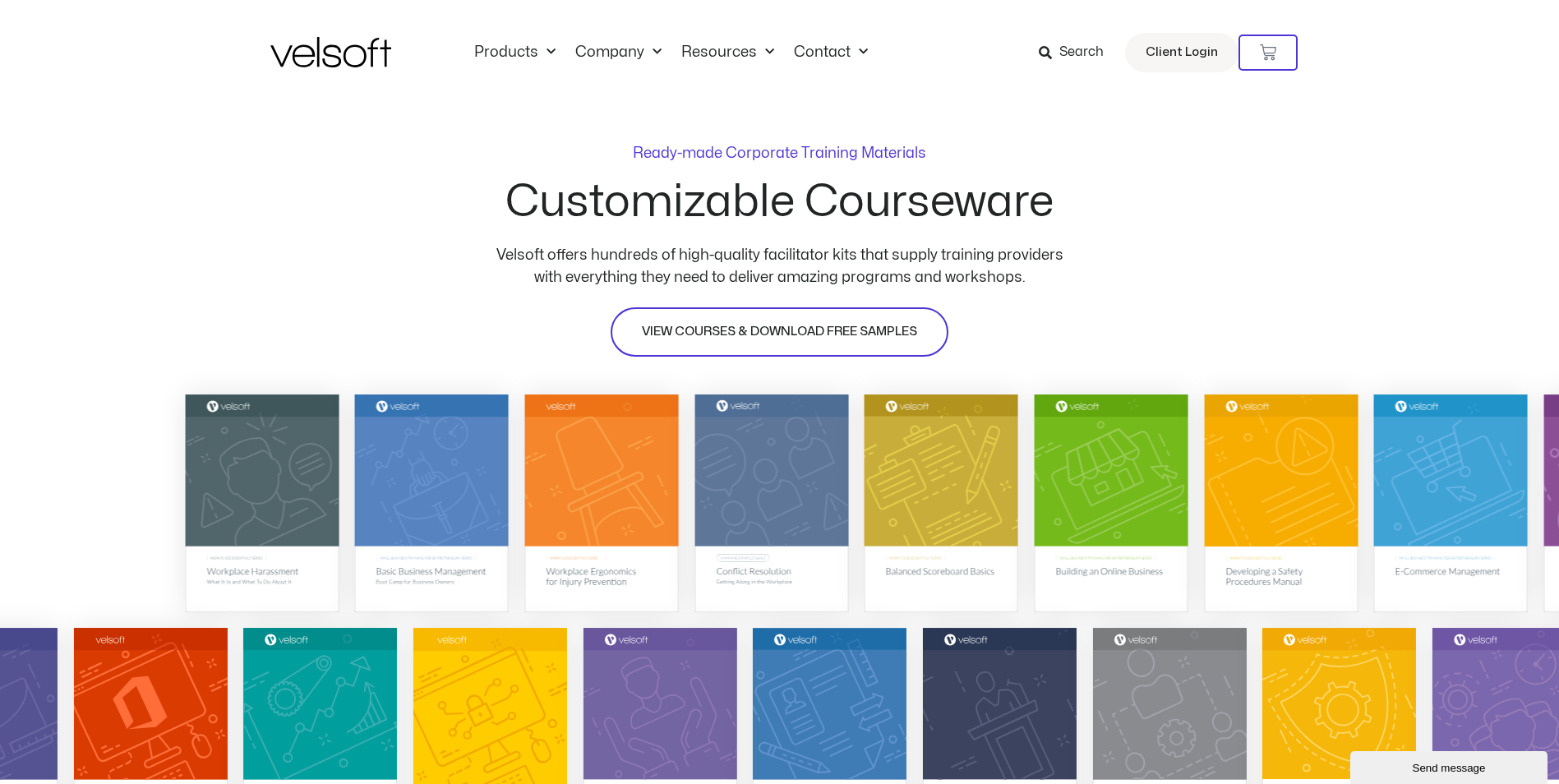
click at [799, 327] on span "VIEW COURSES & DOWNLOAD FREE SAMPLES" at bounding box center [780, 332] width 276 height 20
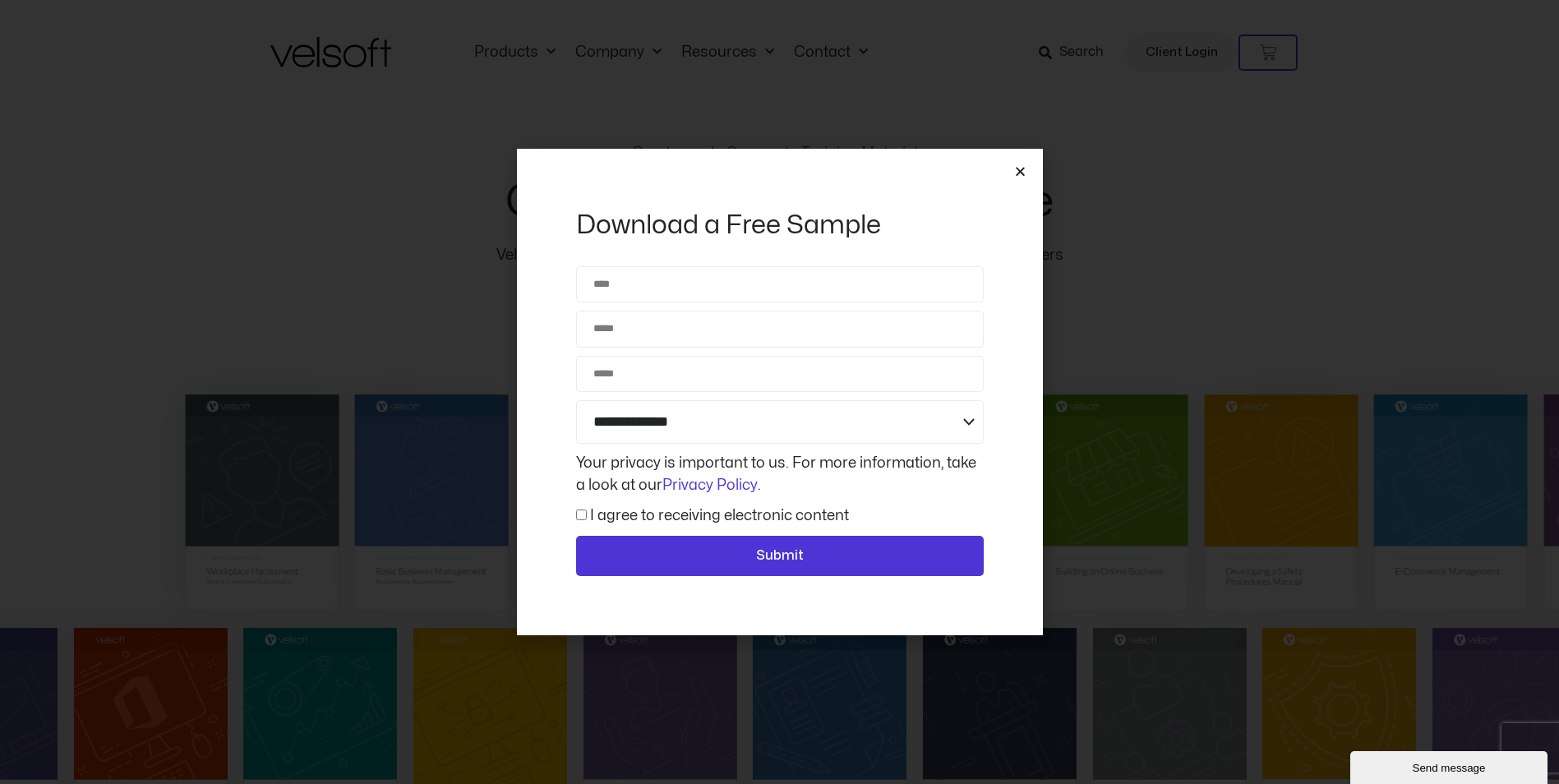
click at [1021, 175] on icon "Close" at bounding box center [1021, 172] width 13 height 13
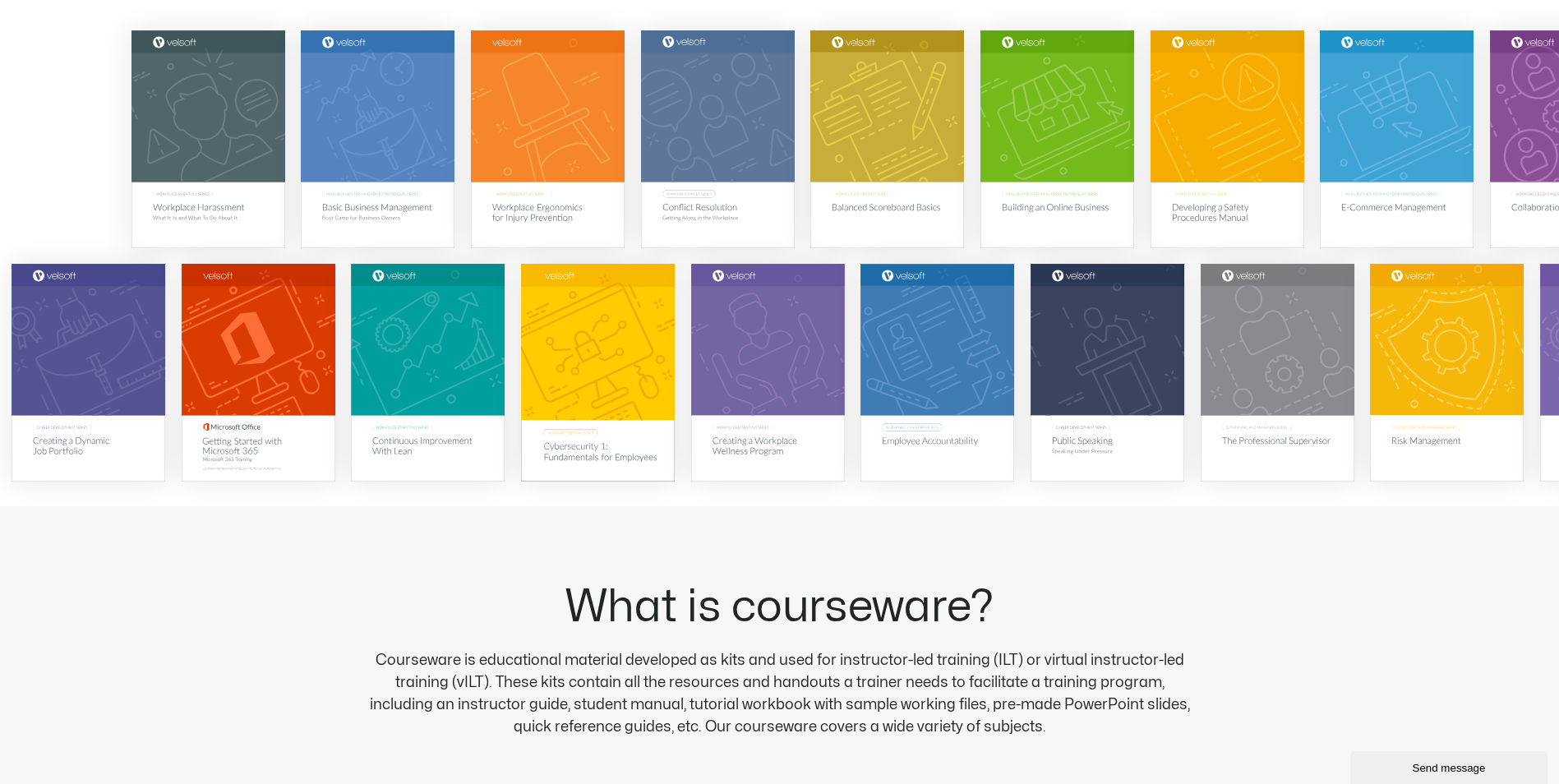
scroll to position [411, 0]
